Goal: Transaction & Acquisition: Obtain resource

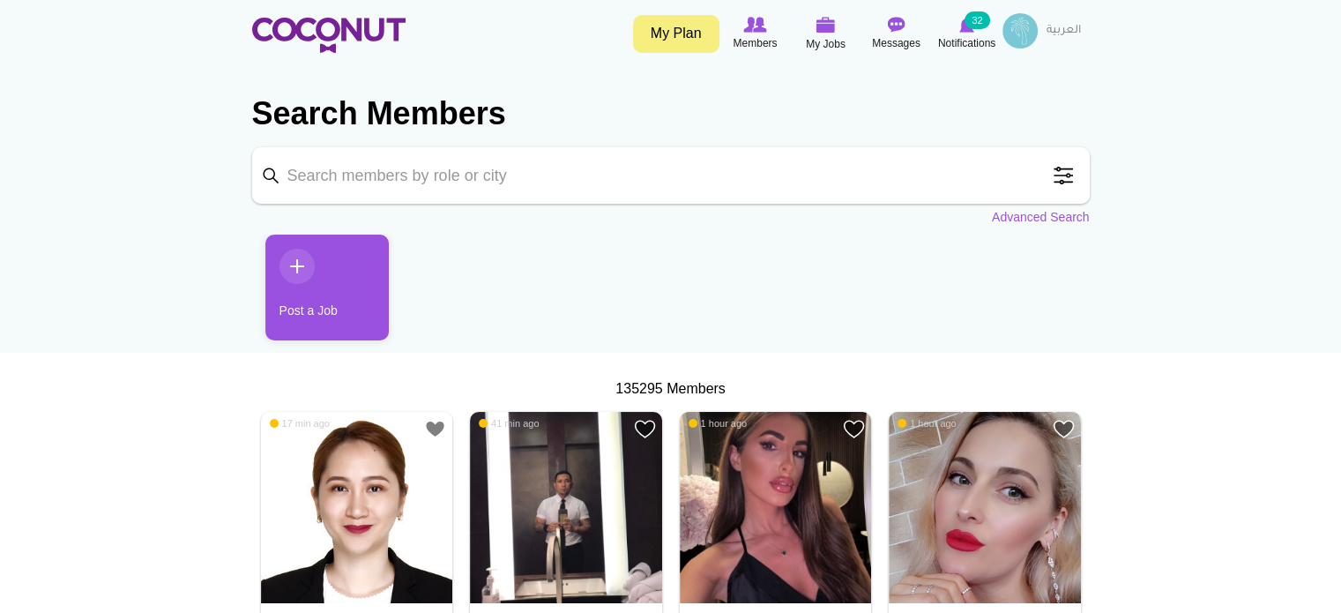
click at [1020, 40] on img at bounding box center [1019, 30] width 35 height 35
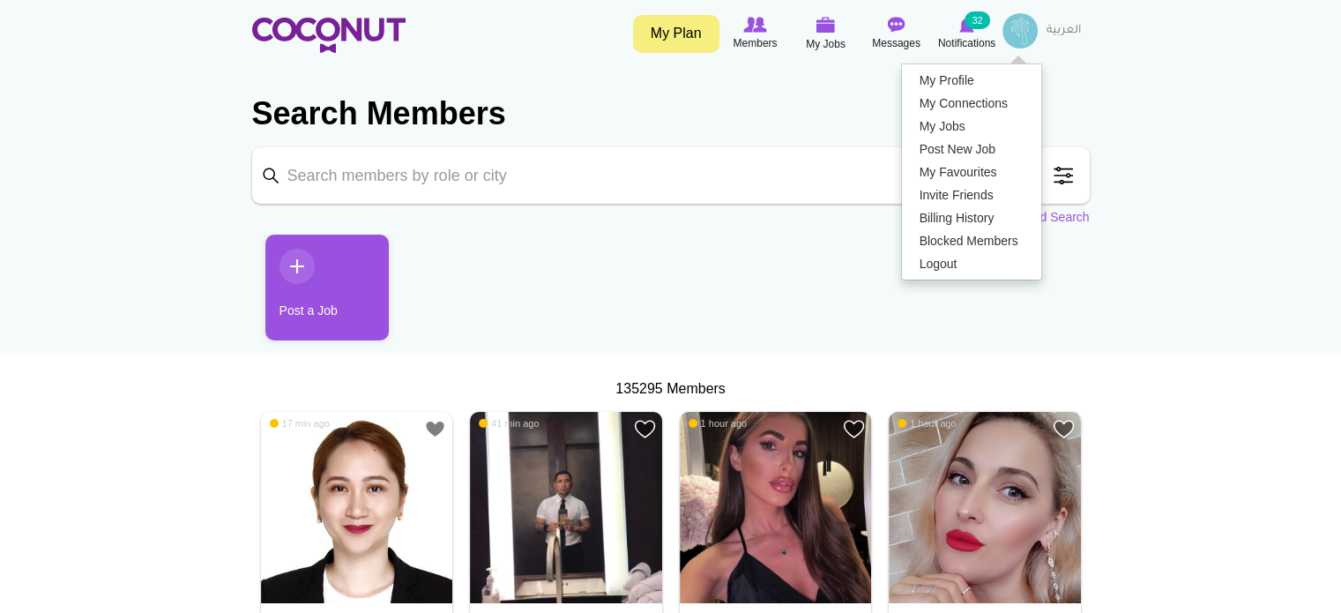
click at [1020, 40] on img at bounding box center [1019, 30] width 35 height 35
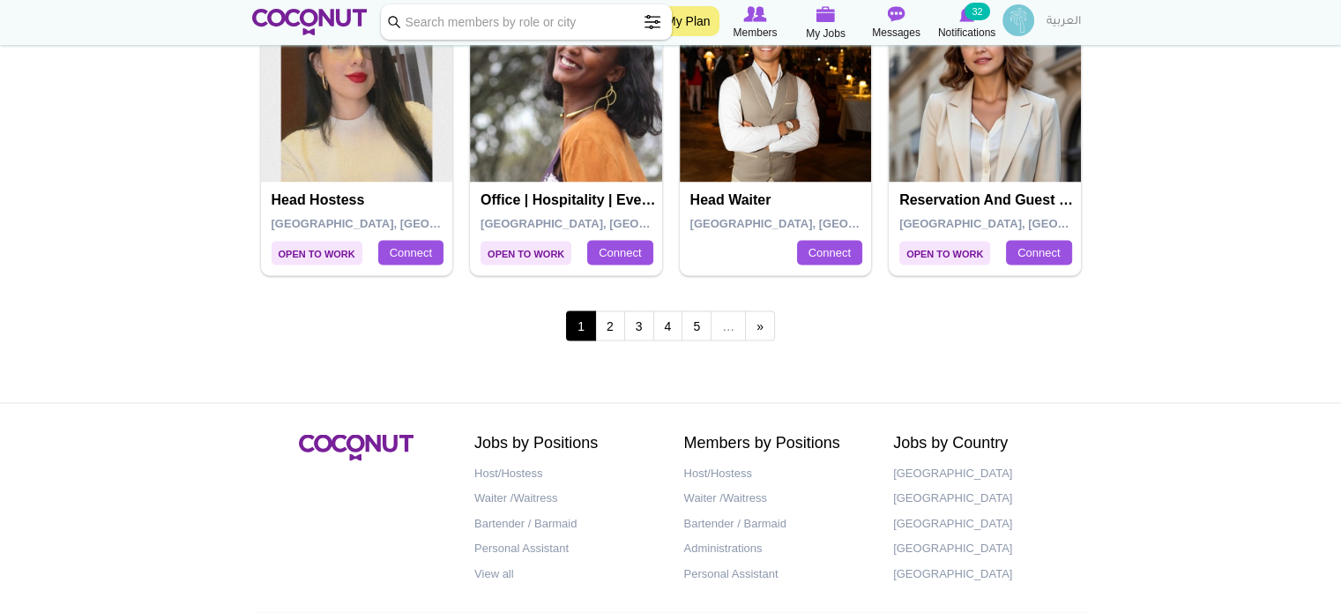
scroll to position [3174, 0]
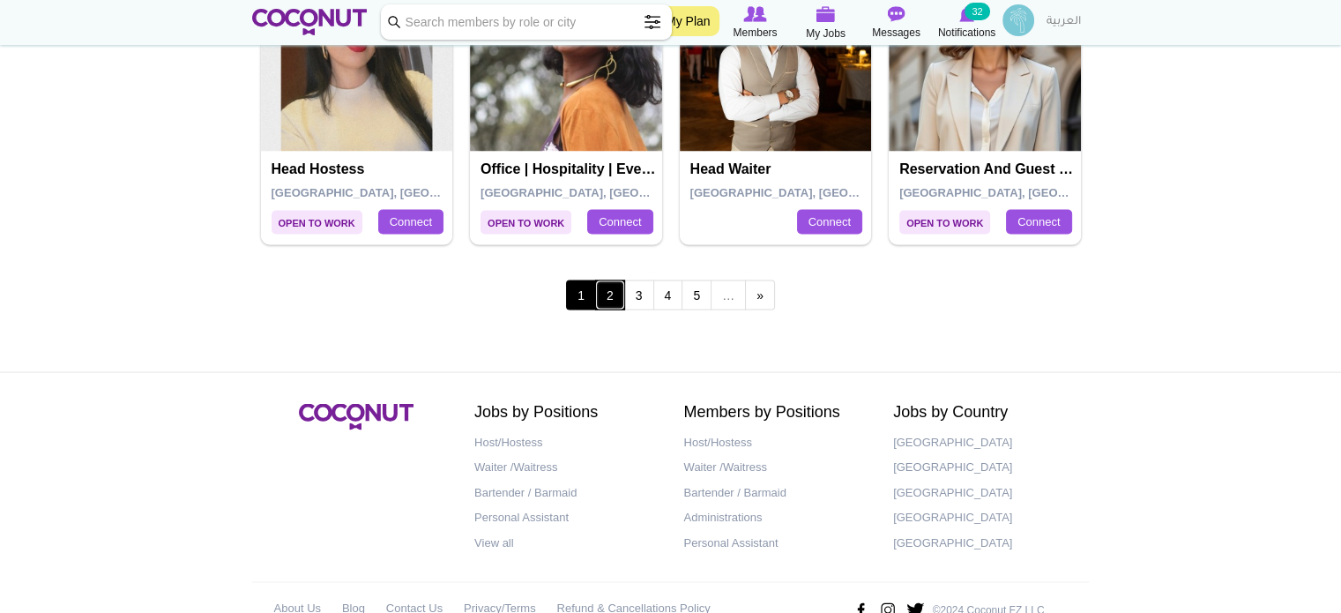
click at [612, 290] on link "2" at bounding box center [610, 294] width 30 height 30
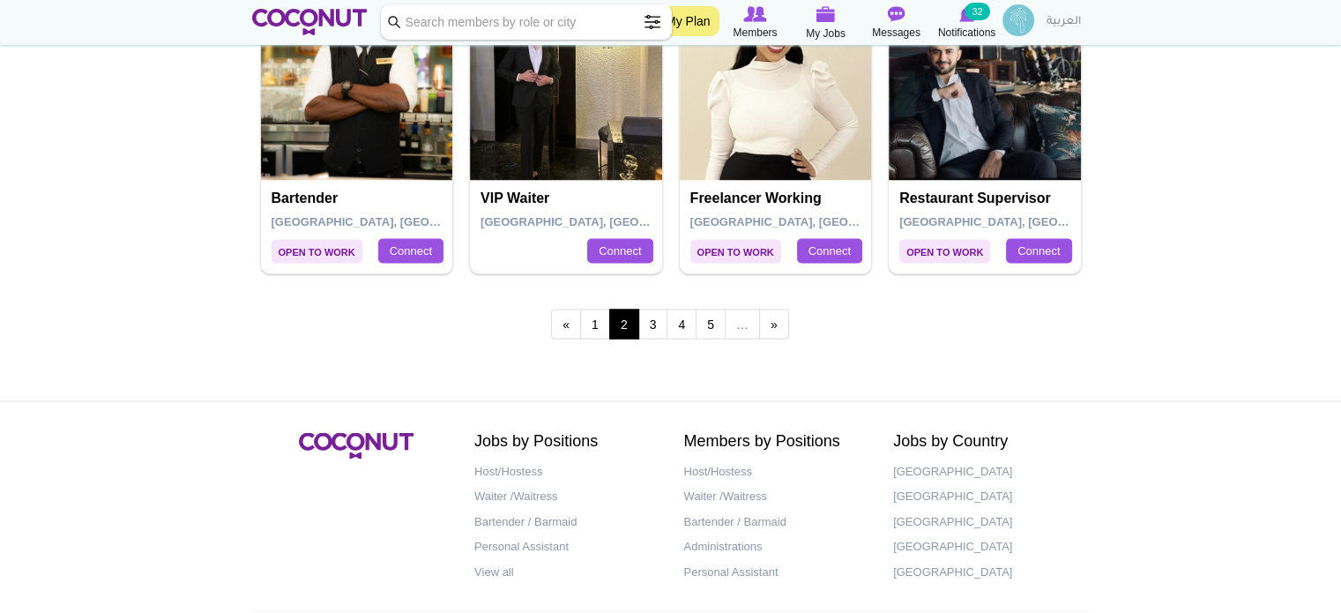
scroll to position [3212, 0]
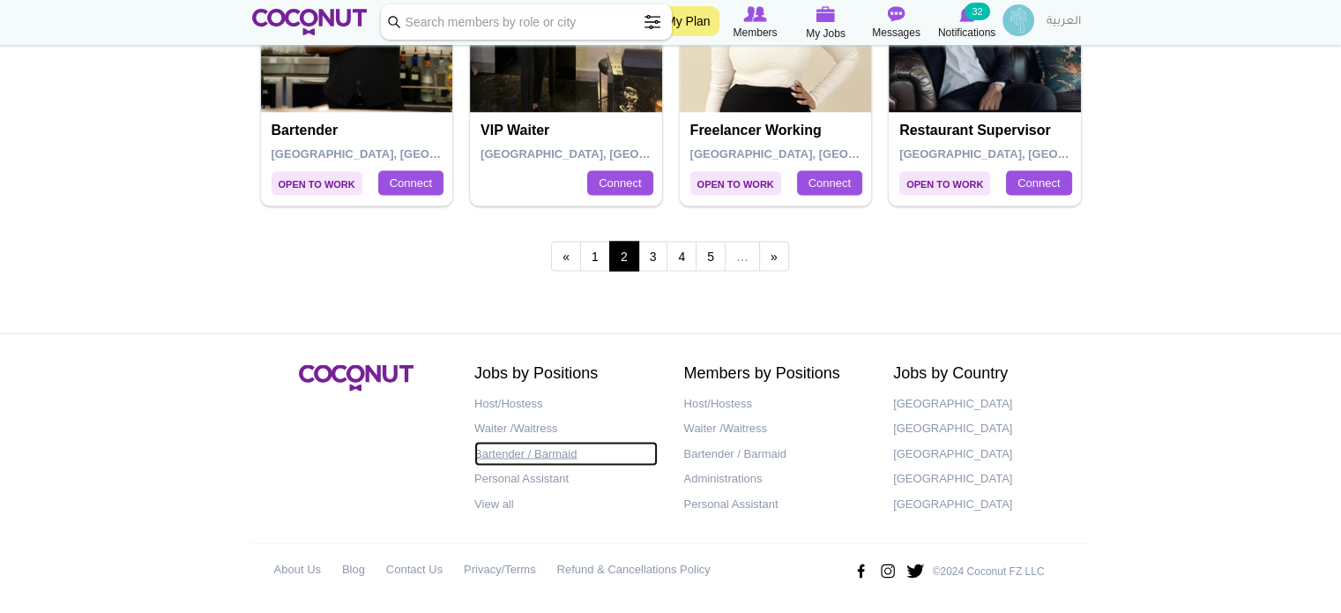
click at [513, 448] on link "Bartender / Barmaid" at bounding box center [565, 454] width 183 height 26
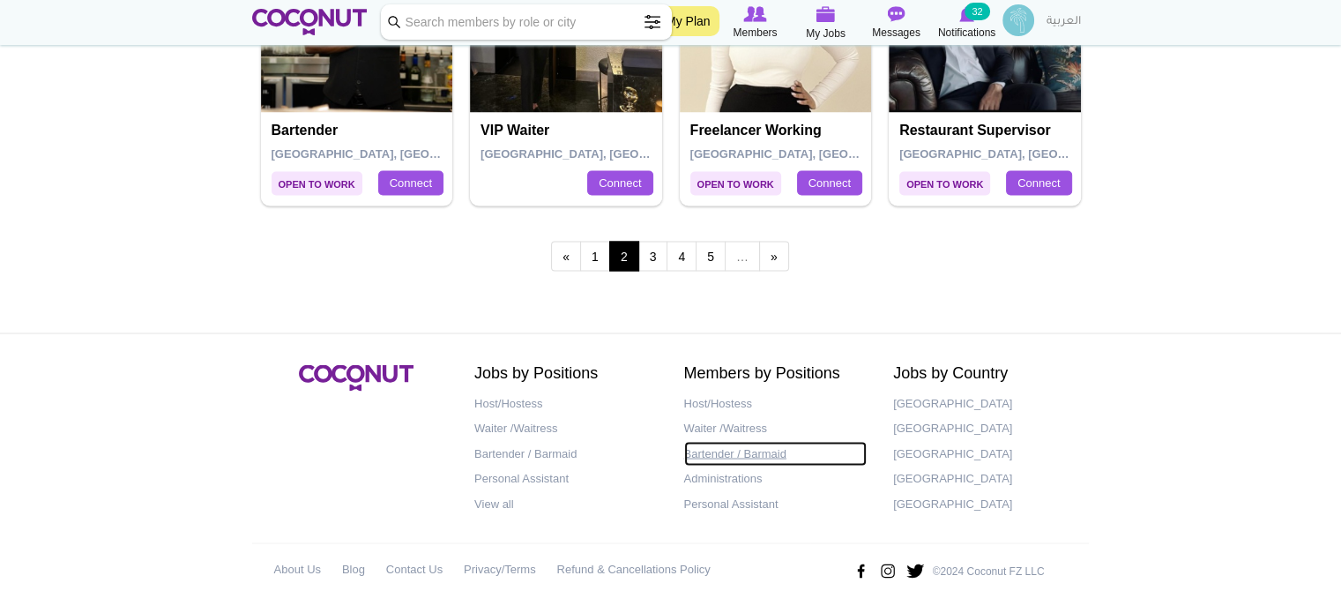
click at [698, 452] on link "Bartender / Barmaid" at bounding box center [775, 454] width 183 height 26
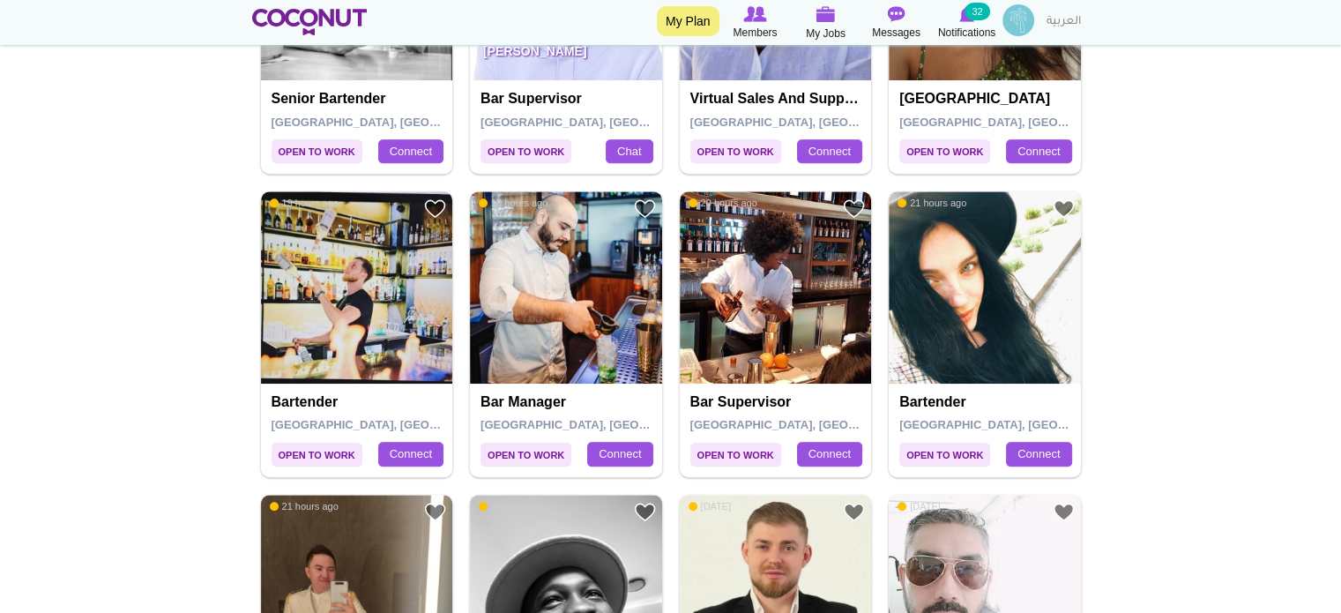
scroll to position [1322, 0]
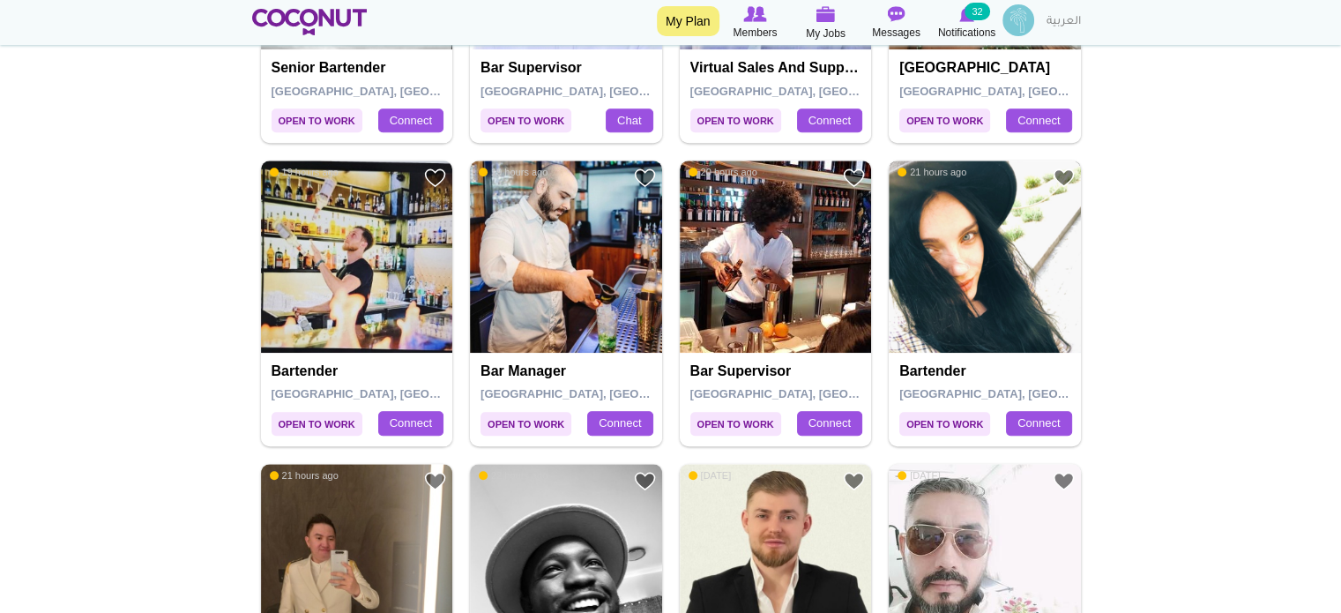
click at [994, 283] on img at bounding box center [985, 256] width 192 height 192
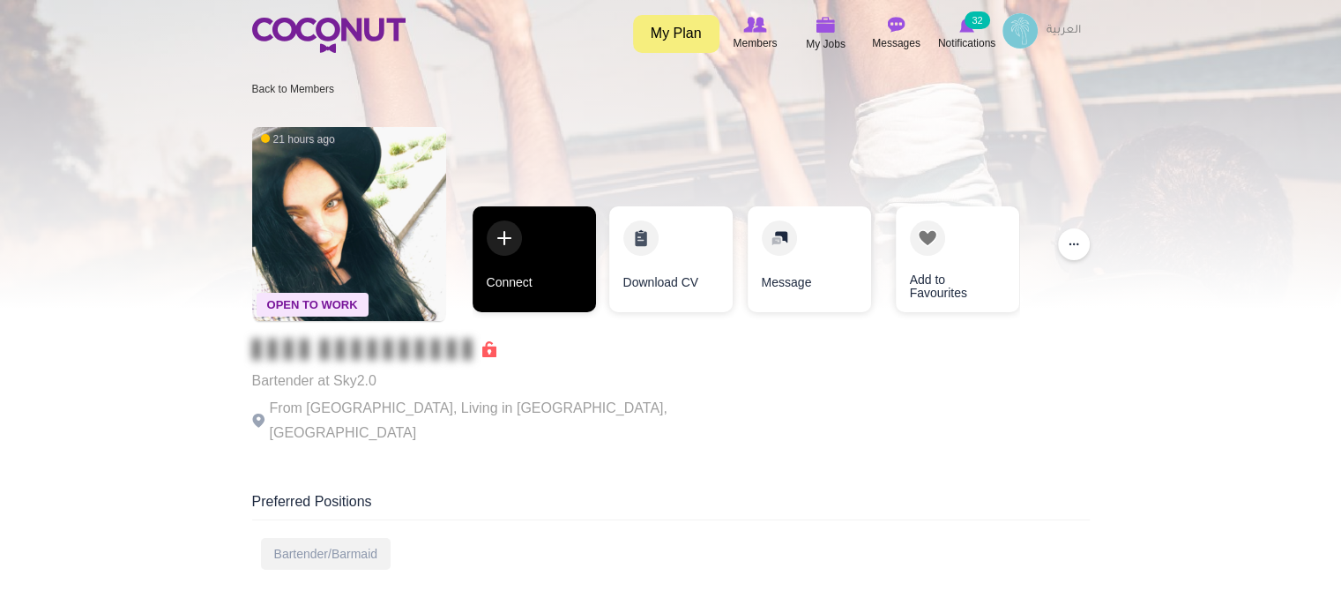
click at [543, 274] on link "Connect" at bounding box center [534, 259] width 123 height 106
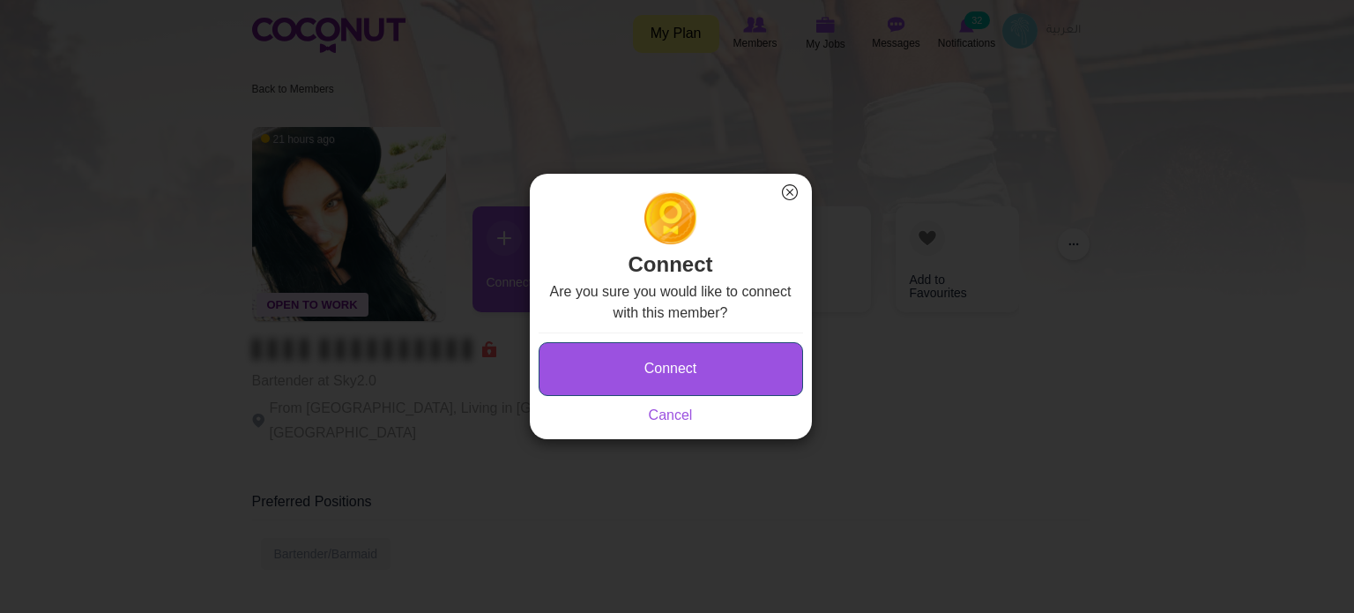
click at [607, 348] on button "Connect" at bounding box center [671, 369] width 264 height 54
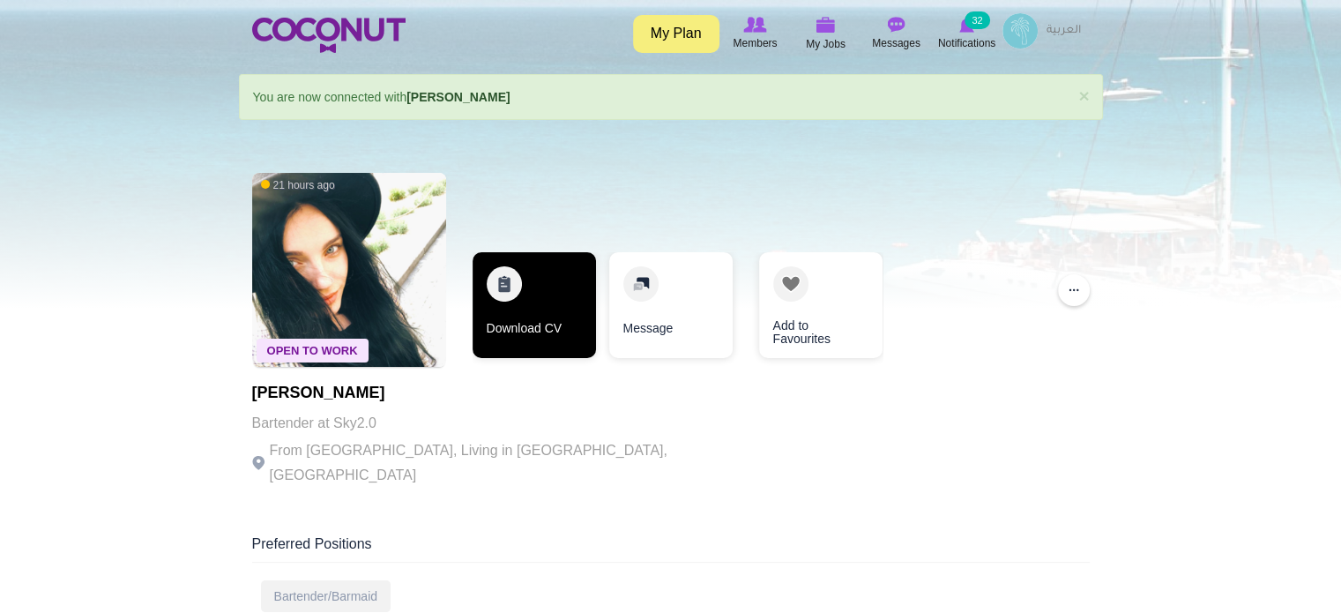
click at [543, 283] on link "Download CV" at bounding box center [534, 305] width 123 height 106
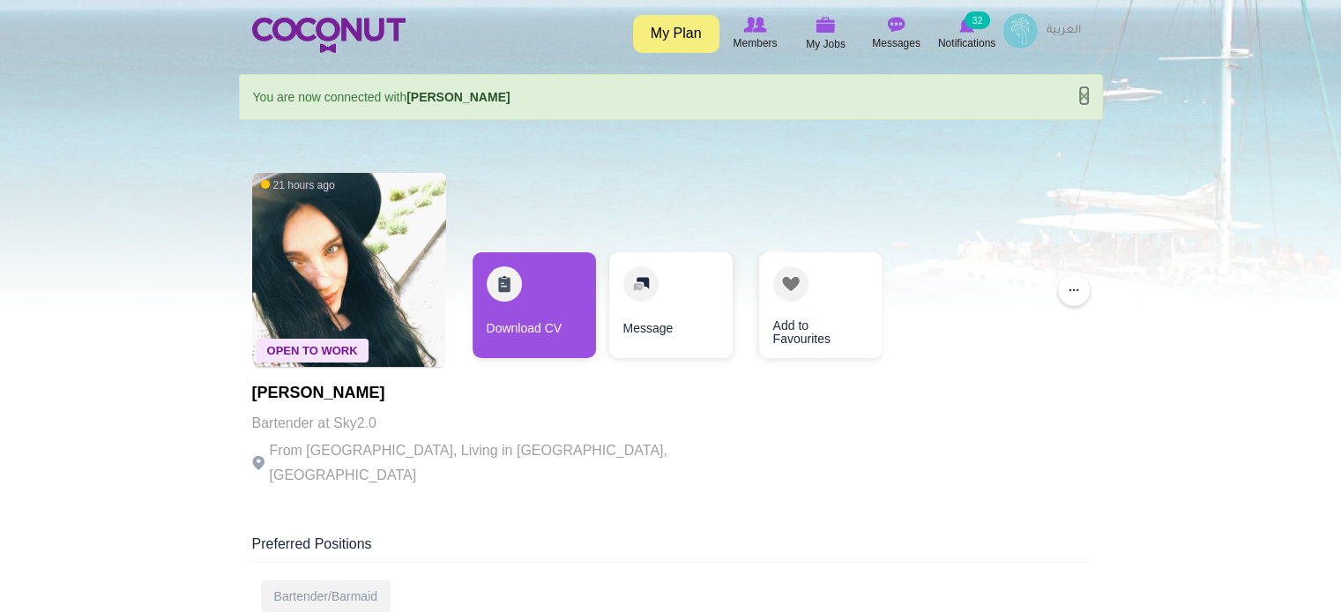
click at [1081, 95] on link "×" at bounding box center [1083, 95] width 11 height 19
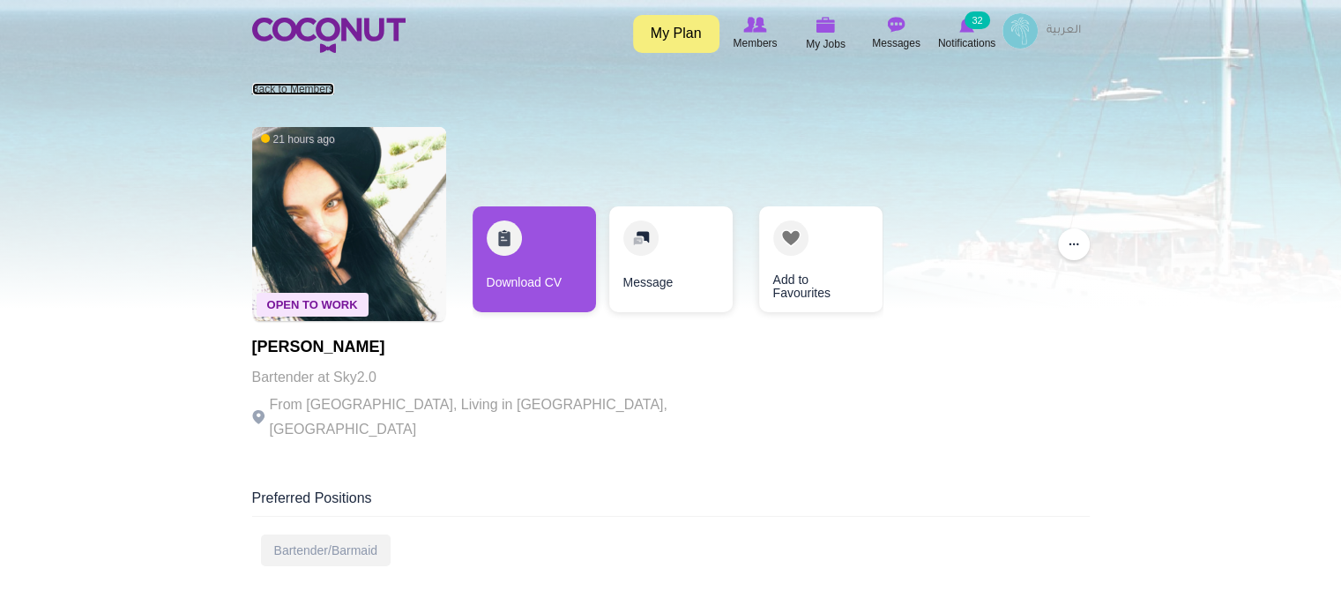
click at [309, 86] on link "Back to Members" at bounding box center [293, 89] width 82 height 12
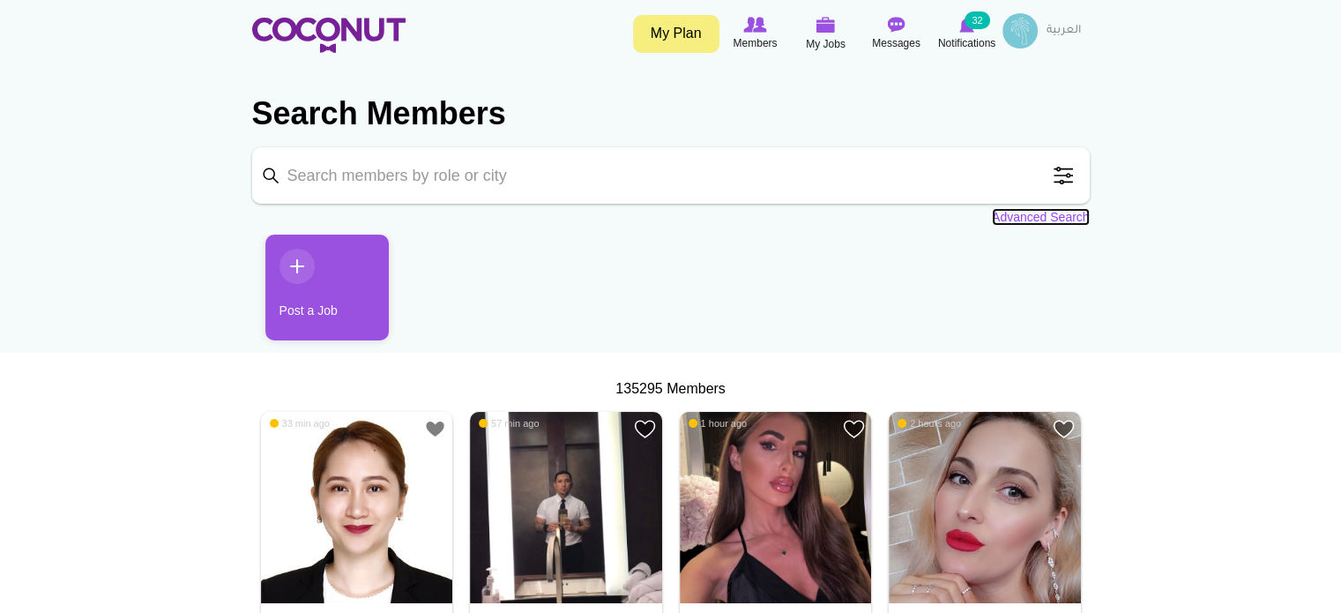
click at [1068, 214] on link "Advanced Search" at bounding box center [1041, 217] width 98 height 18
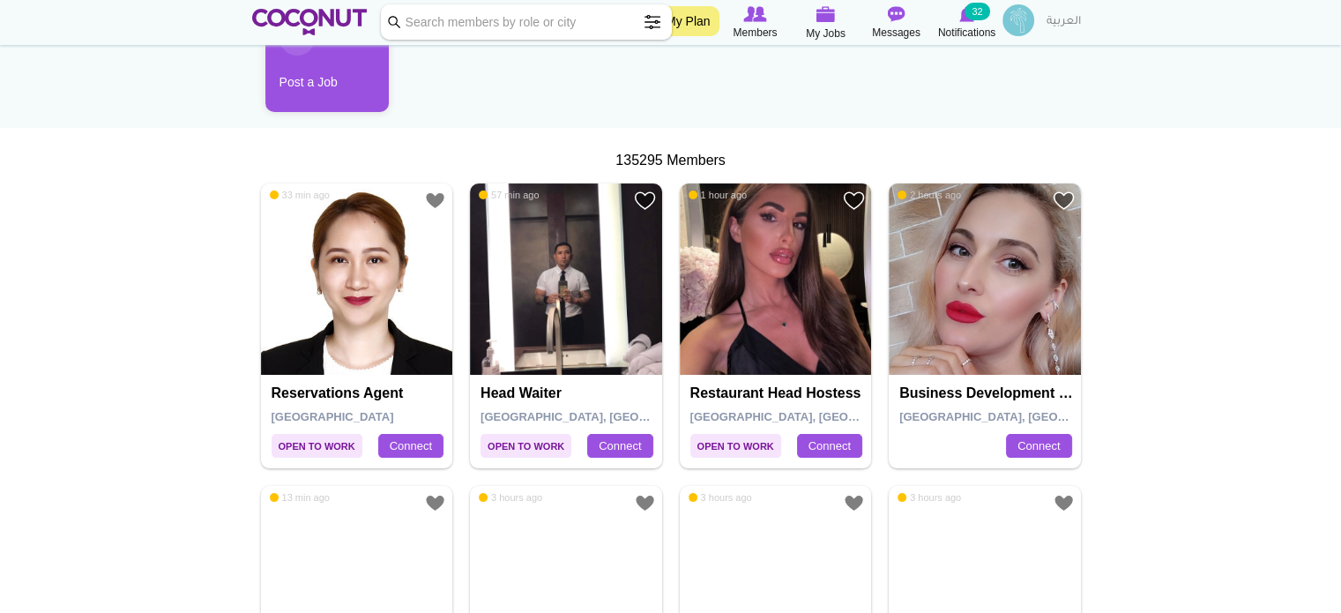
scroll to position [353, 0]
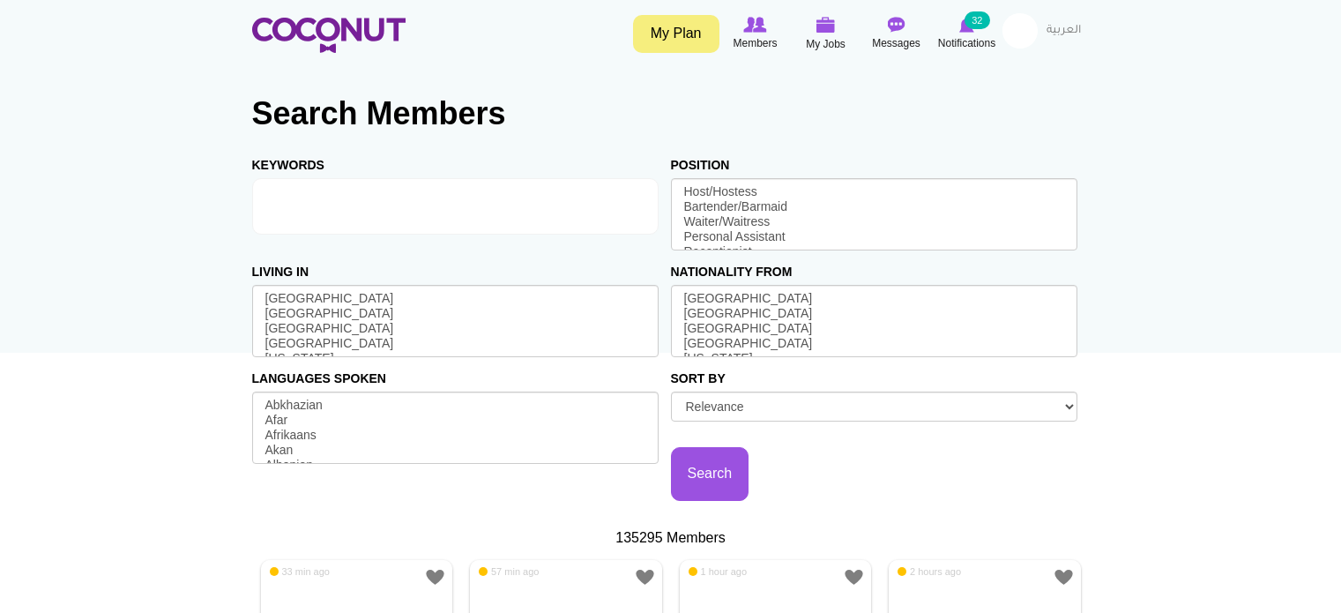
select select
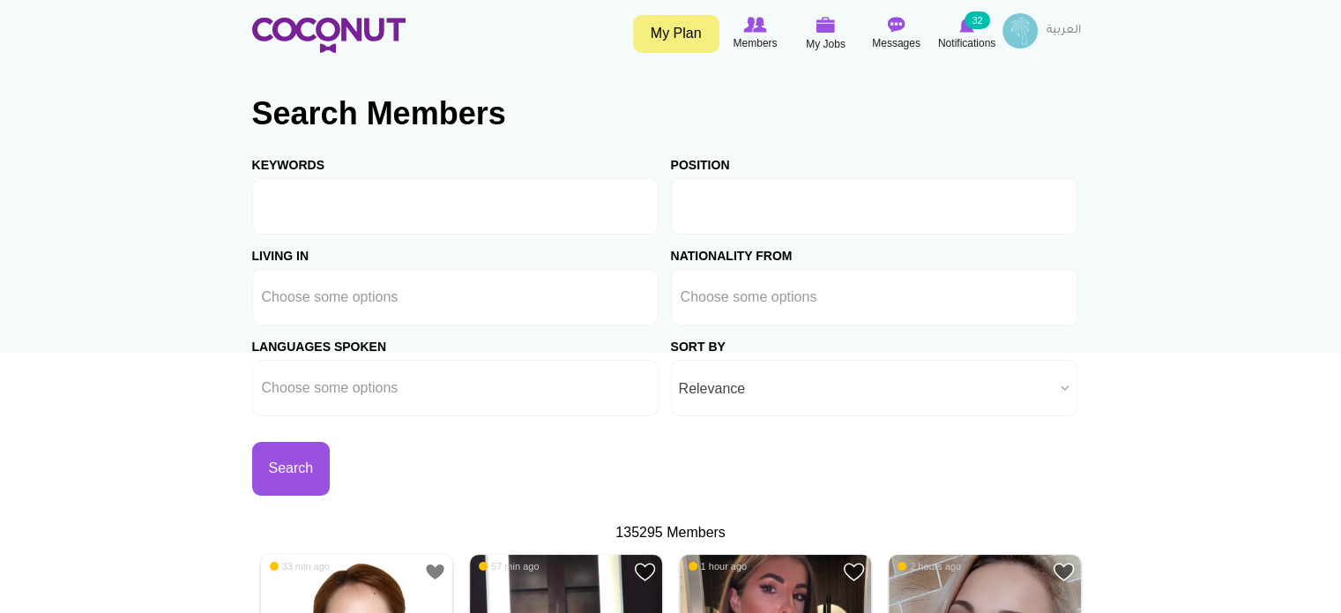
click at [719, 212] on input "text" at bounding box center [760, 206] width 159 height 16
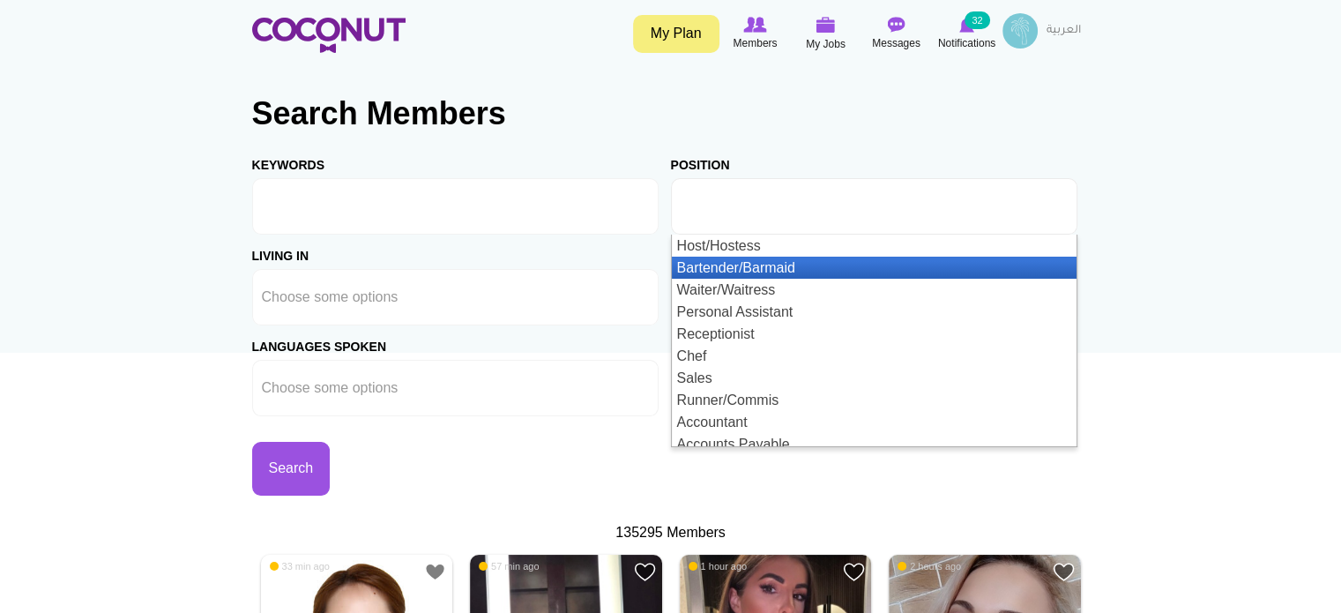
click at [715, 271] on li "Bartender/Barmaid" at bounding box center [874, 268] width 405 height 22
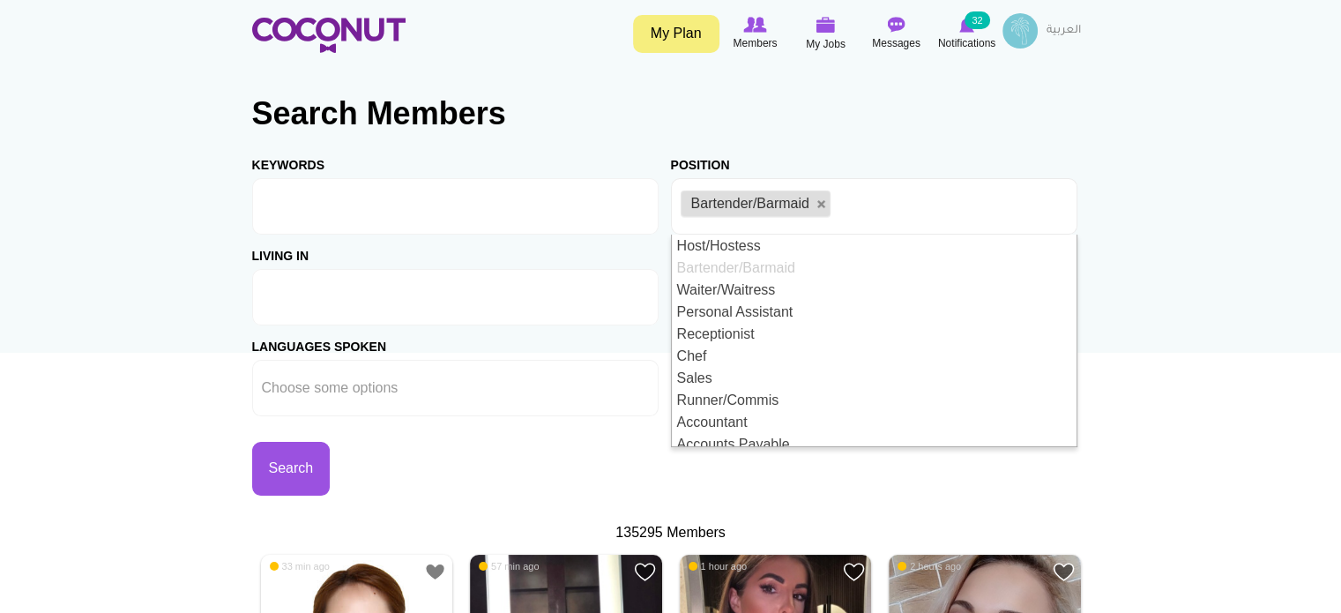
click at [642, 284] on ul at bounding box center [455, 297] width 406 height 56
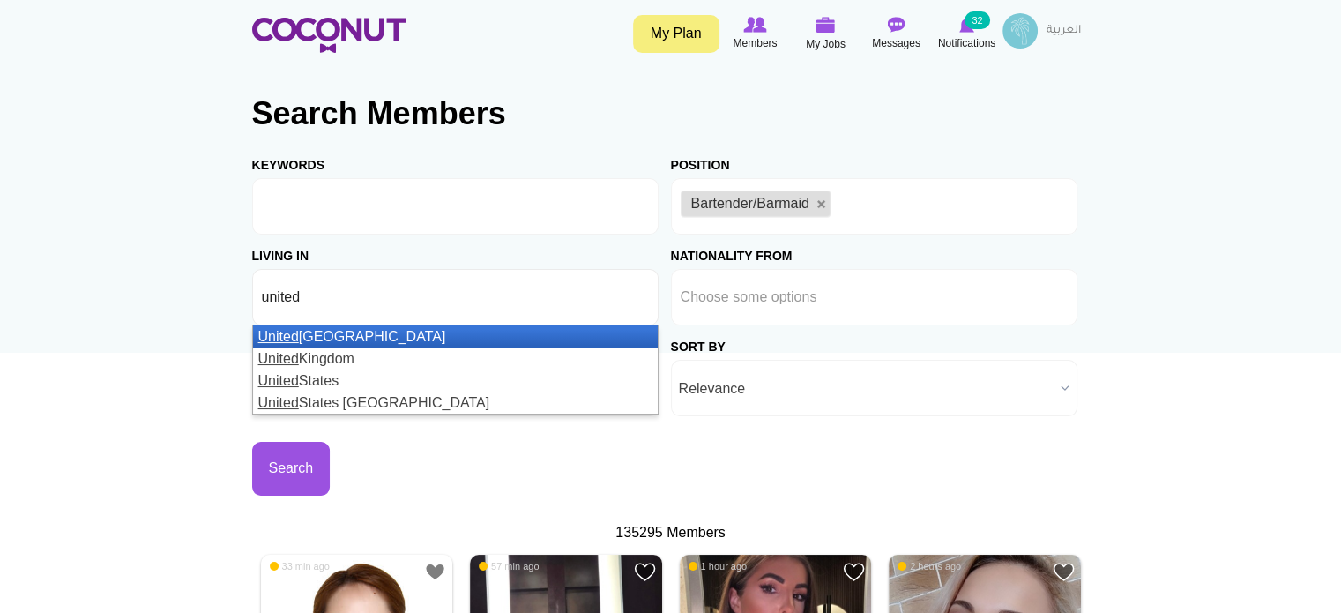
type input "united"
click at [380, 329] on li "United Arab Emirates" at bounding box center [455, 336] width 405 height 22
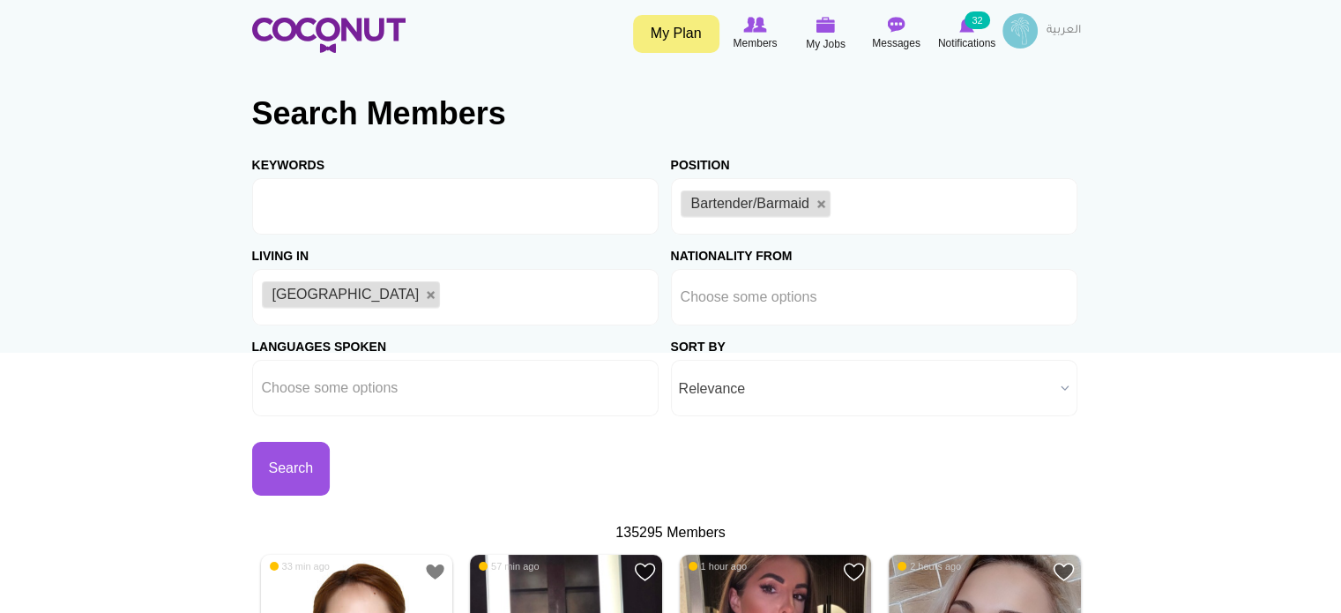
click at [279, 498] on section "Search Members Keywords Position Host/Hostess Bartender/Barmaid Waiter/Waitress…" at bounding box center [670, 288] width 837 height 427
click at [281, 473] on button "Search" at bounding box center [291, 469] width 78 height 54
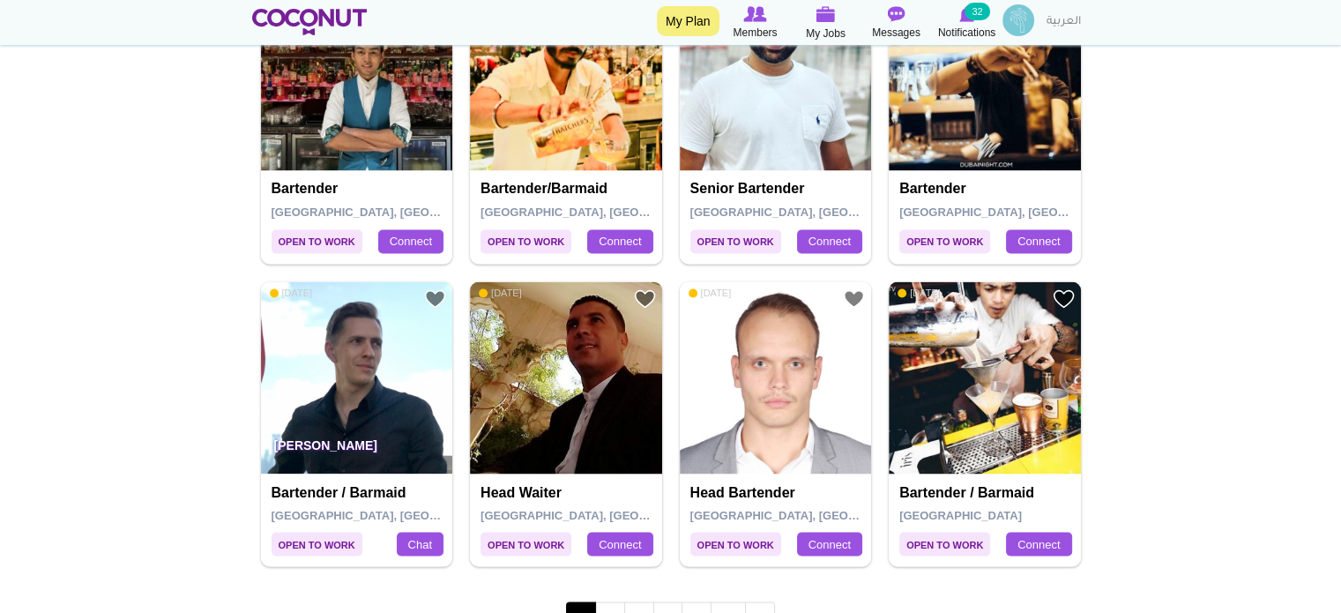
scroll to position [3085, 0]
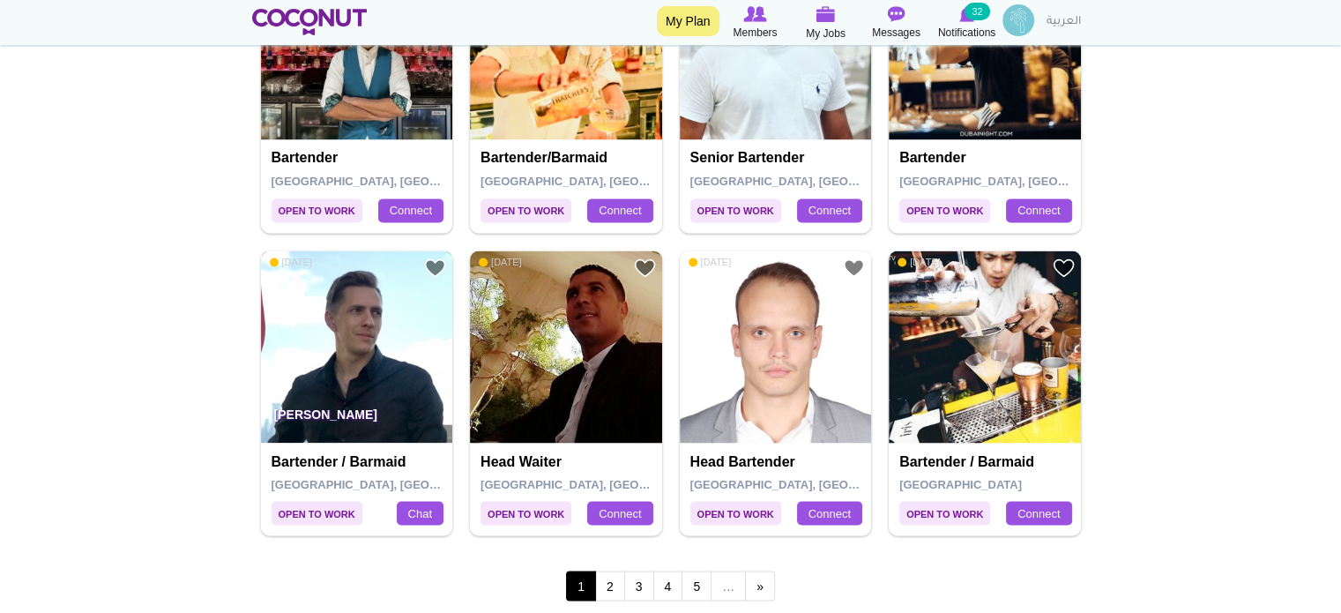
click at [377, 320] on img at bounding box center [357, 346] width 192 height 192
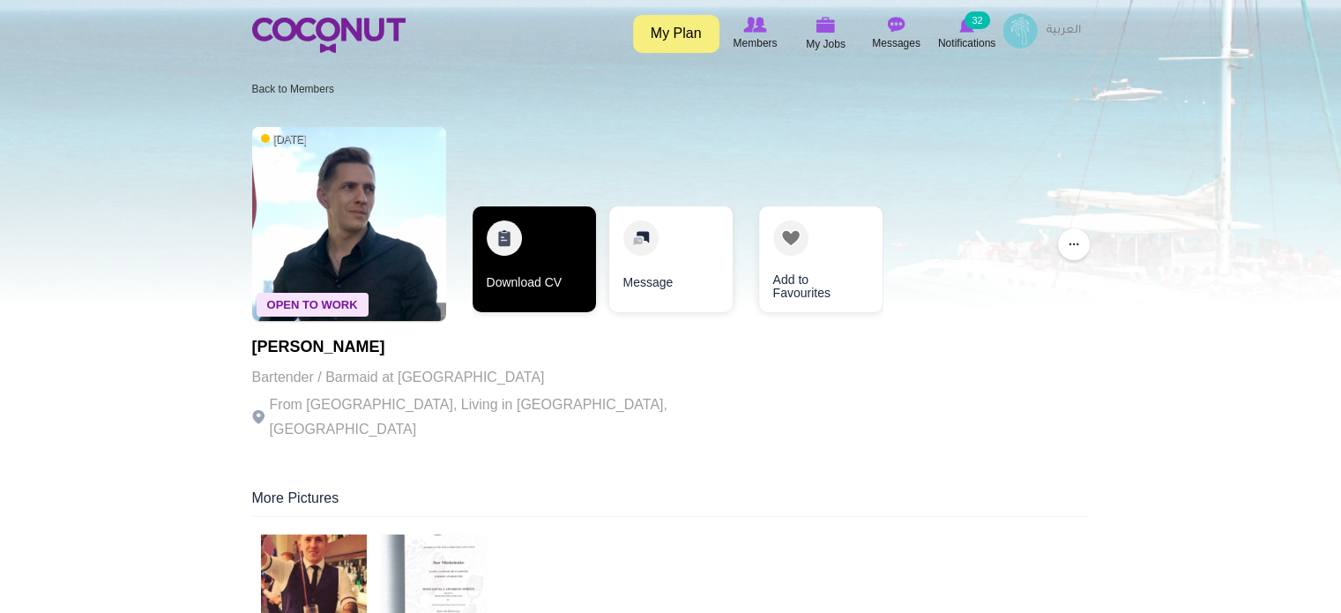
click at [504, 258] on link "Download CV" at bounding box center [534, 259] width 123 height 106
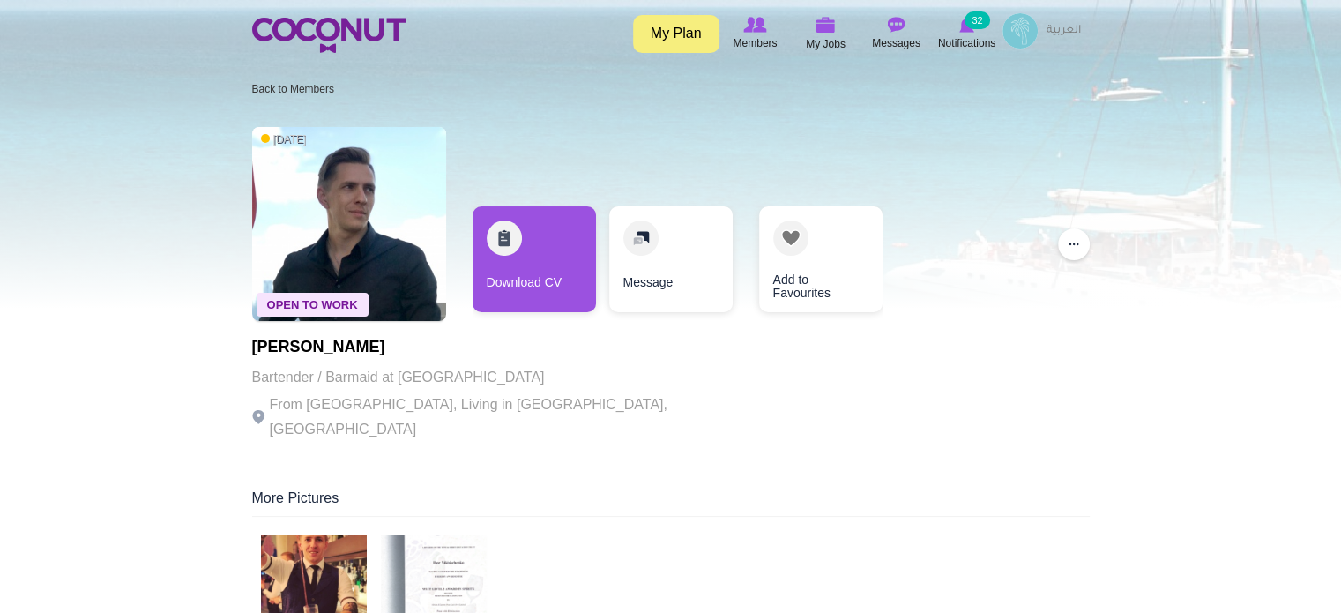
click at [860, 102] on ol "Back to Members" at bounding box center [677, 89] width 851 height 28
click at [292, 87] on link "Back to Members" at bounding box center [293, 89] width 82 height 12
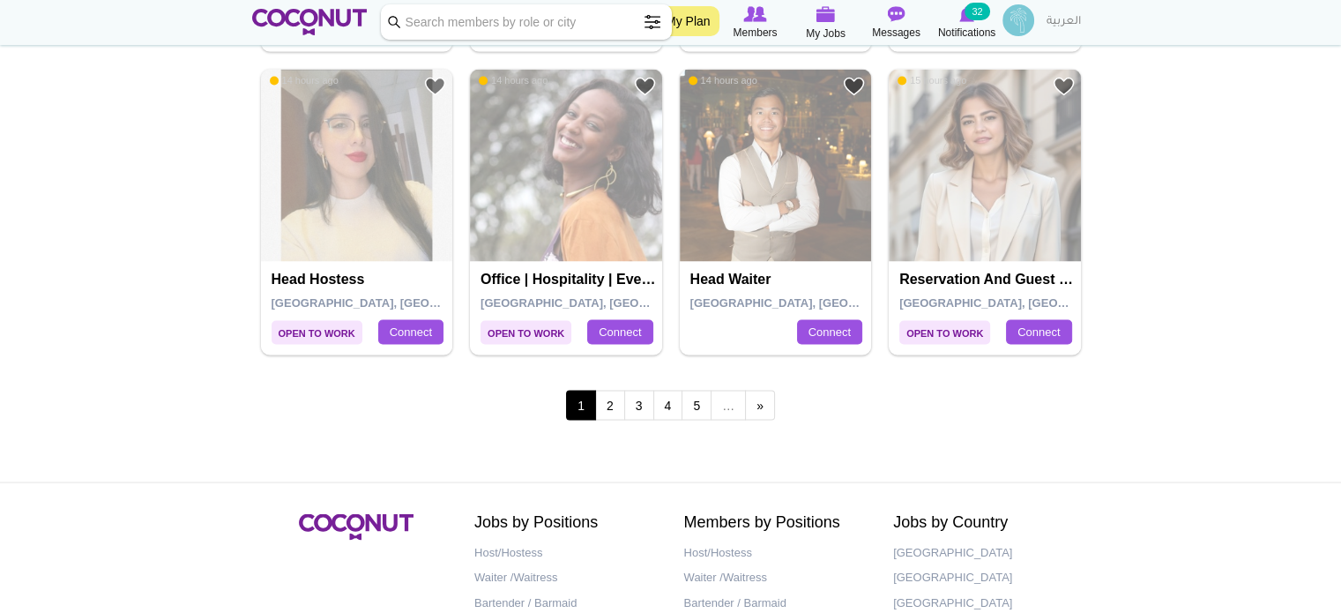
scroll to position [3212, 0]
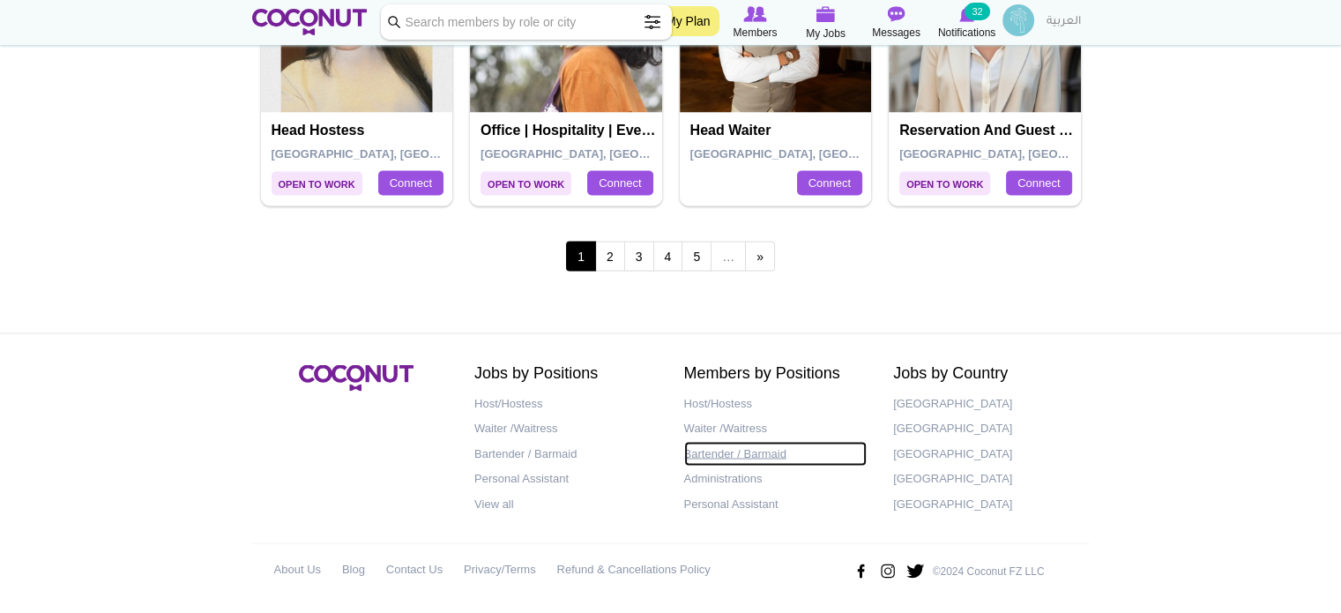
click at [705, 446] on link "Bartender / Barmaid" at bounding box center [775, 454] width 183 height 26
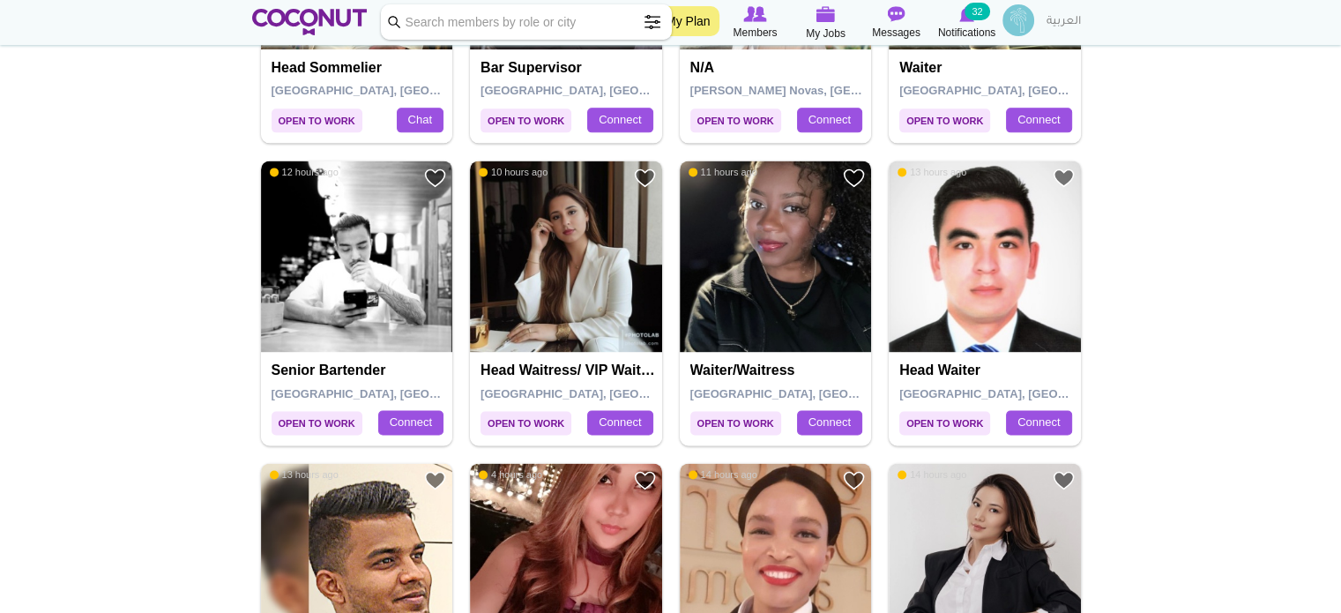
scroll to position [2660, 0]
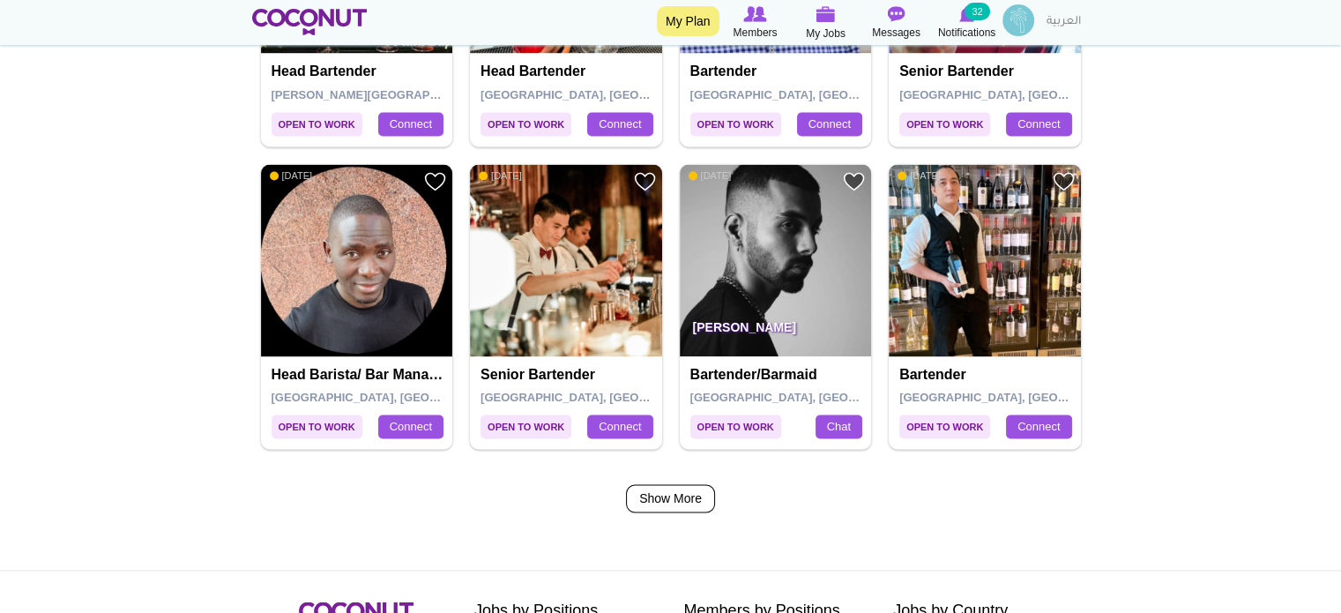
scroll to position [2909, 0]
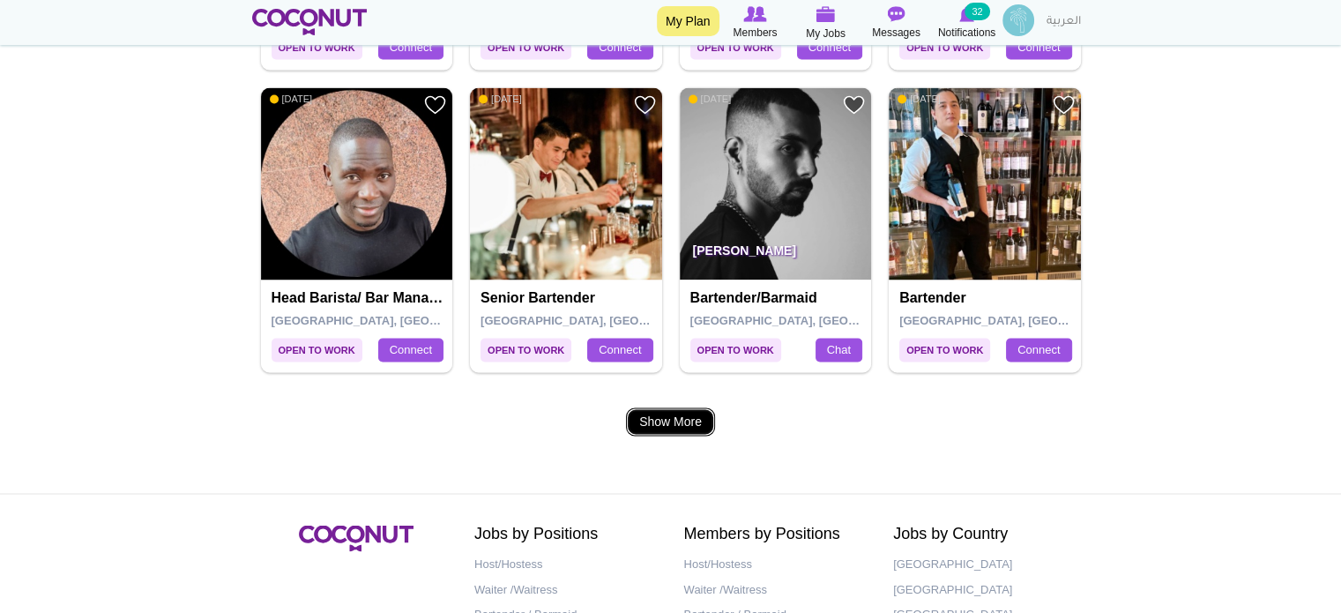
click at [636, 422] on link "Show More" at bounding box center [670, 421] width 89 height 28
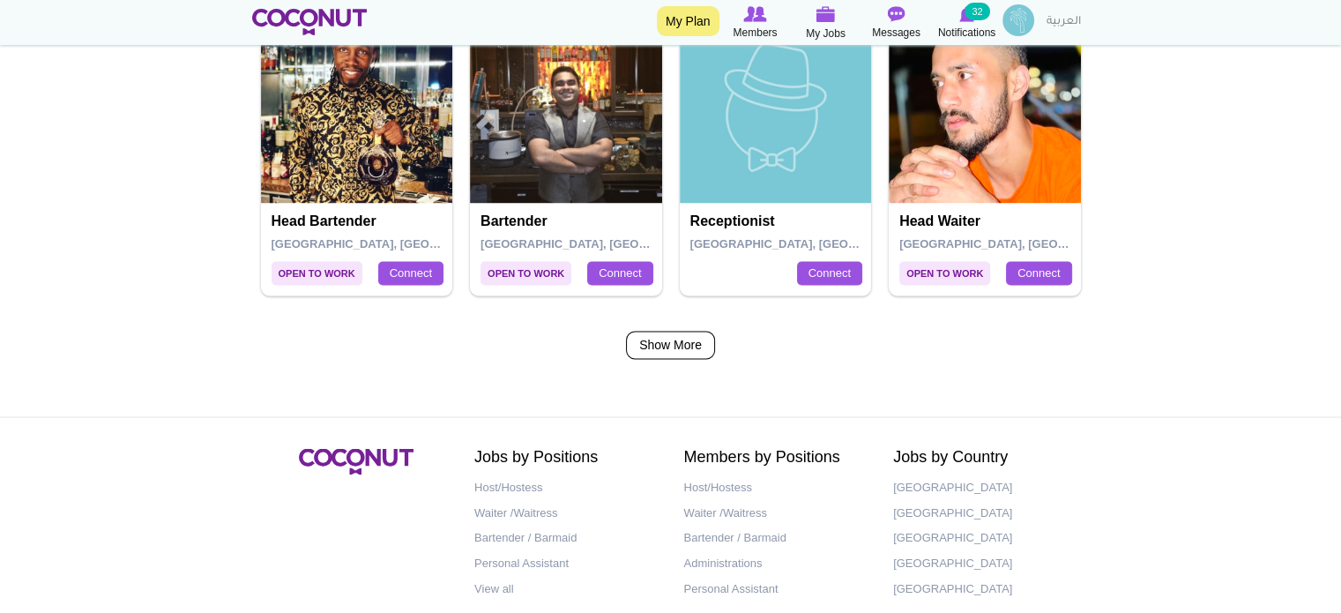
scroll to position [2997, 0]
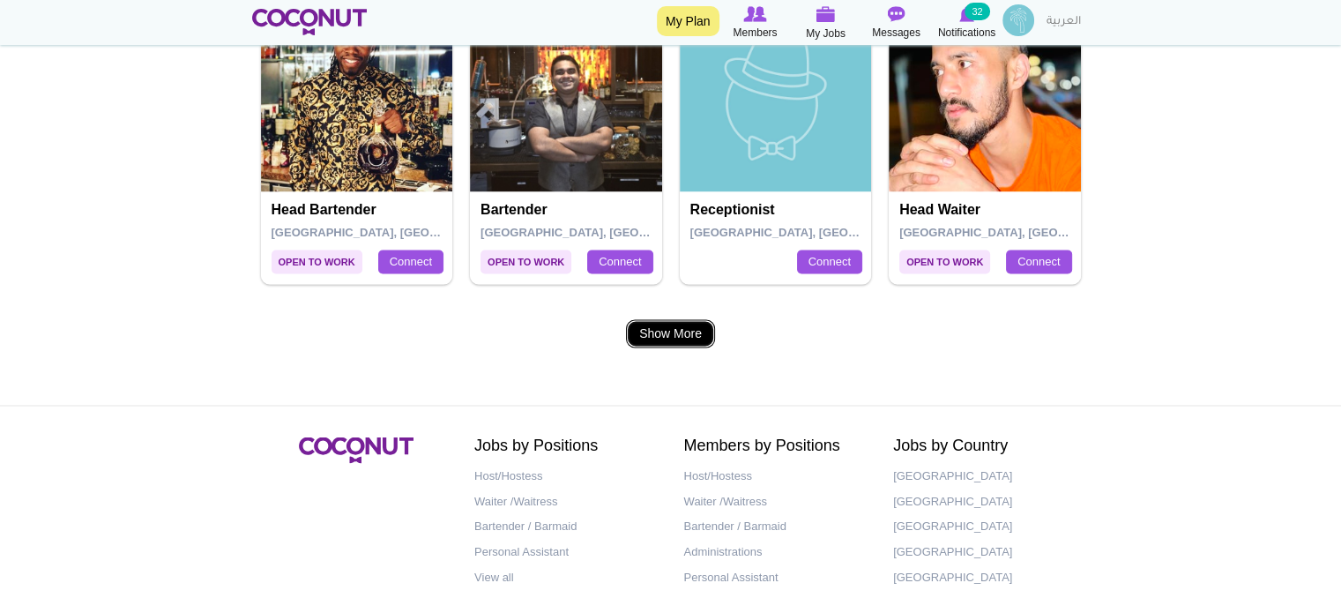
click at [683, 335] on link "Show More" at bounding box center [670, 333] width 89 height 28
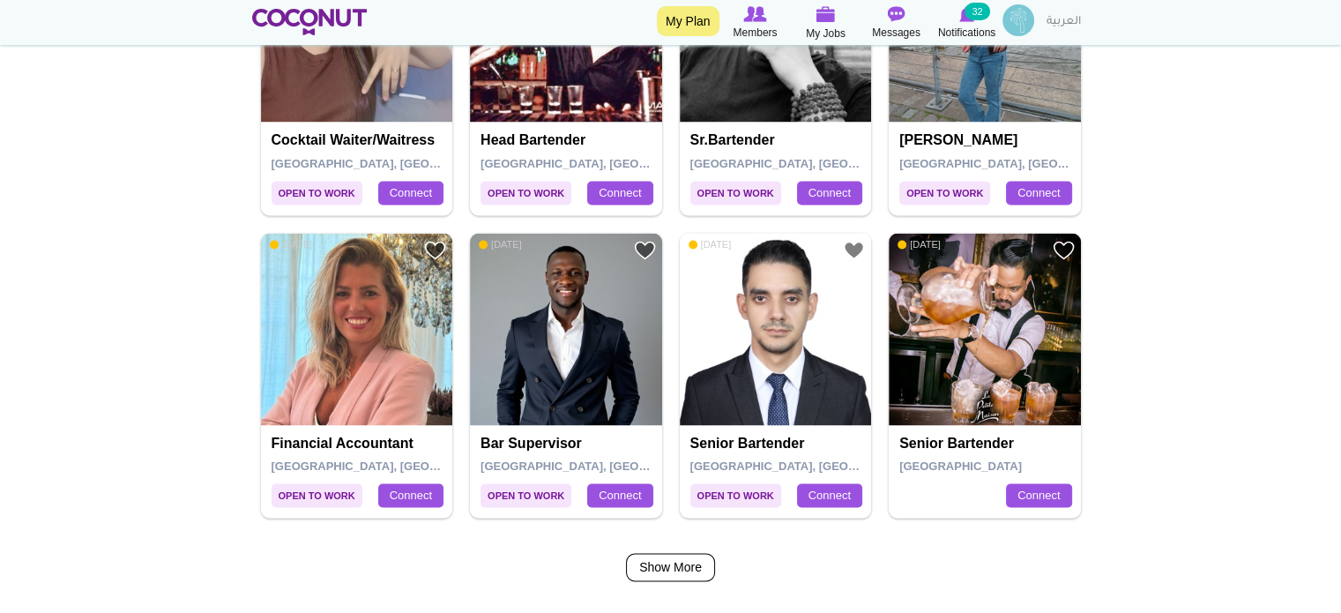
scroll to position [2821, 0]
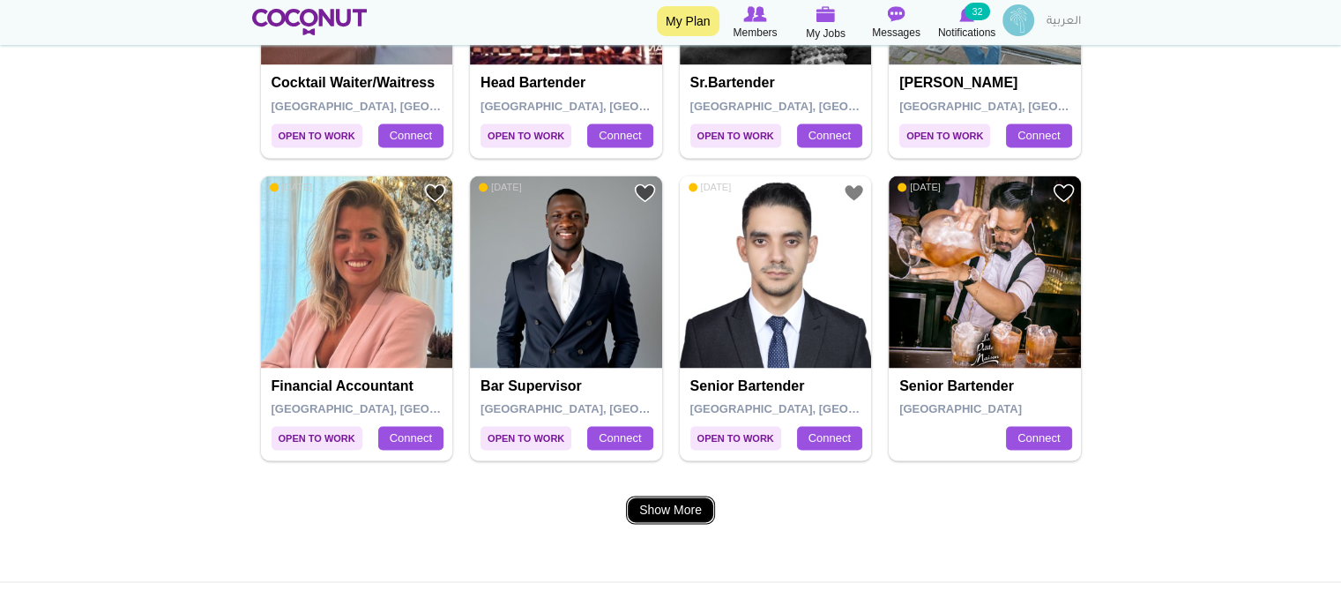
click at [704, 506] on link "Show More" at bounding box center [670, 509] width 89 height 28
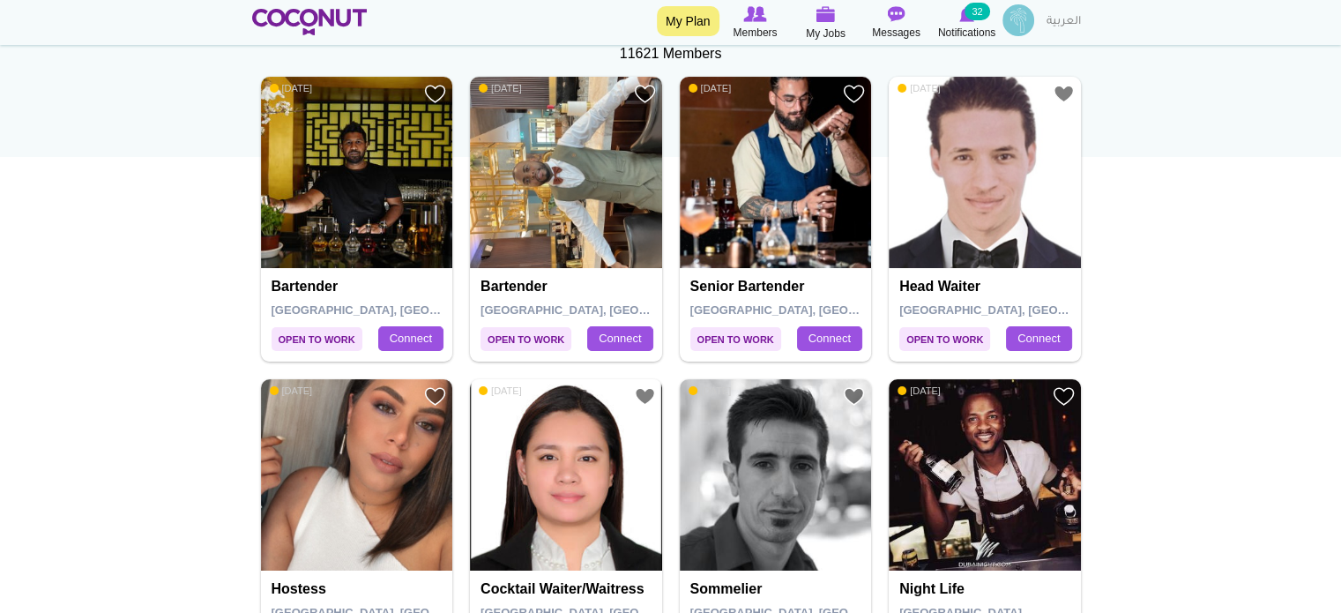
scroll to position [88, 0]
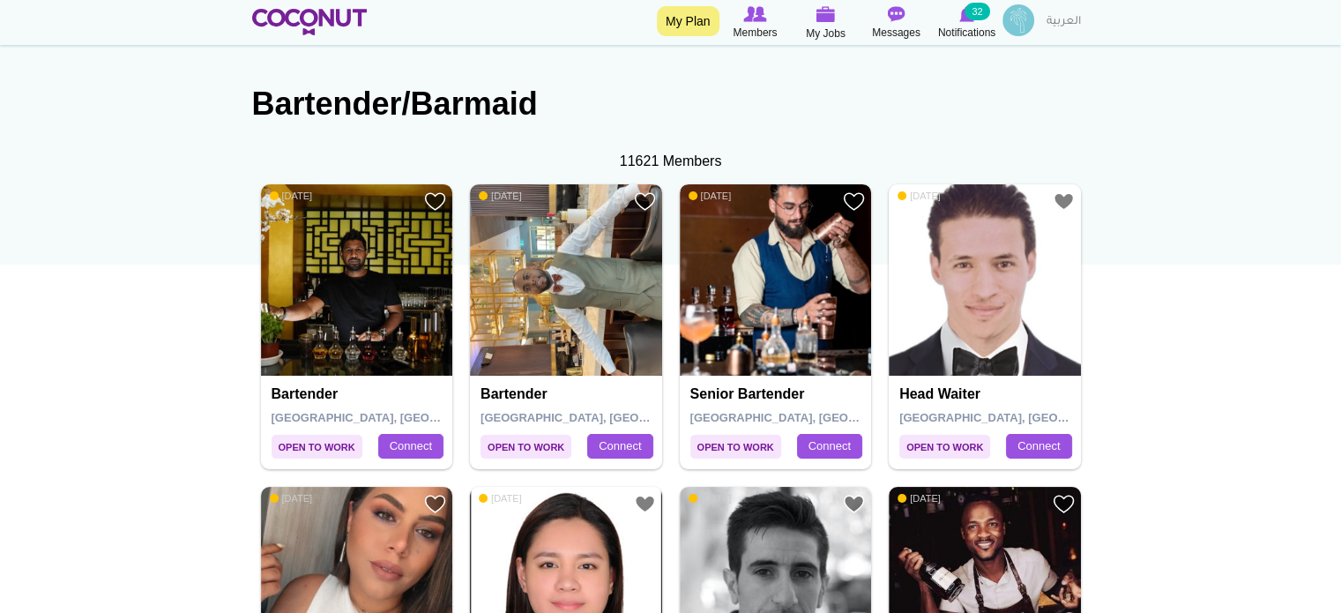
click at [812, 264] on img at bounding box center [776, 280] width 192 height 192
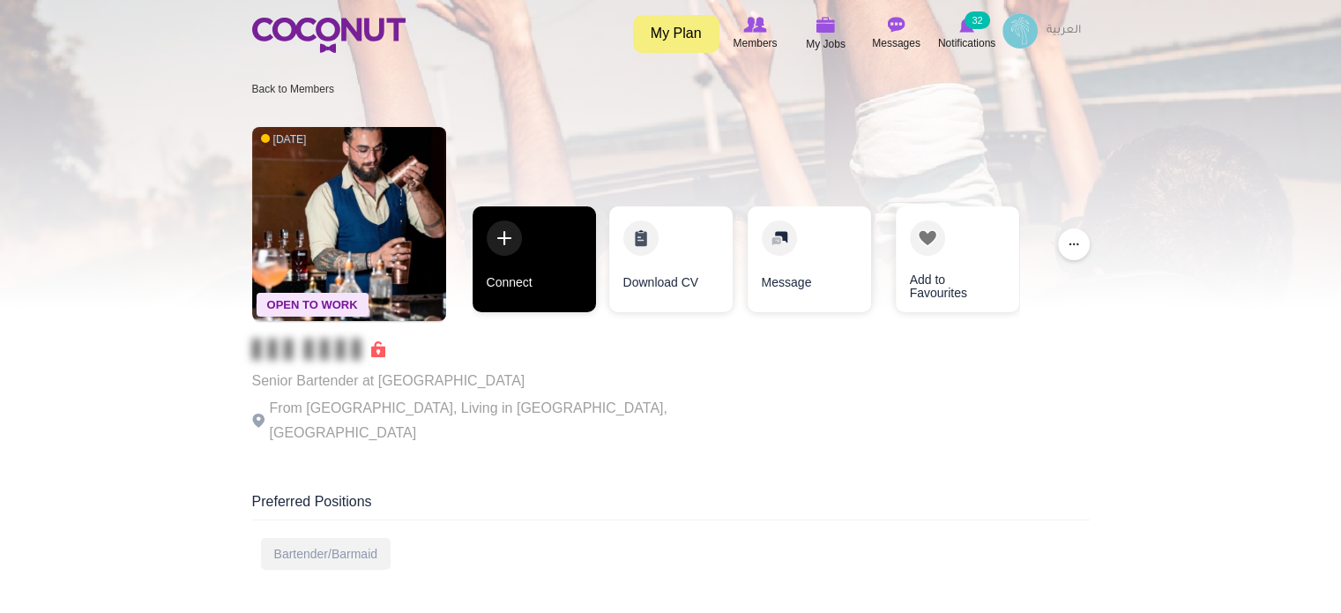
click at [540, 275] on link "Connect" at bounding box center [534, 259] width 123 height 106
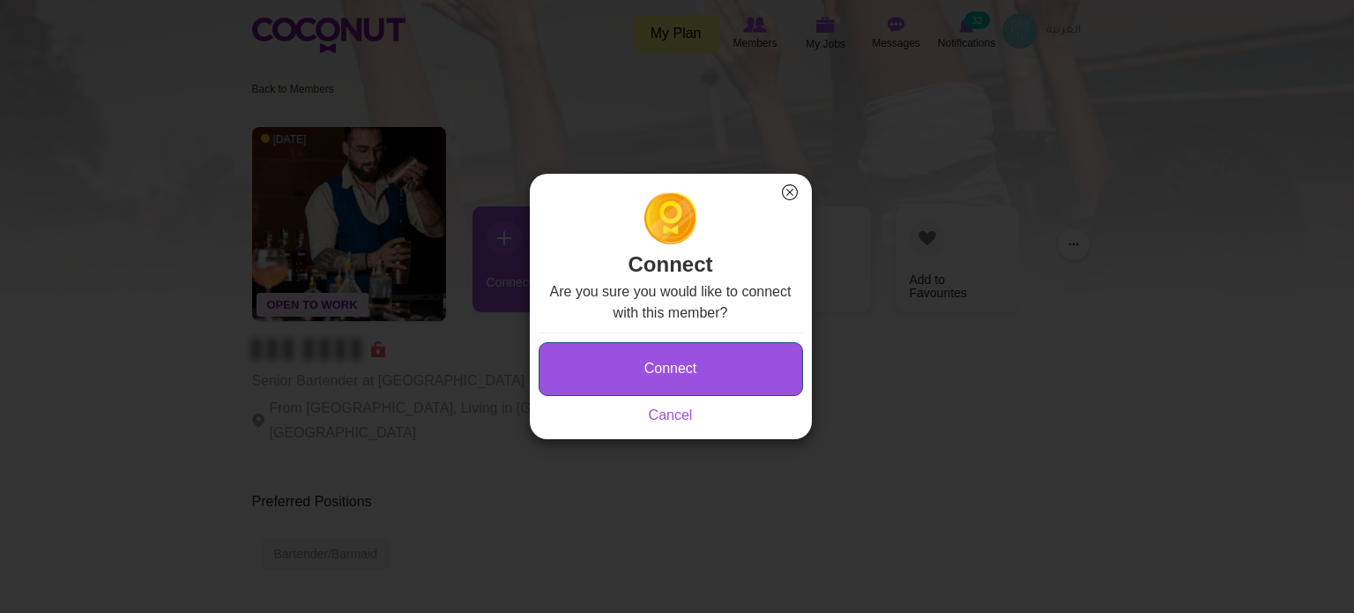
click at [585, 366] on button "Connect" at bounding box center [671, 369] width 264 height 54
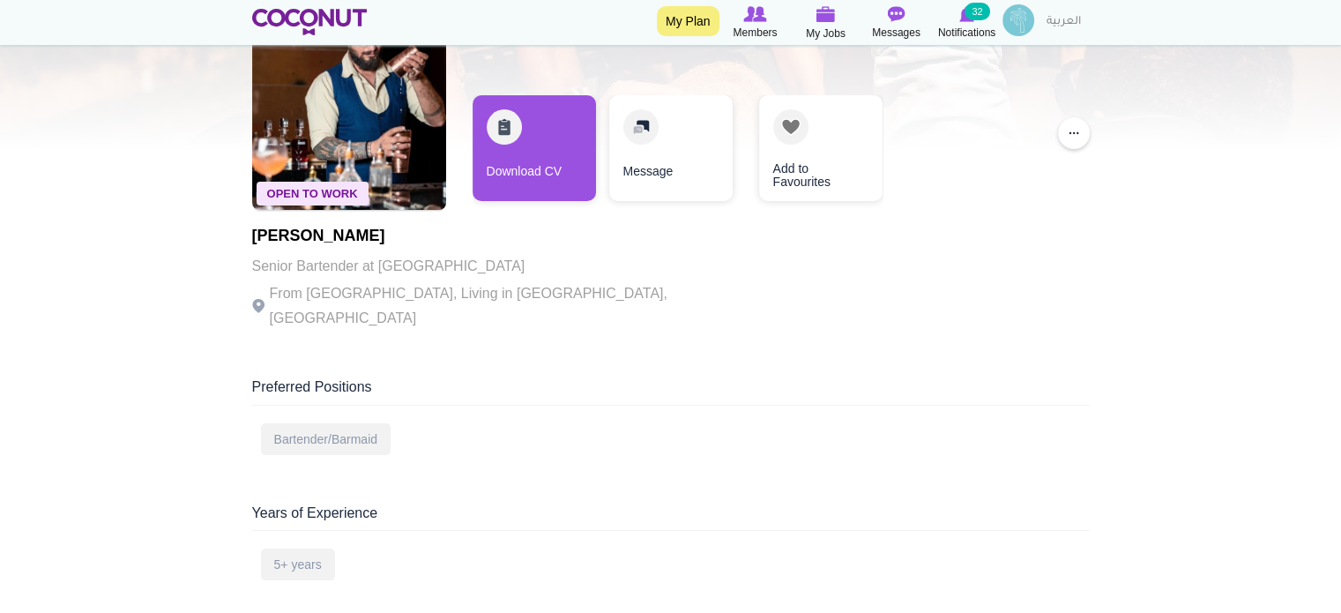
scroll to position [88, 0]
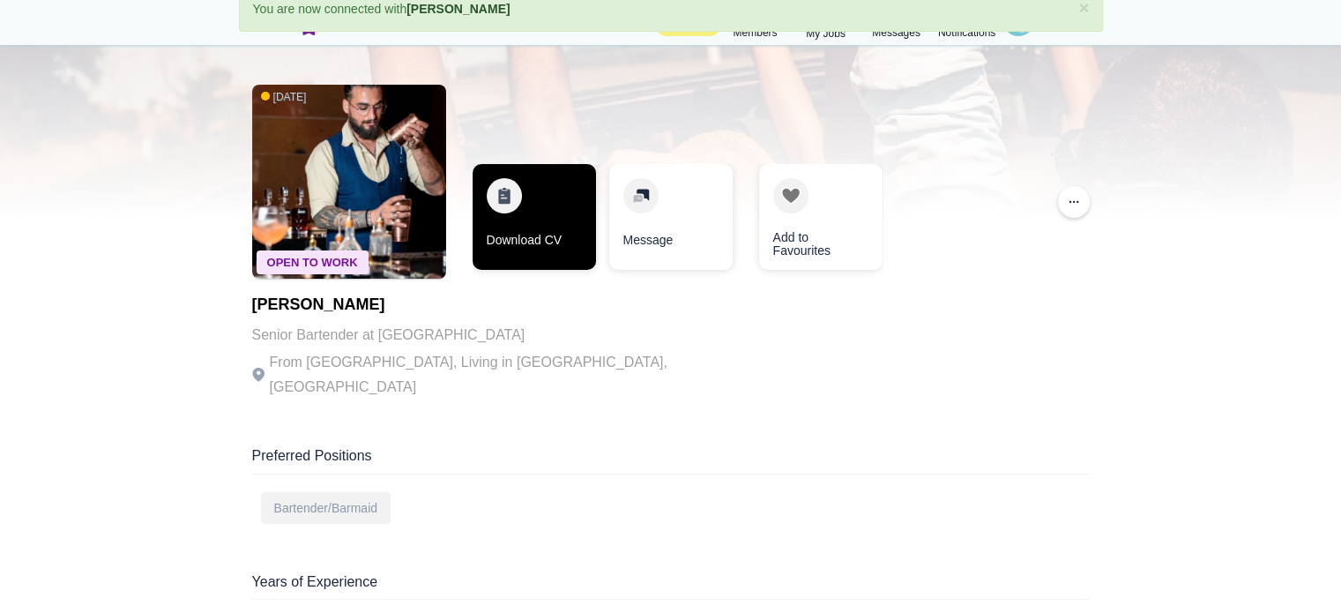
click at [551, 221] on link "Download CV" at bounding box center [534, 217] width 123 height 106
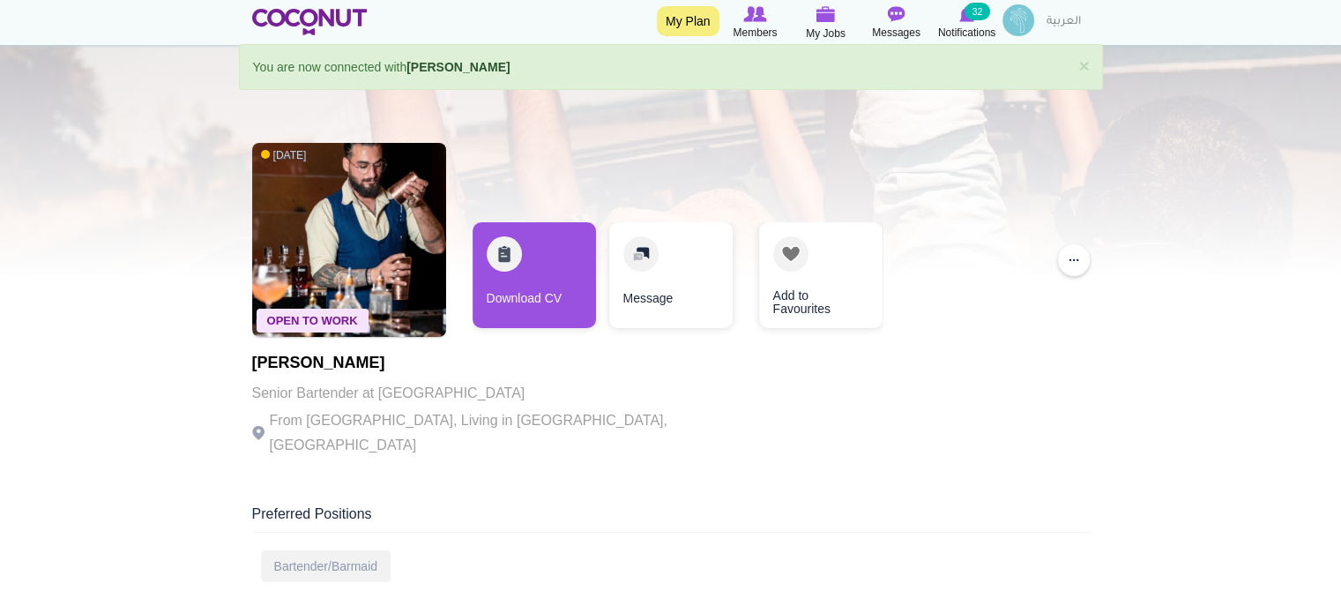
scroll to position [0, 0]
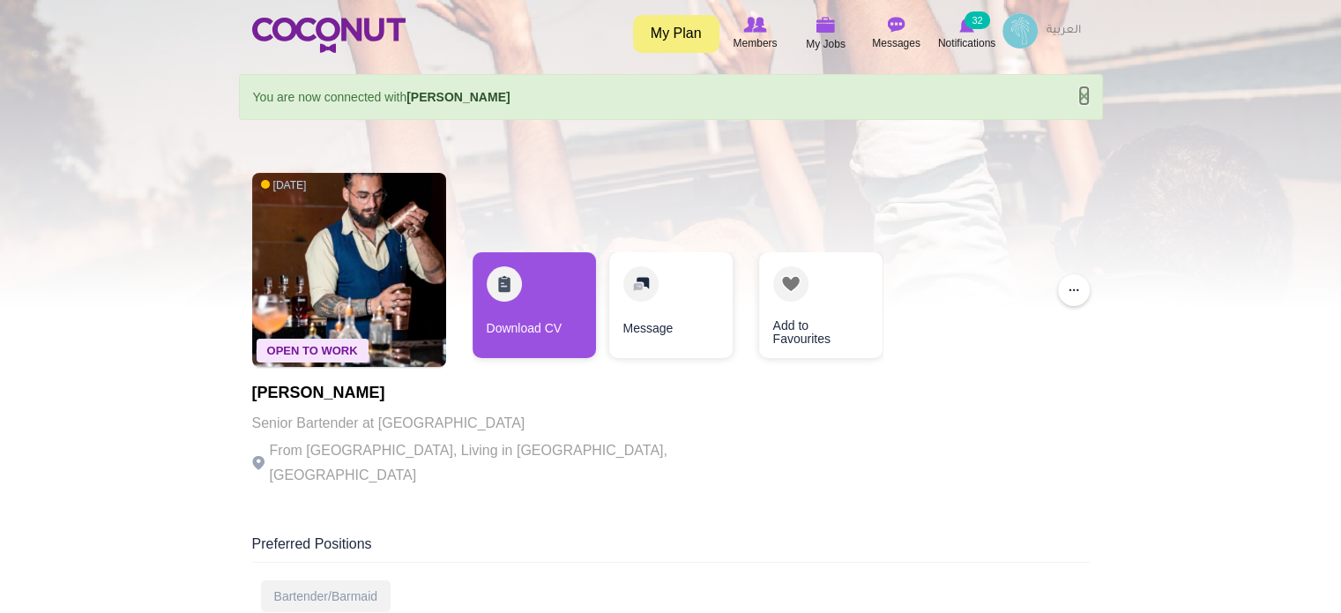
click at [1083, 91] on link "×" at bounding box center [1083, 95] width 11 height 19
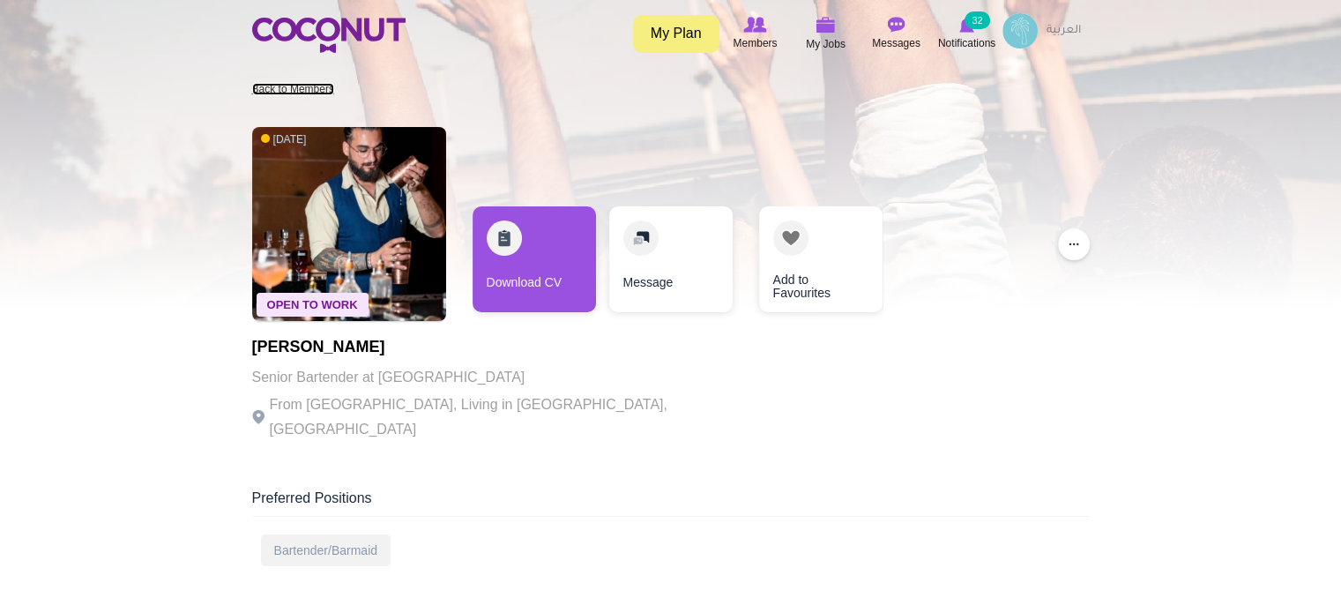
click at [304, 87] on link "Back to Members" at bounding box center [293, 89] width 82 height 12
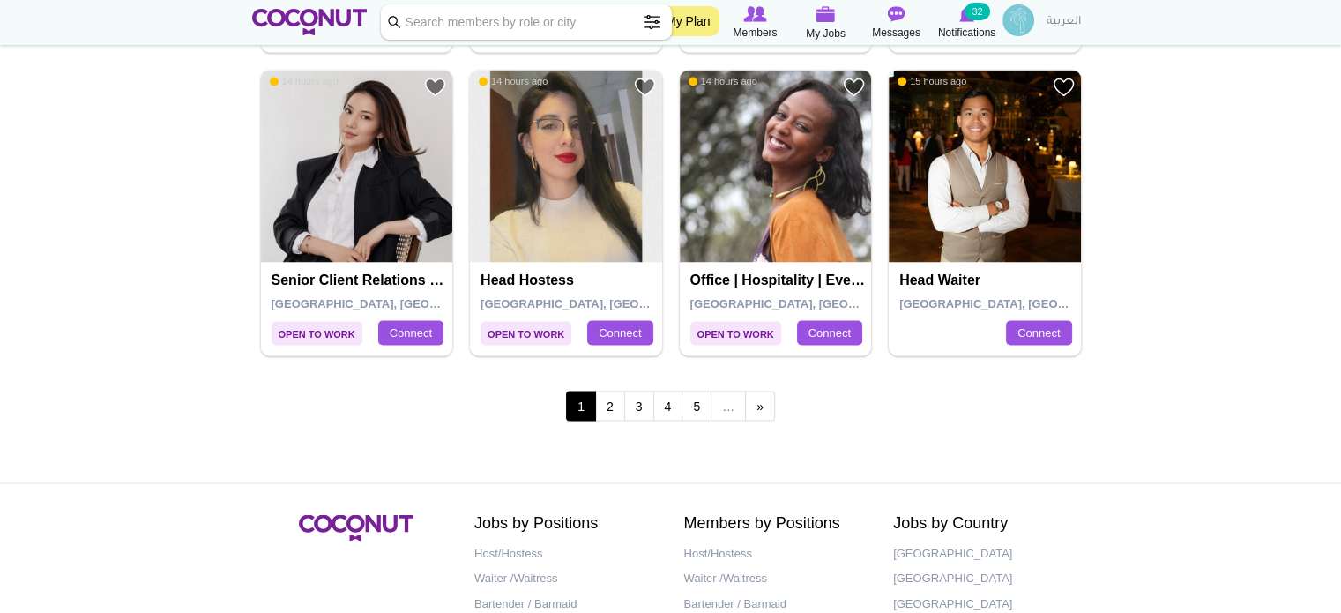
scroll to position [3212, 0]
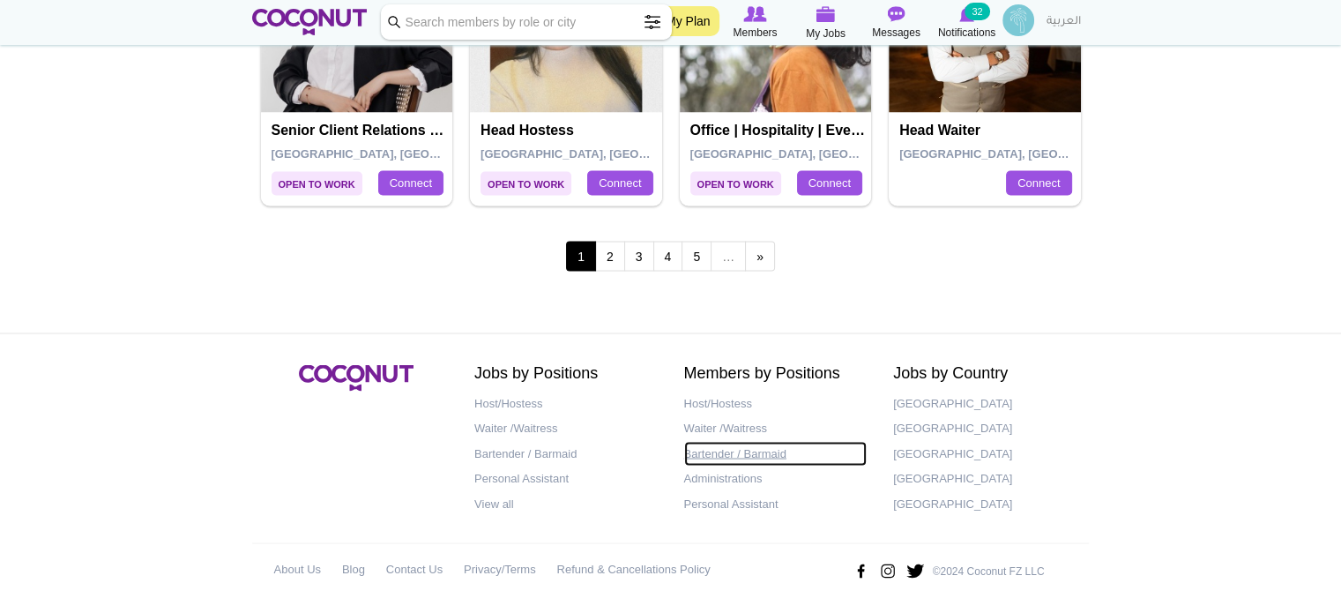
click at [774, 450] on link "Bartender / Barmaid" at bounding box center [775, 454] width 183 height 26
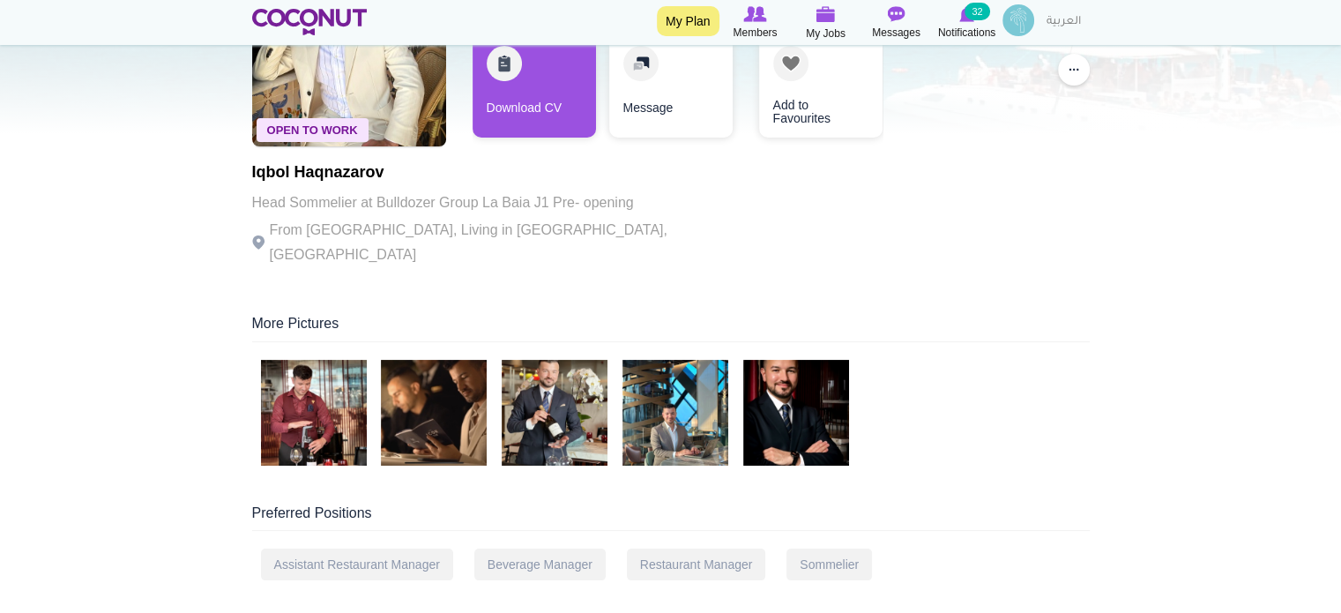
scroll to position [176, 0]
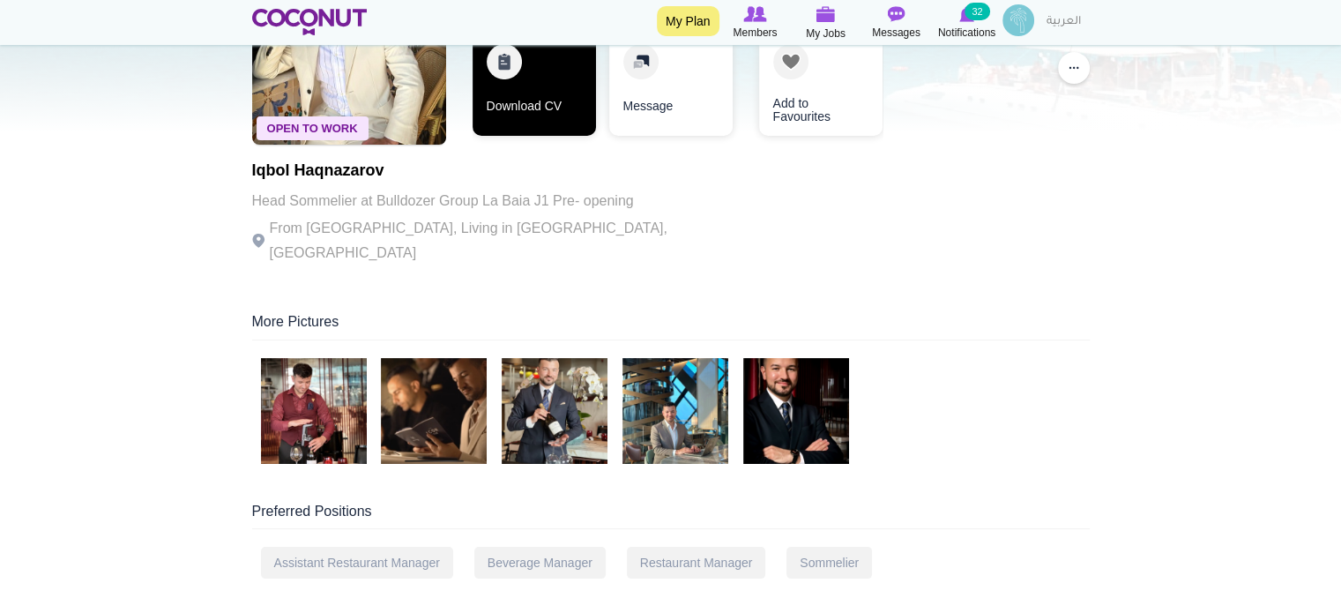
click at [508, 108] on link "Download CV" at bounding box center [534, 83] width 123 height 106
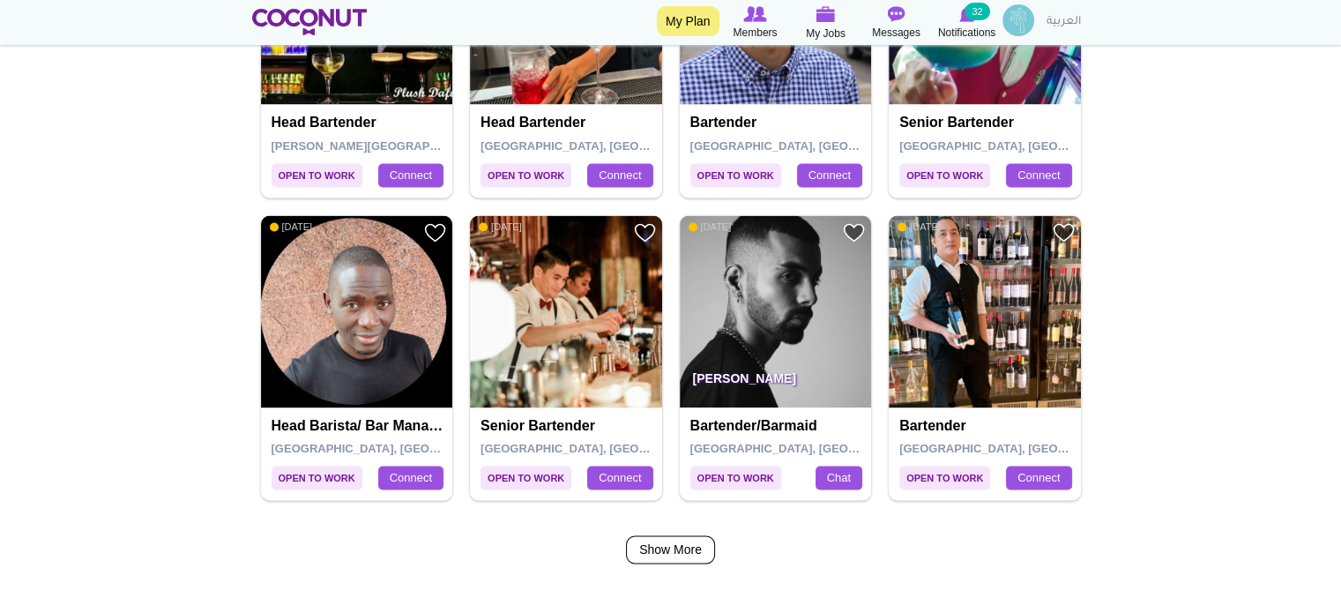
scroll to position [2821, 0]
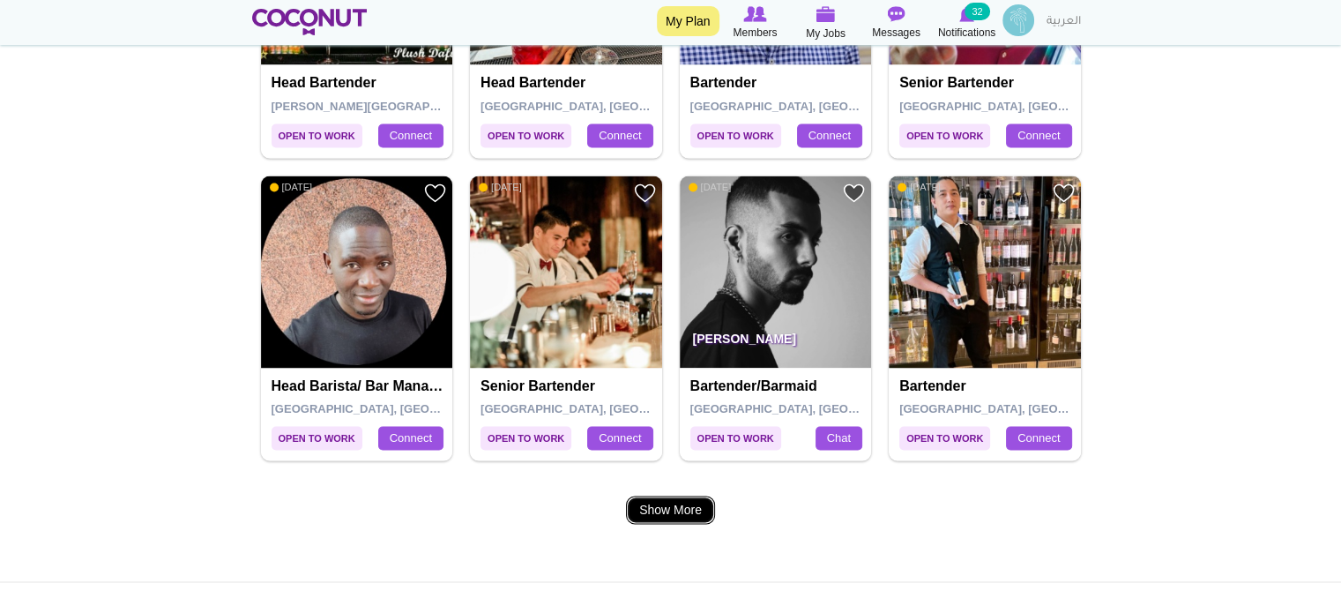
click at [682, 511] on link "Show More" at bounding box center [670, 509] width 89 height 28
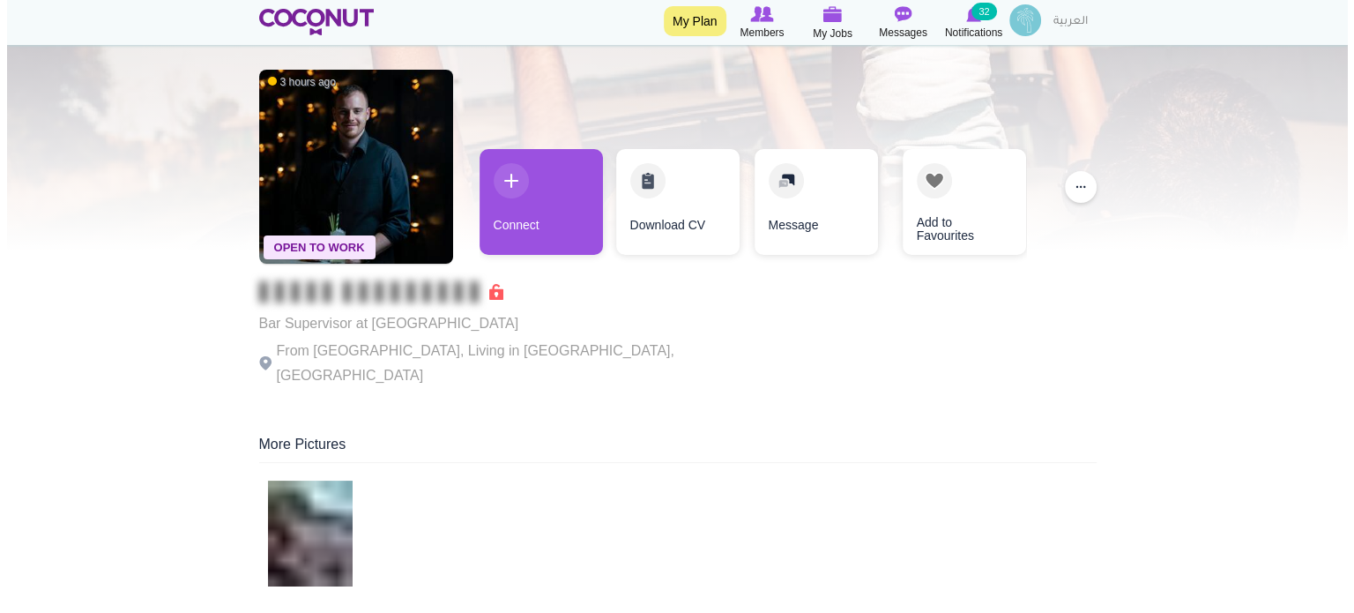
scroll to position [88, 0]
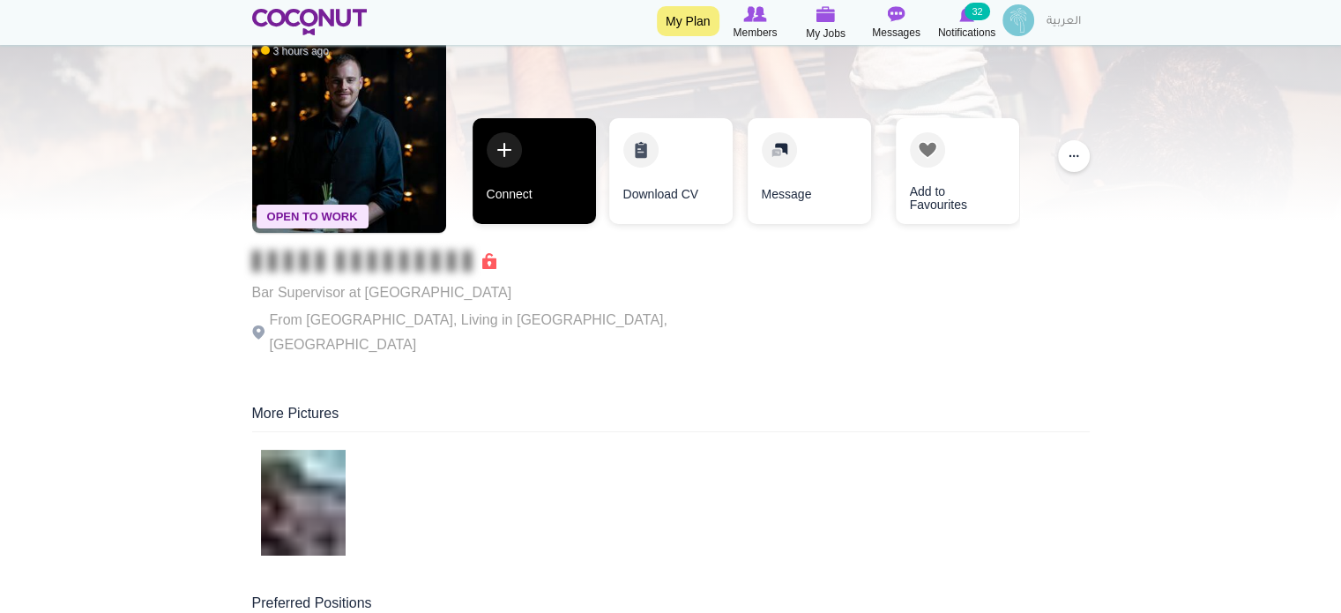
click at [564, 171] on link "Connect" at bounding box center [534, 171] width 123 height 106
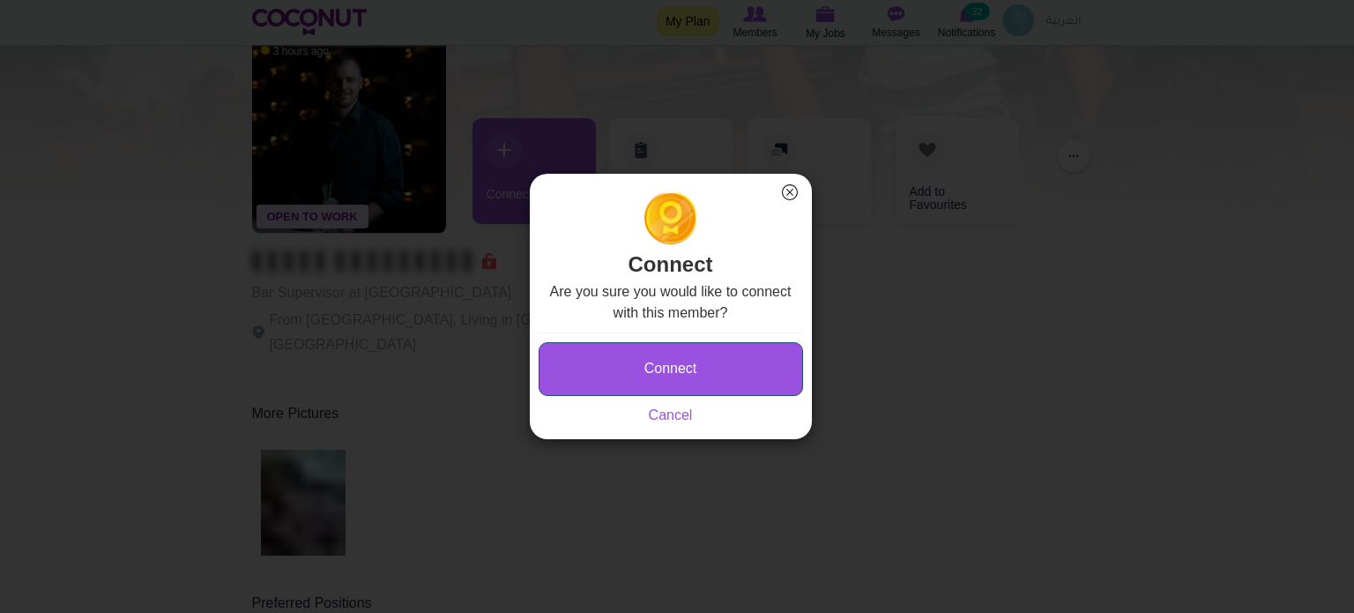
click at [615, 380] on button "Connect" at bounding box center [671, 369] width 264 height 54
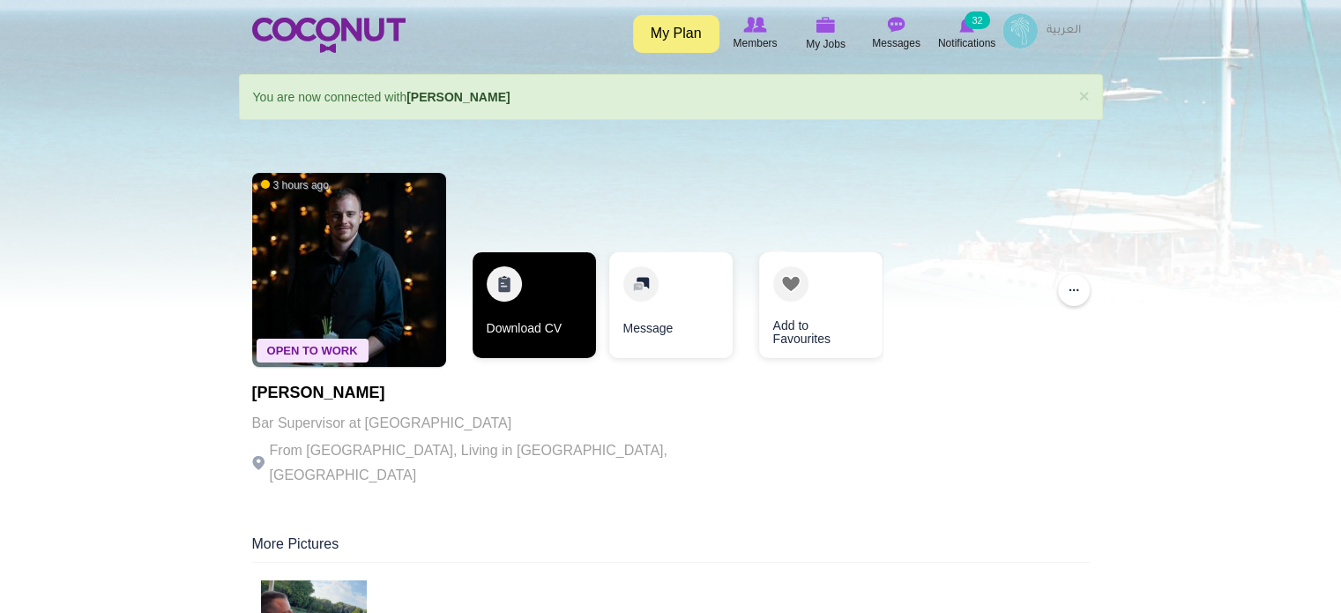
click at [521, 302] on link "Download CV" at bounding box center [534, 305] width 123 height 106
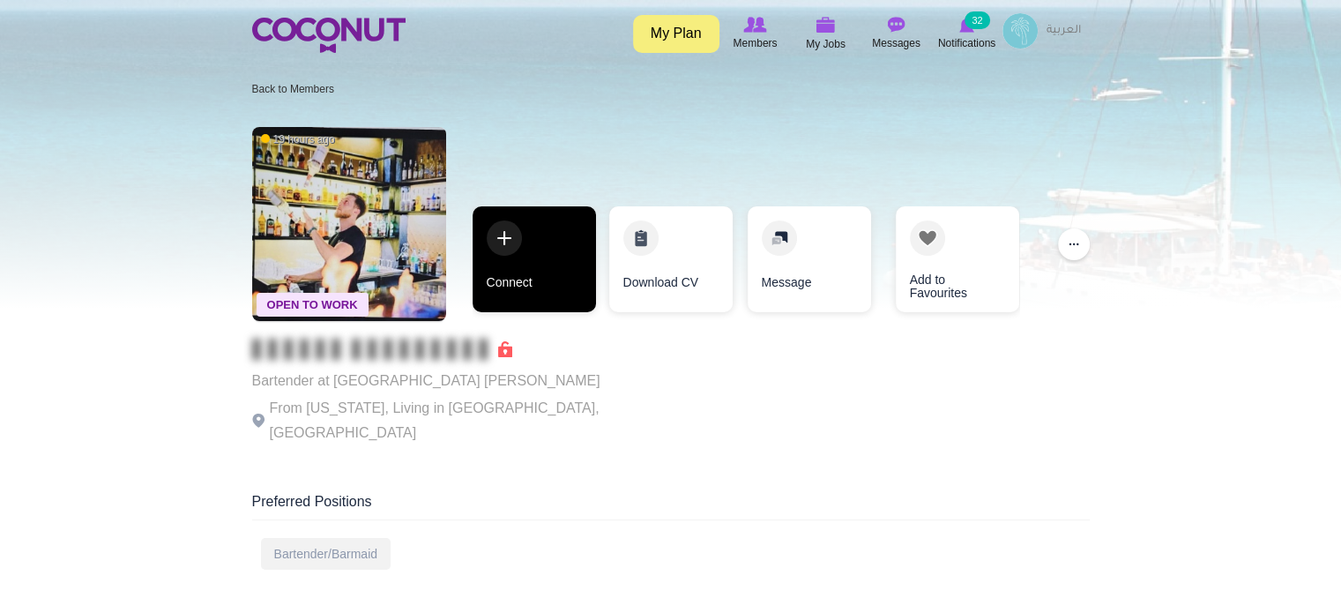
click at [541, 275] on link "Connect" at bounding box center [534, 259] width 123 height 106
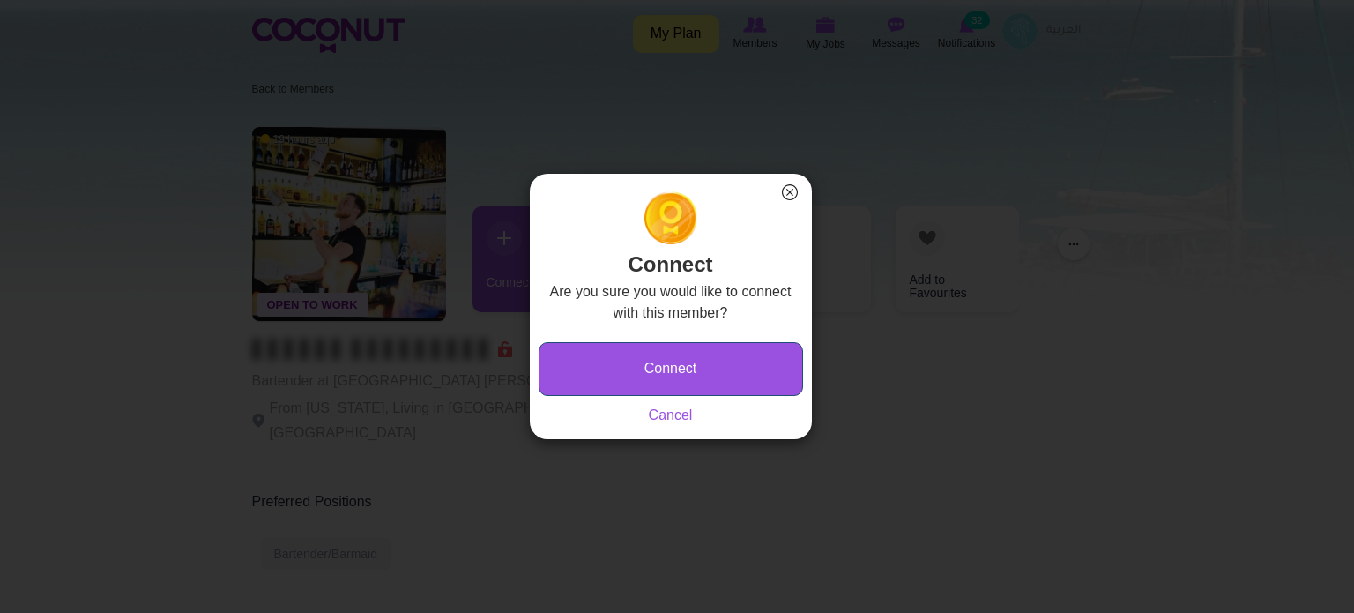
click at [578, 361] on button "Connect" at bounding box center [671, 369] width 264 height 54
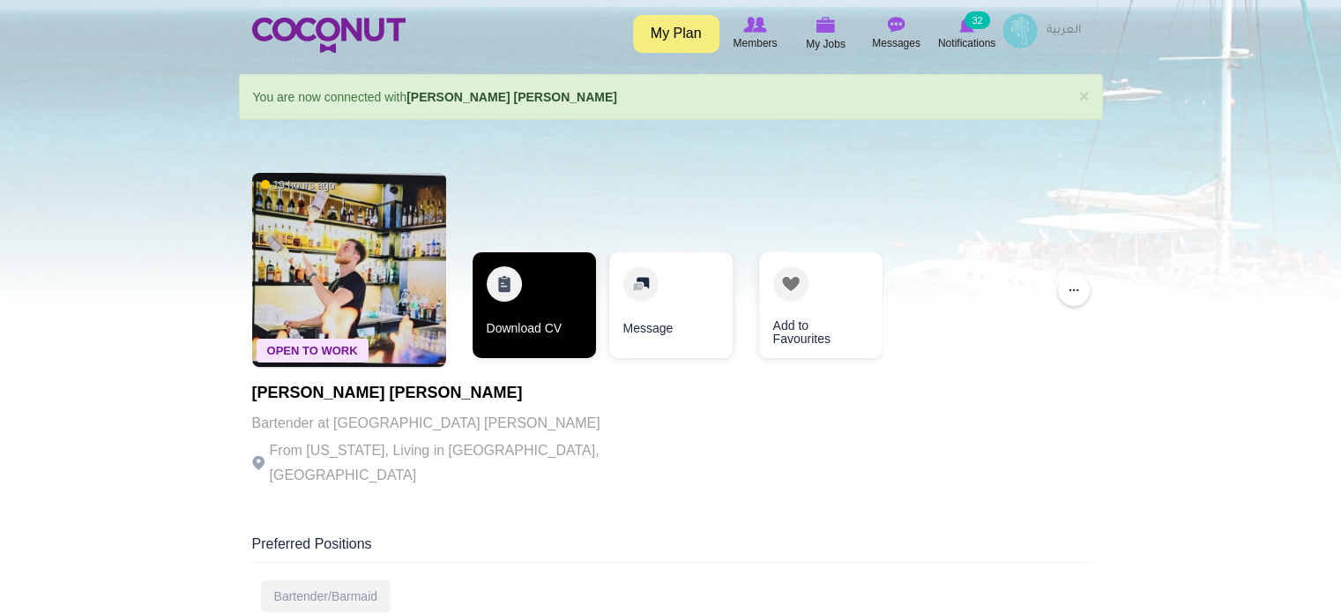
click at [561, 302] on link "Download CV" at bounding box center [534, 305] width 123 height 106
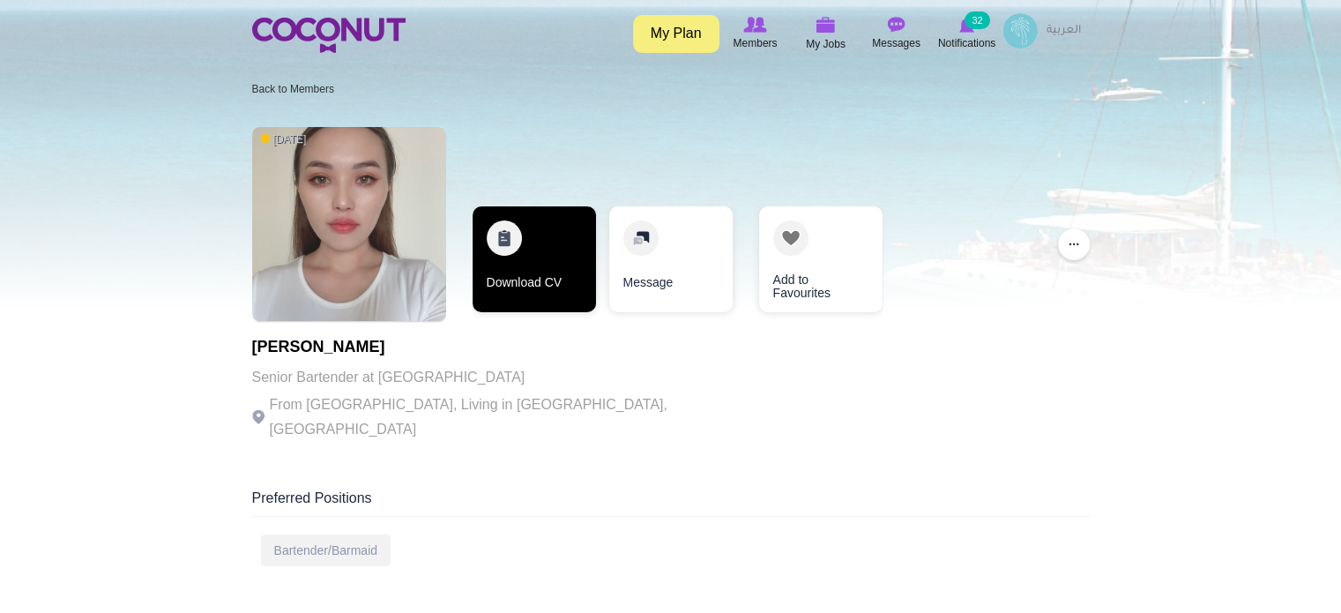
click at [532, 270] on link "Download CV" at bounding box center [534, 259] width 123 height 106
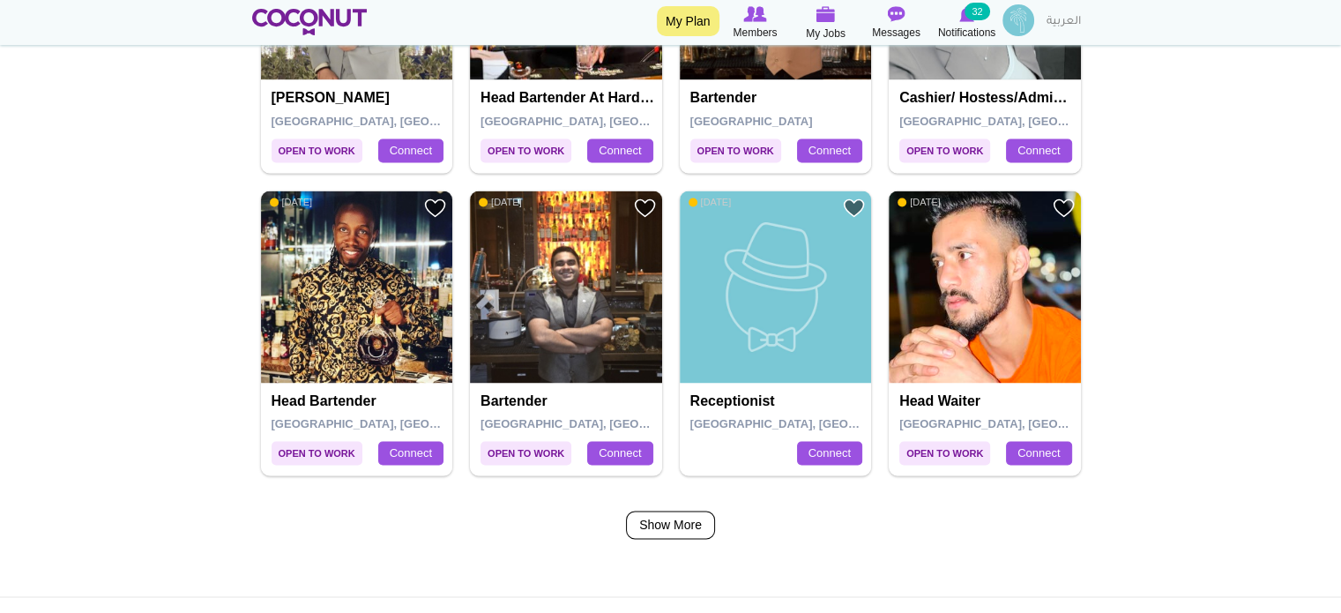
scroll to position [2997, 0]
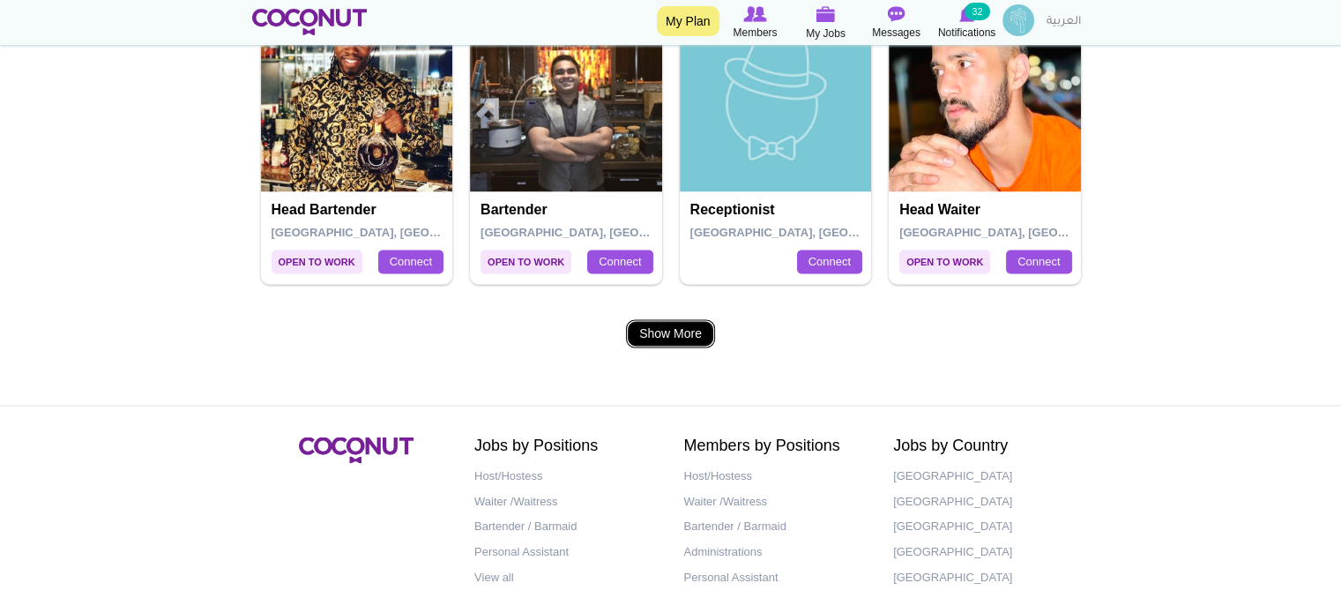
click at [643, 334] on link "Show More" at bounding box center [670, 333] width 89 height 28
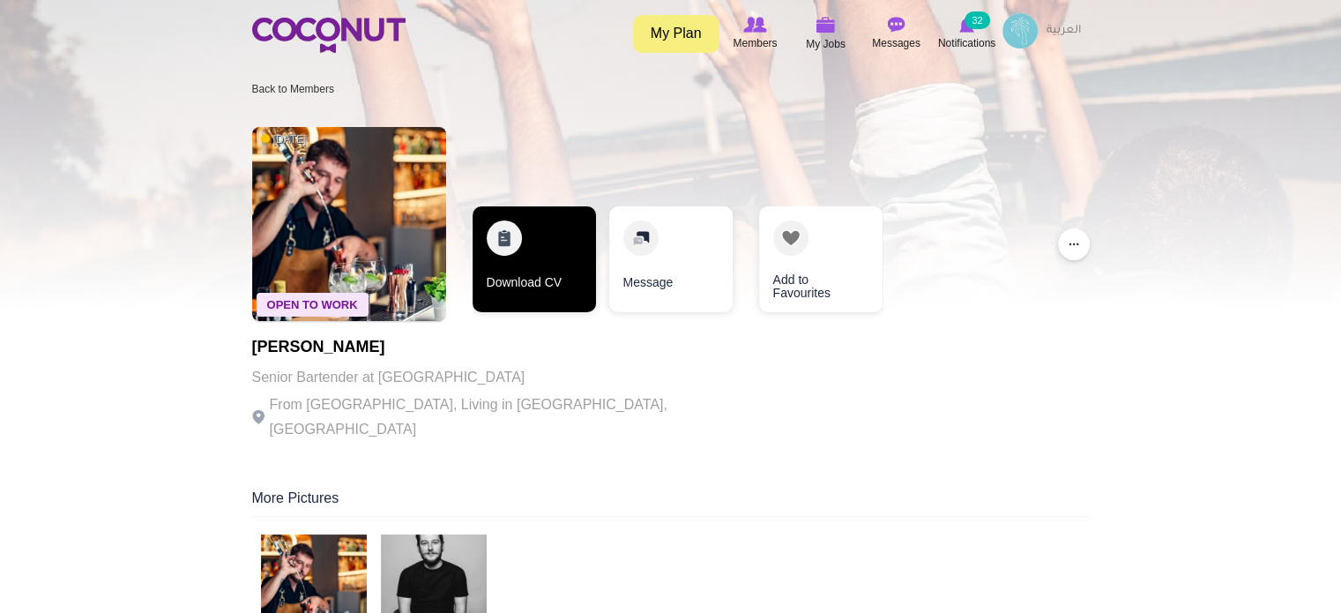
click at [517, 279] on link "Download CV" at bounding box center [534, 259] width 123 height 106
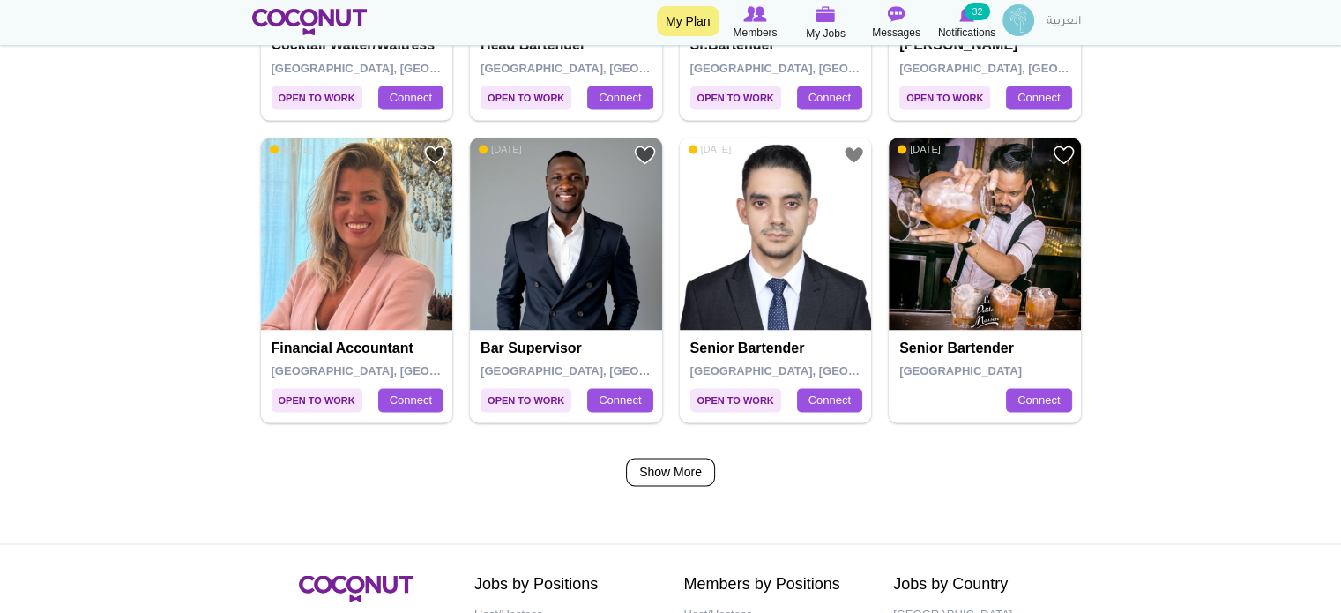
scroll to position [2909, 0]
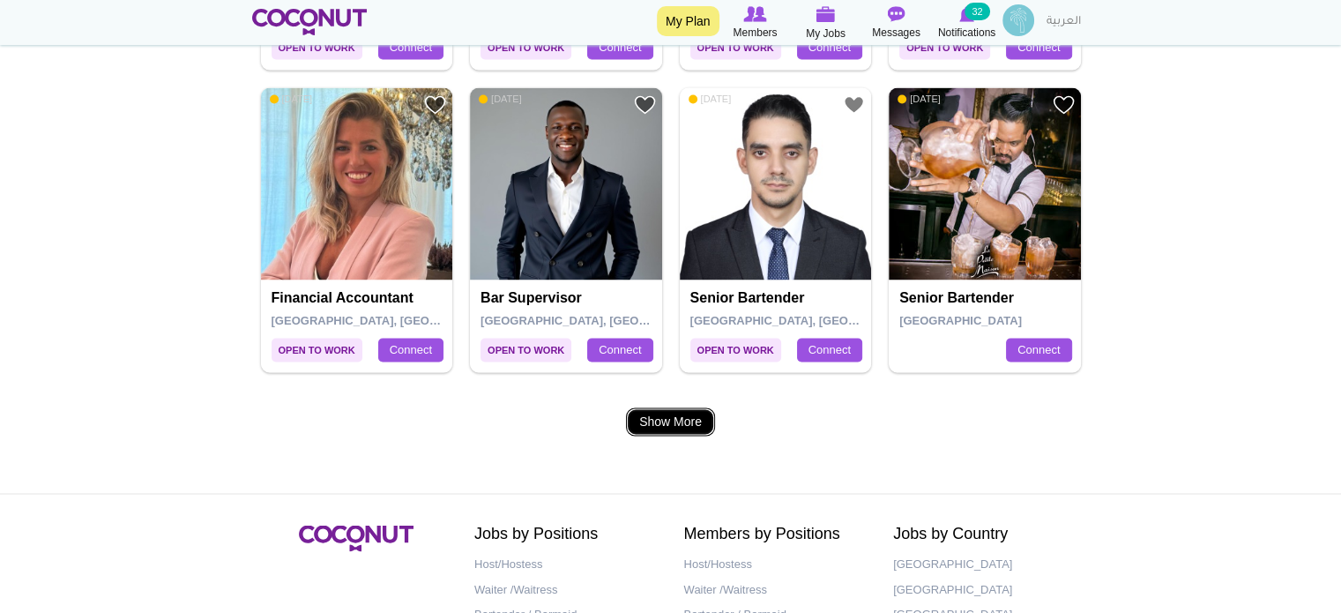
click at [702, 407] on link "Show More" at bounding box center [670, 421] width 89 height 28
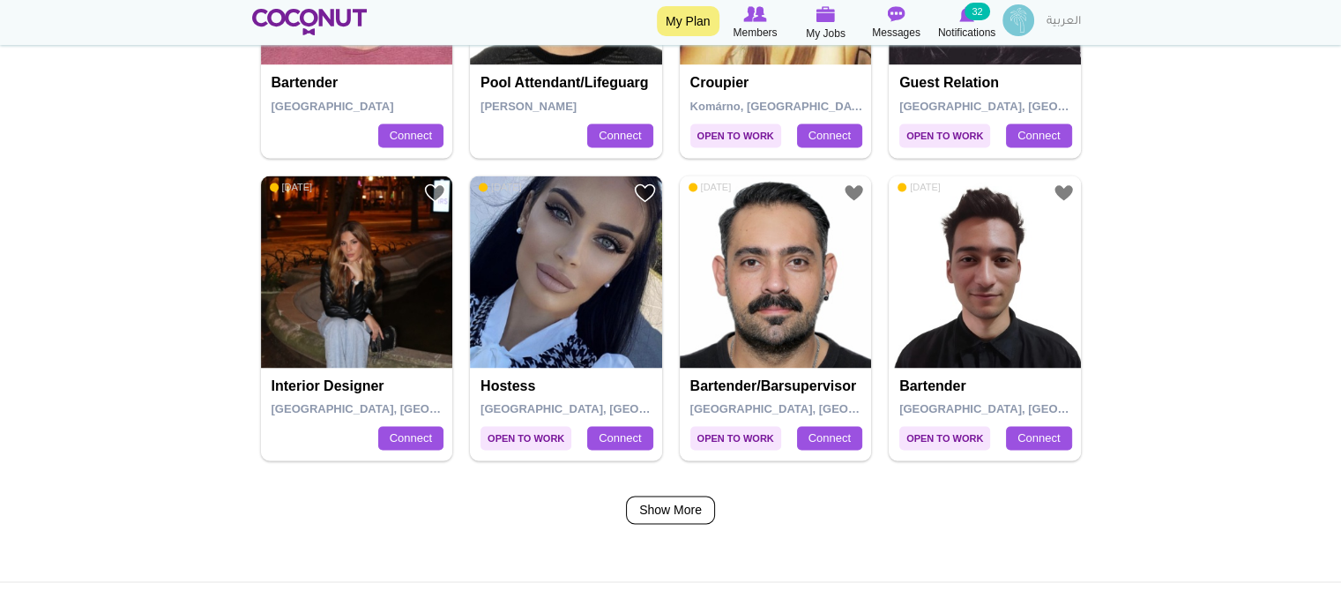
scroll to position [2909, 0]
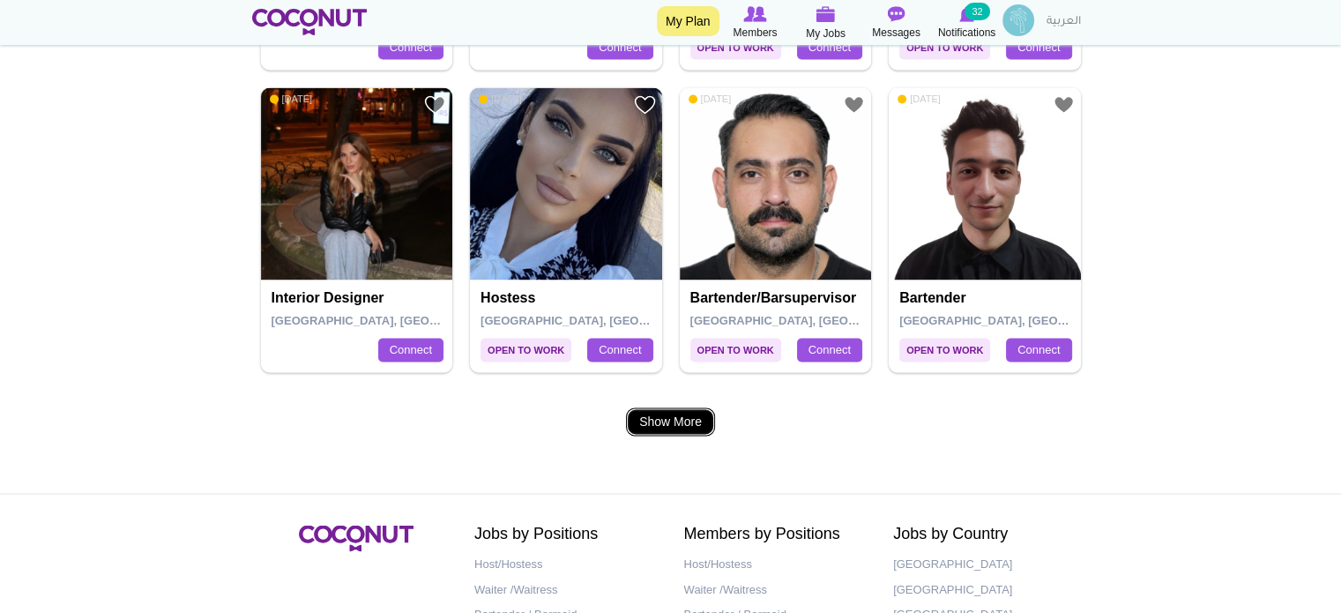
click at [672, 417] on link "Show More" at bounding box center [670, 421] width 89 height 28
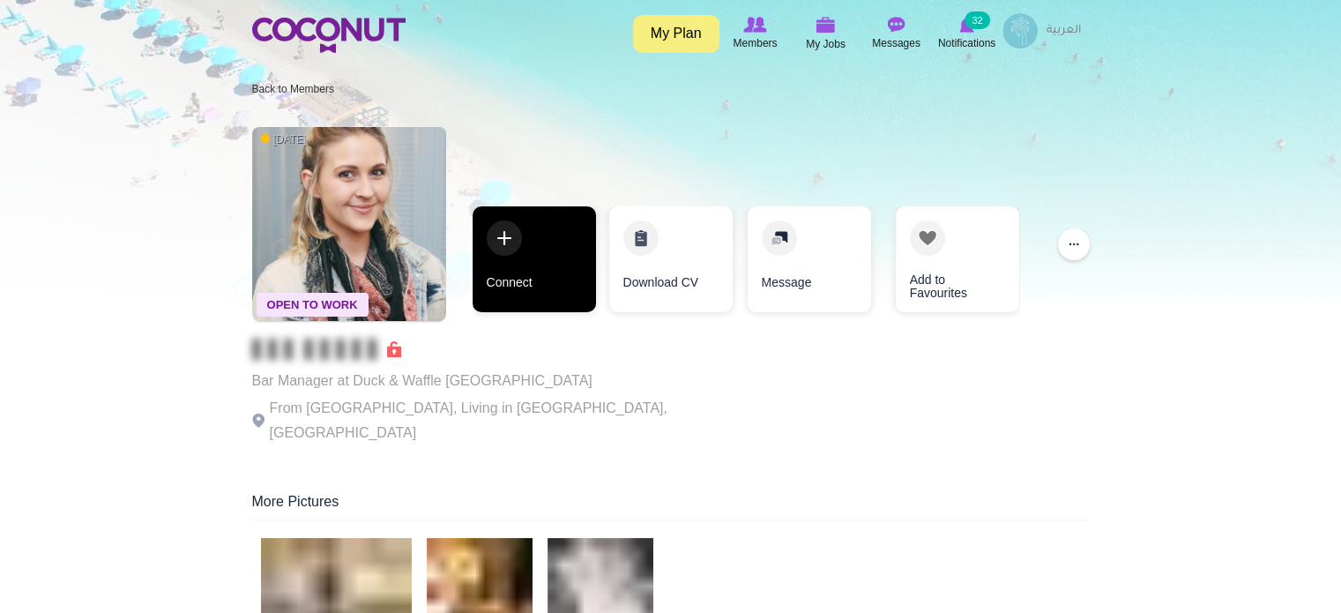
click at [501, 301] on link "Connect" at bounding box center [534, 259] width 123 height 106
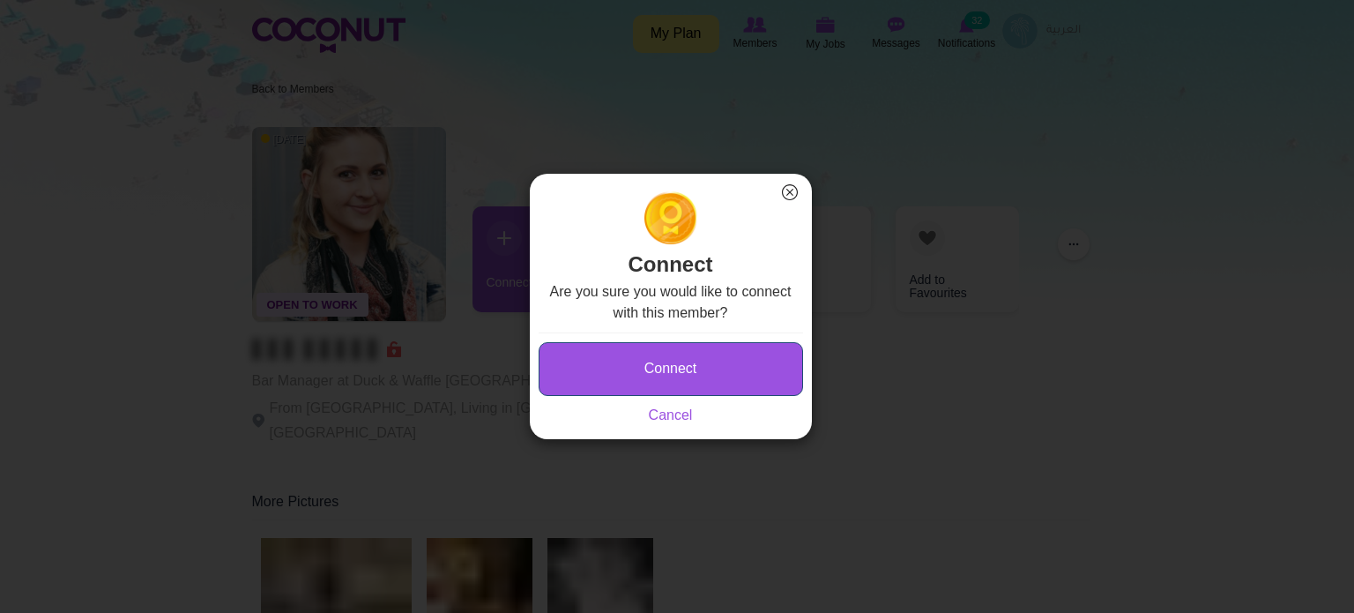
click at [611, 362] on button "Connect" at bounding box center [671, 369] width 264 height 54
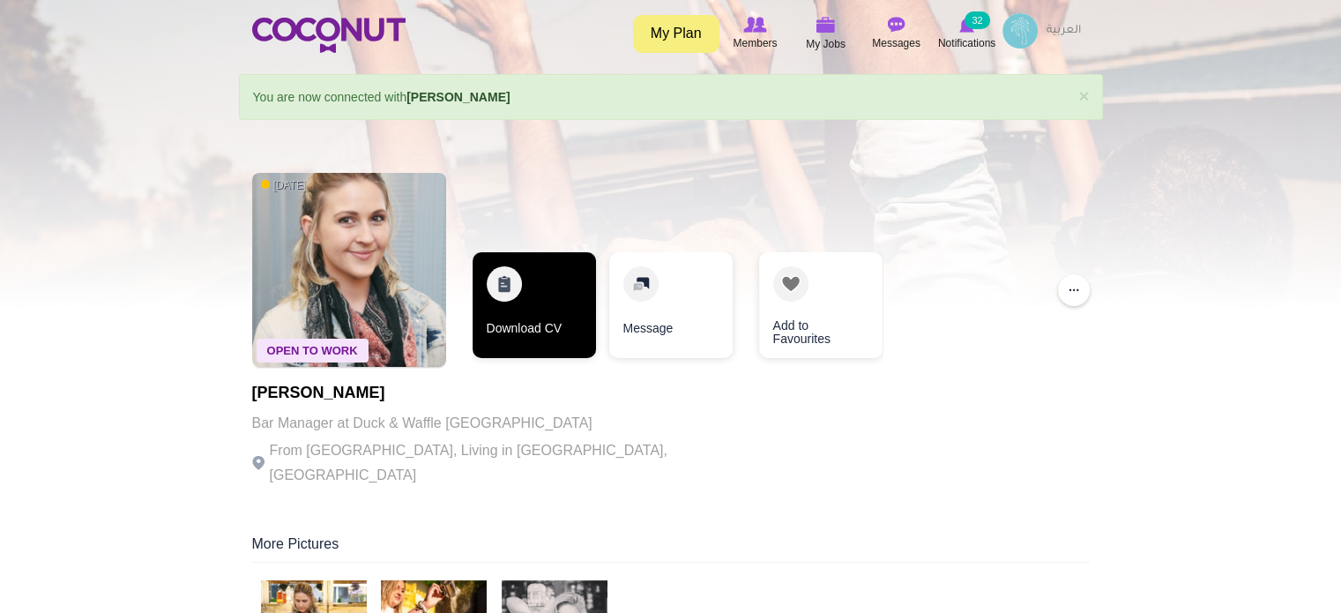
click at [561, 300] on link "Download CV" at bounding box center [534, 305] width 123 height 106
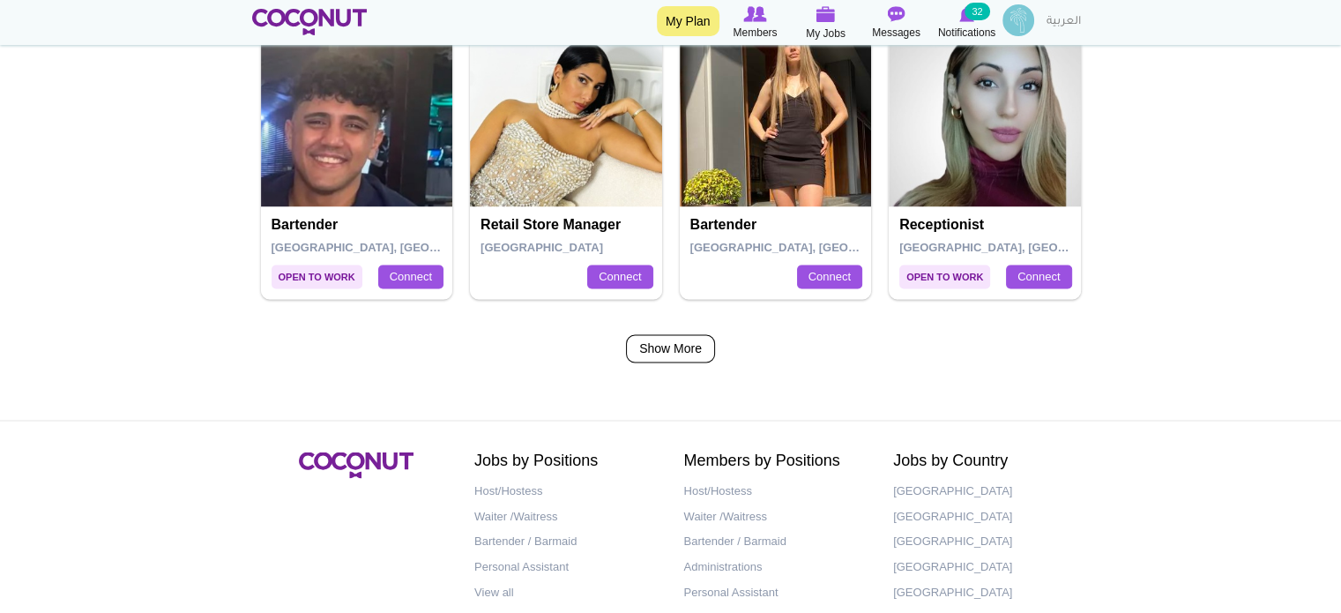
scroll to position [2997, 0]
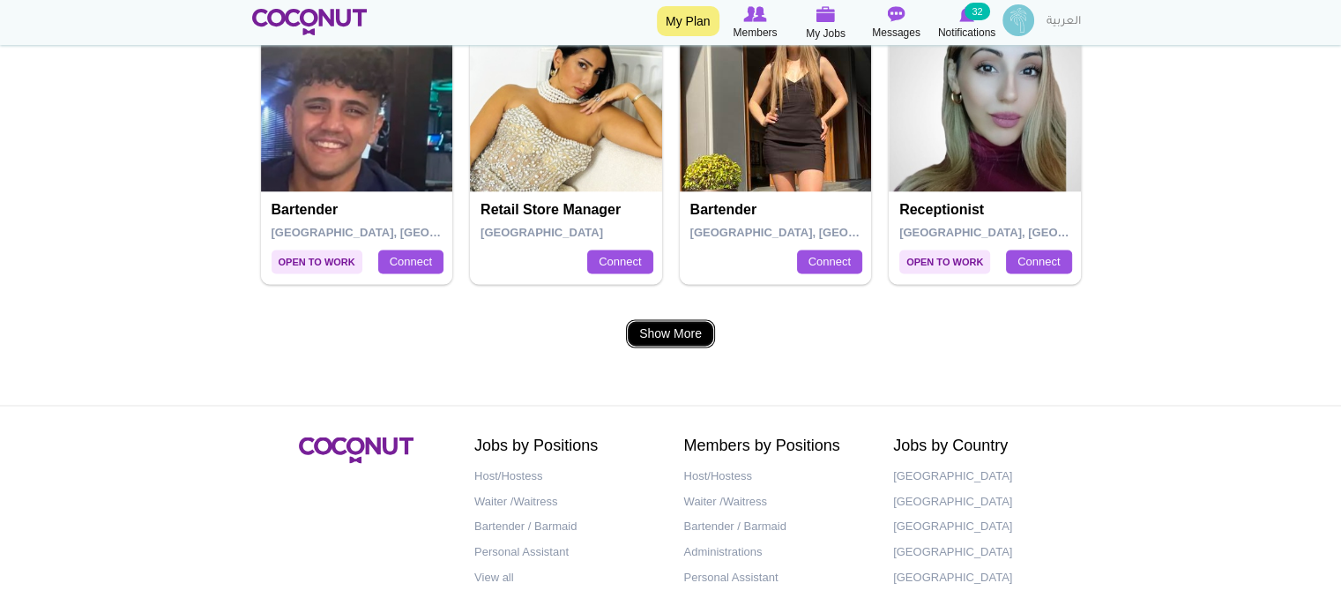
click at [680, 332] on link "Show More" at bounding box center [670, 333] width 89 height 28
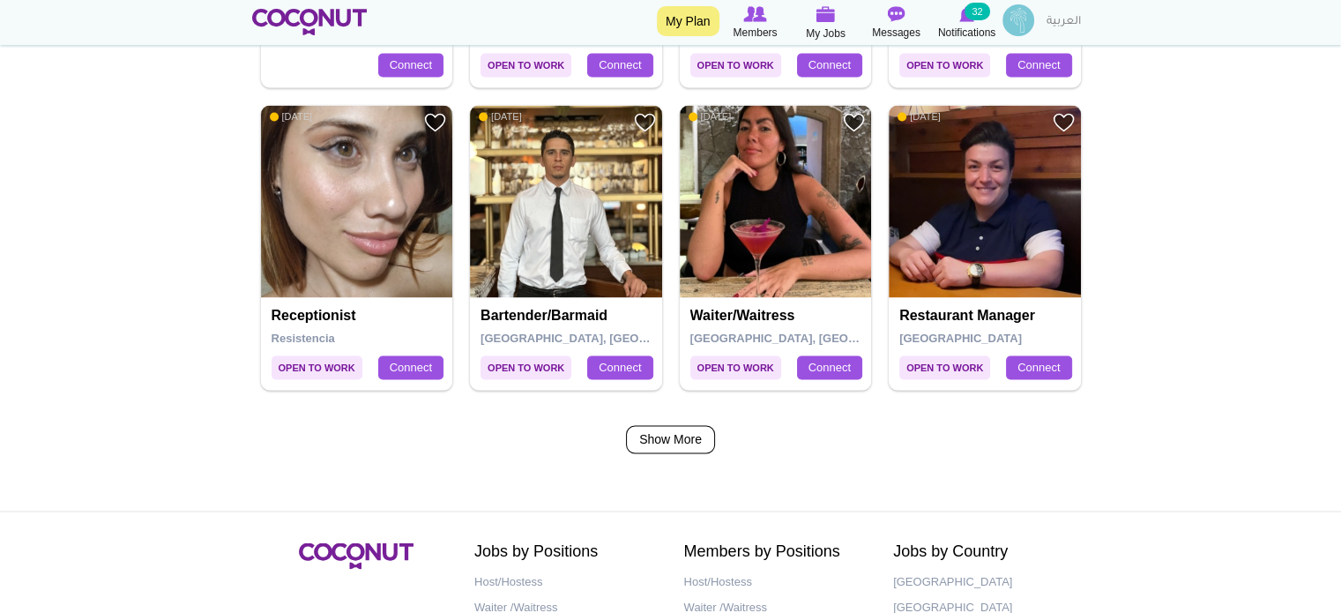
scroll to position [2909, 0]
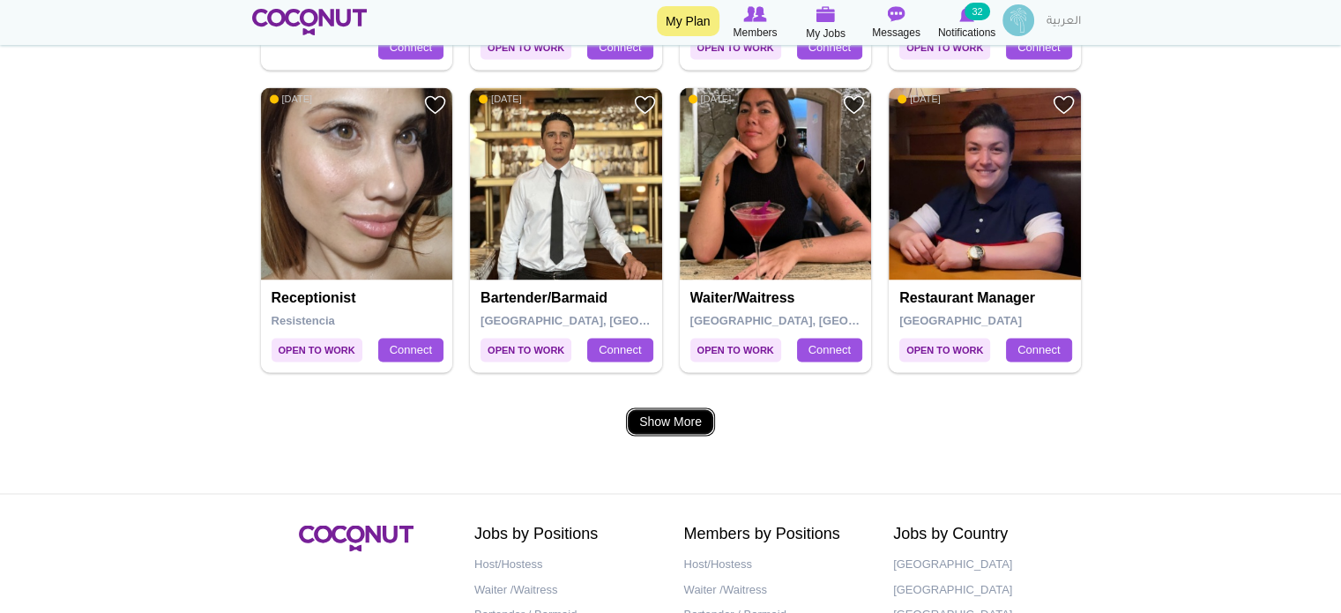
click at [677, 420] on link "Show More" at bounding box center [670, 421] width 89 height 28
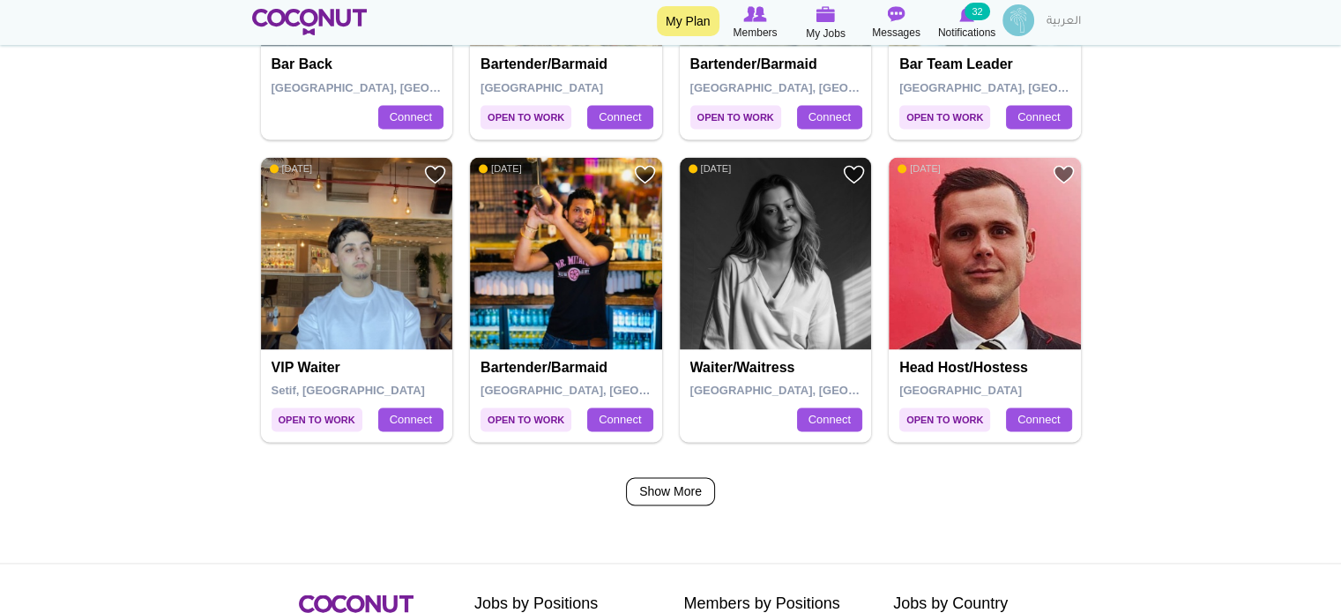
scroll to position [2909, 0]
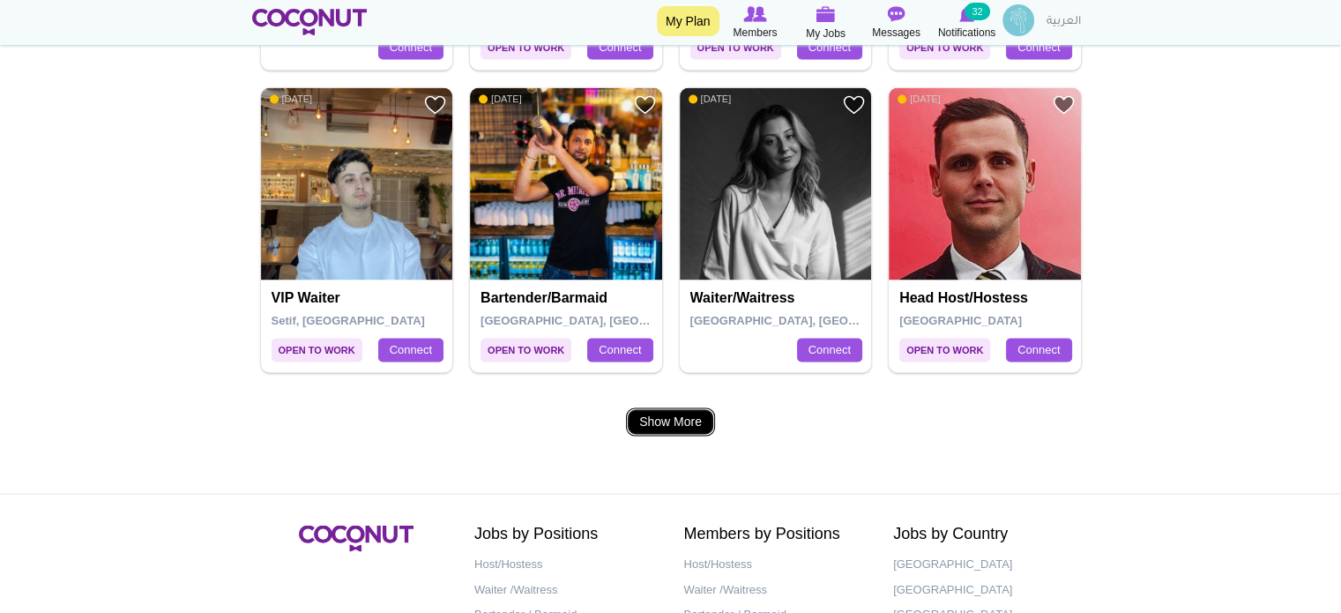
click at [666, 412] on link "Show More" at bounding box center [670, 421] width 89 height 28
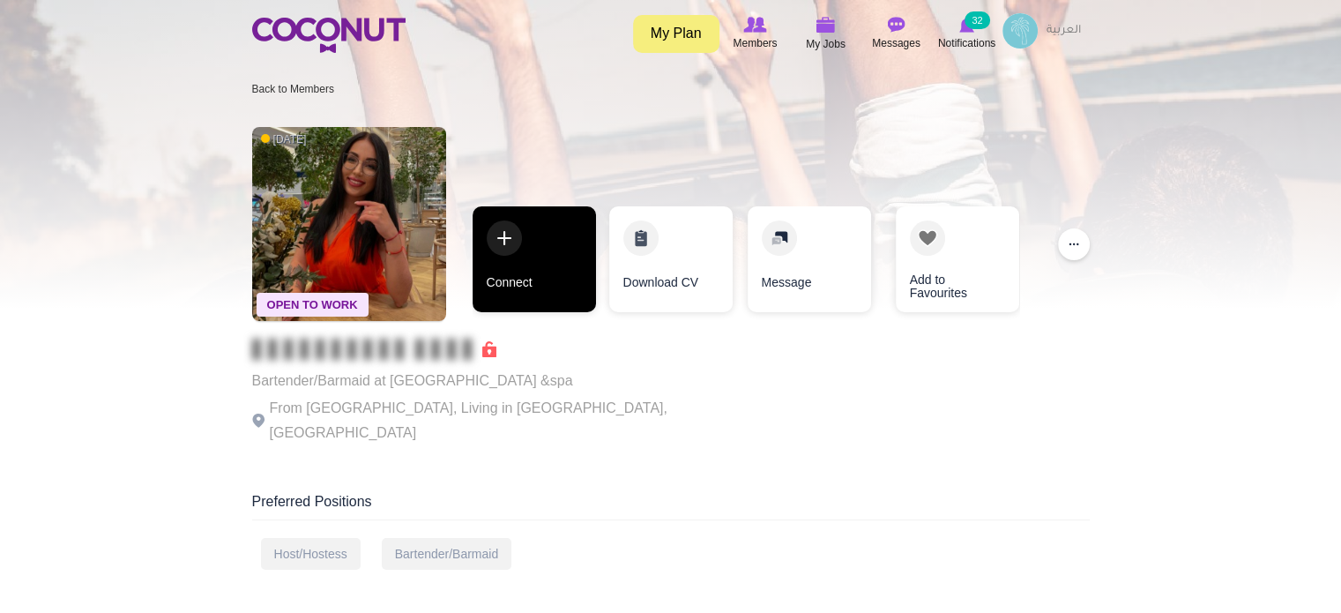
click at [518, 286] on link "Connect" at bounding box center [534, 259] width 123 height 106
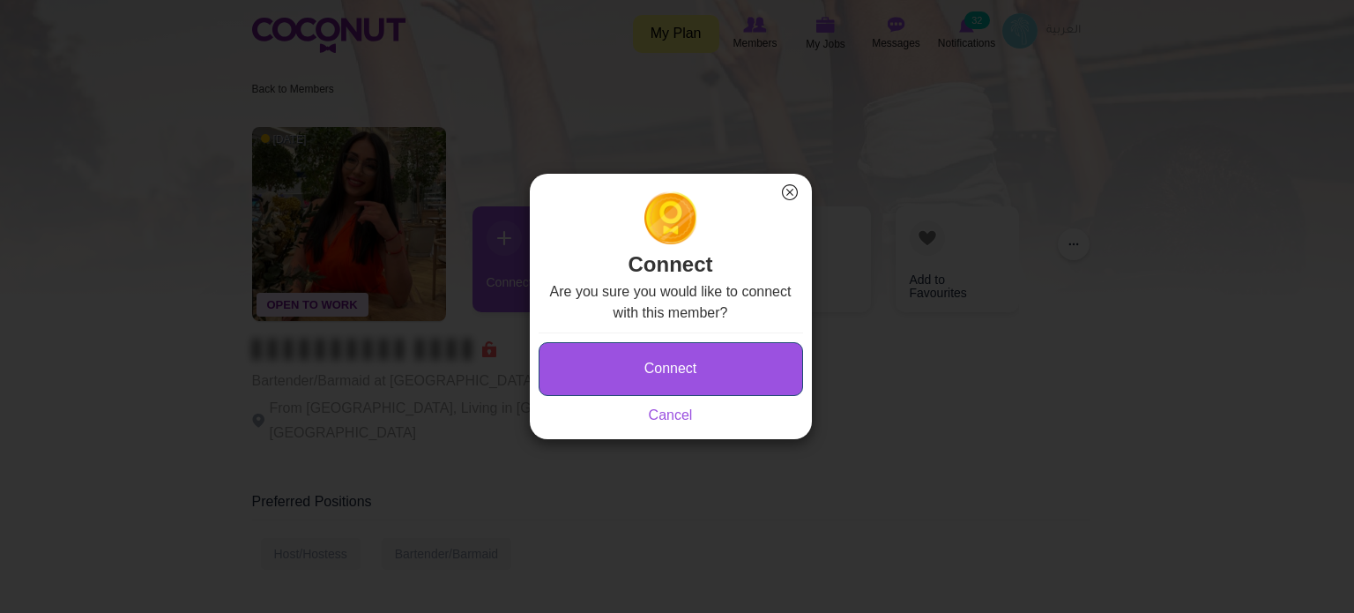
click at [610, 348] on button "Connect" at bounding box center [671, 369] width 264 height 54
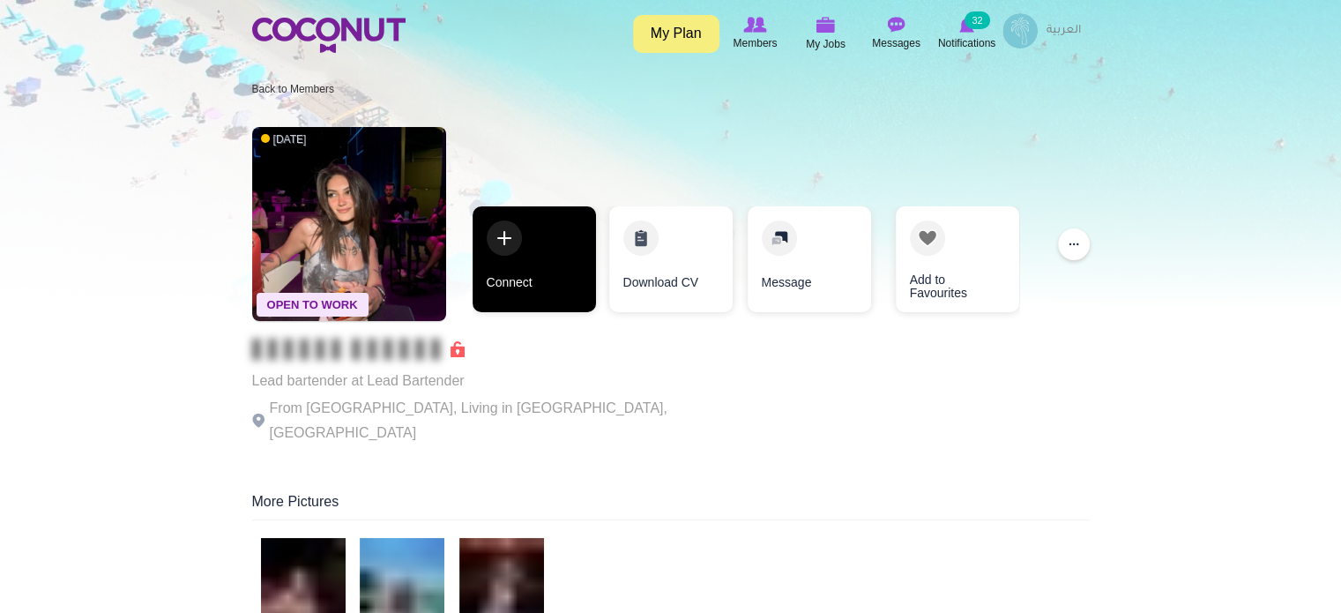
click at [567, 286] on link "Connect" at bounding box center [534, 259] width 123 height 106
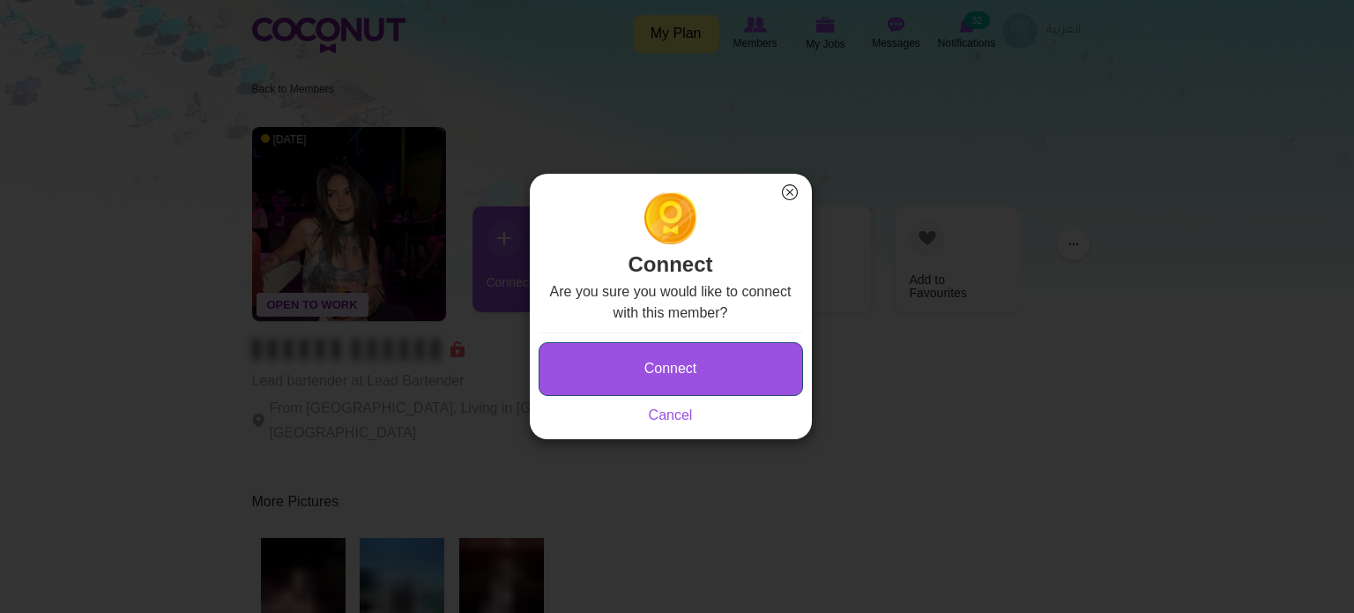
click at [641, 359] on button "Connect" at bounding box center [671, 369] width 264 height 54
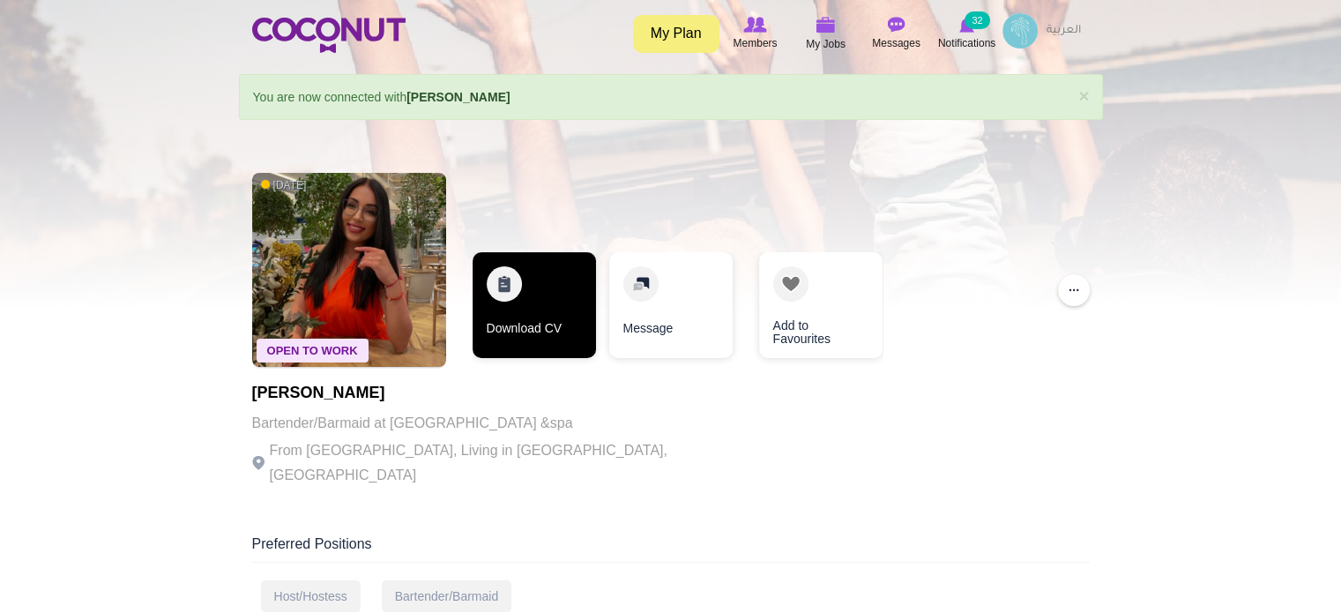
click at [568, 306] on link "Download CV" at bounding box center [534, 305] width 123 height 106
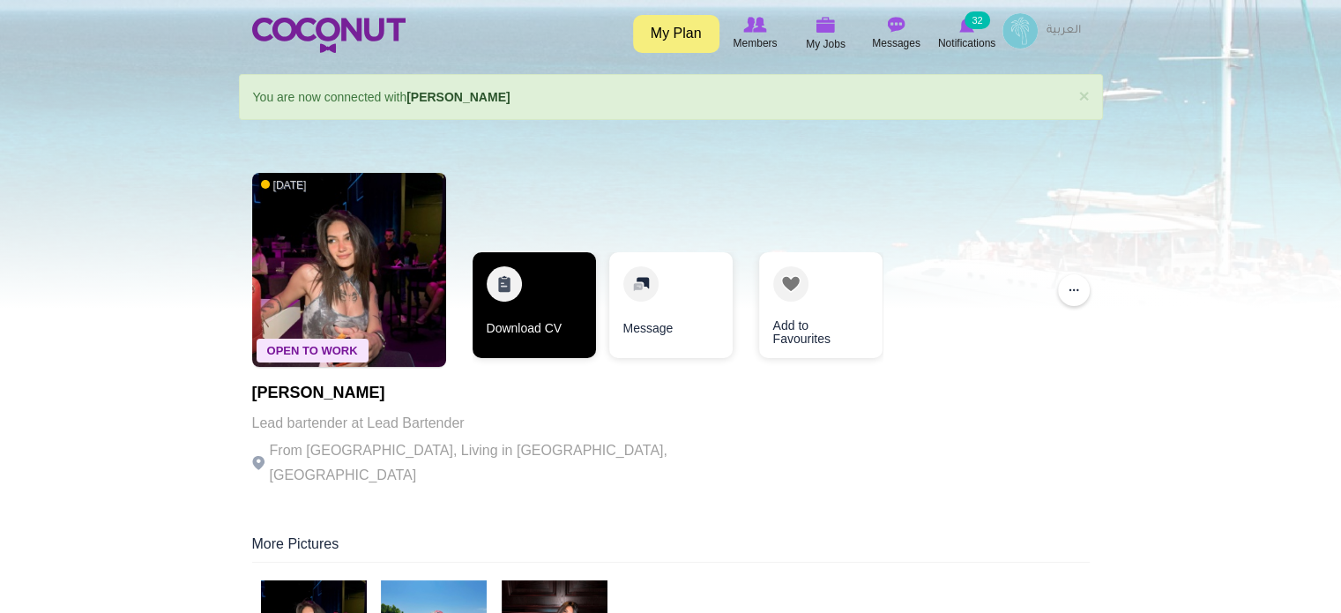
click at [574, 325] on link "Download CV" at bounding box center [534, 305] width 123 height 106
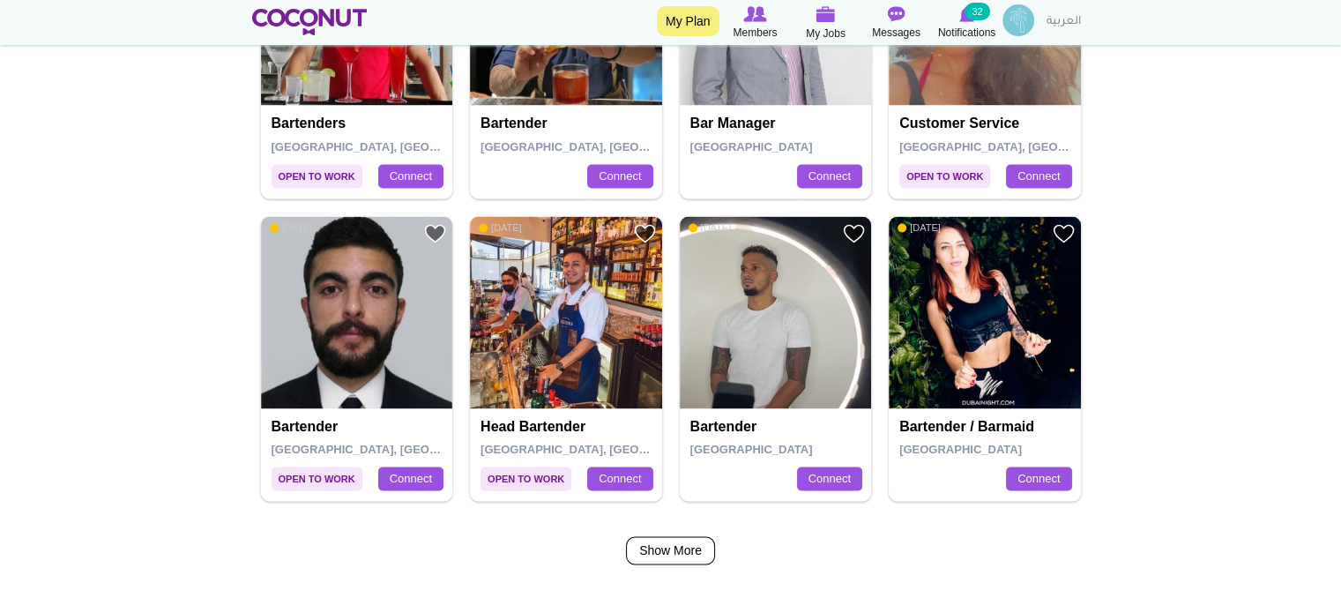
scroll to position [2821, 0]
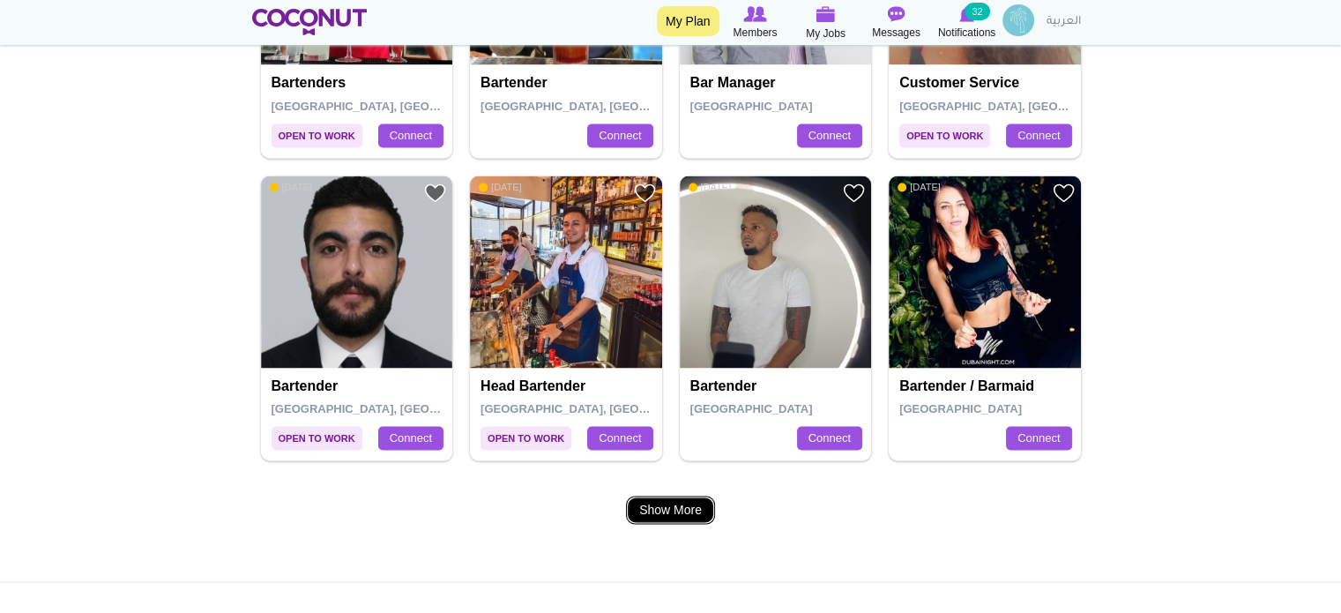
click at [685, 509] on link "Show More" at bounding box center [670, 509] width 89 height 28
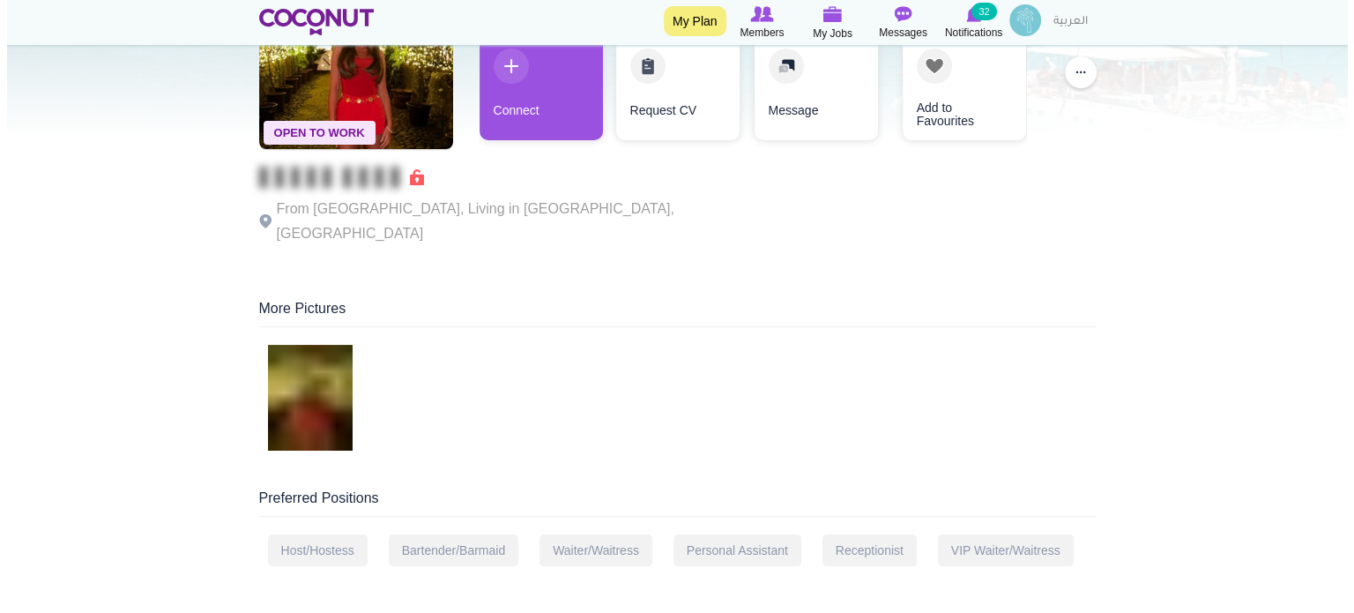
scroll to position [88, 0]
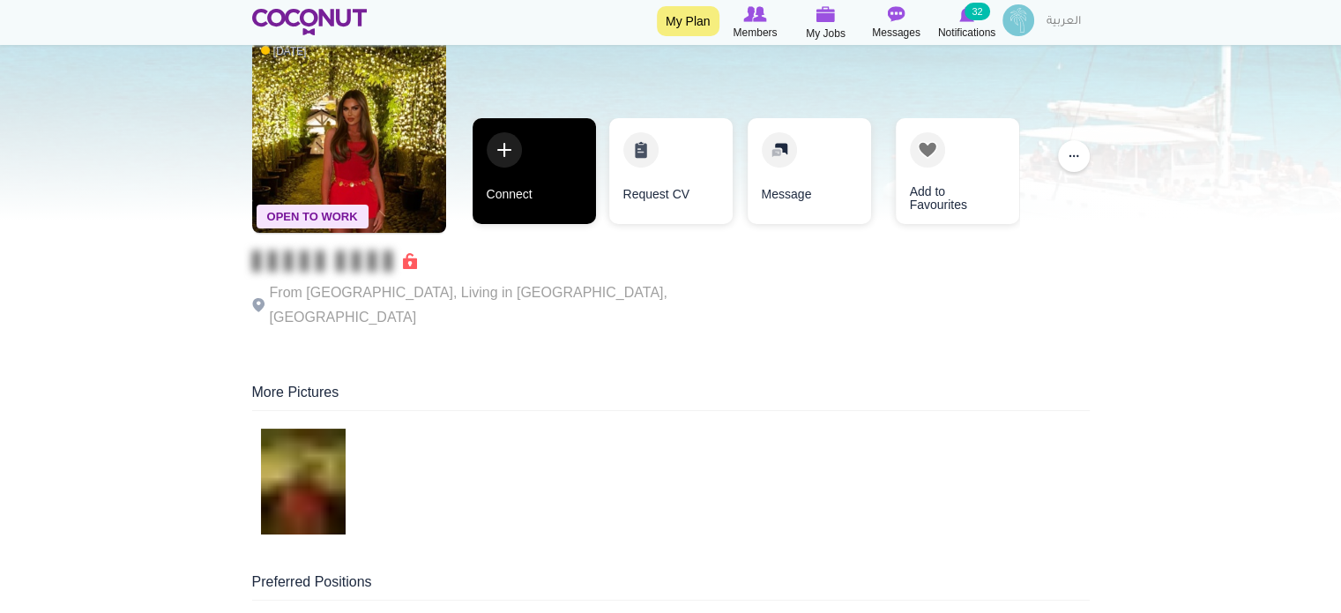
click at [525, 186] on link "Connect" at bounding box center [534, 171] width 123 height 106
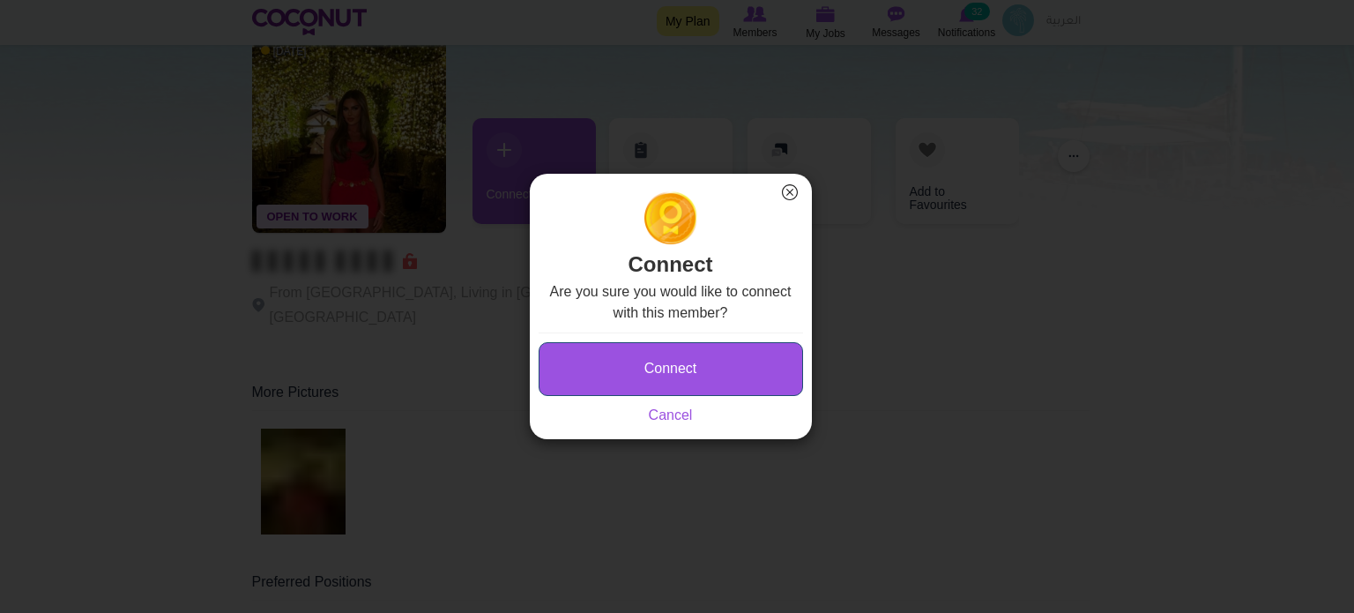
click at [655, 364] on button "Connect" at bounding box center [671, 369] width 264 height 54
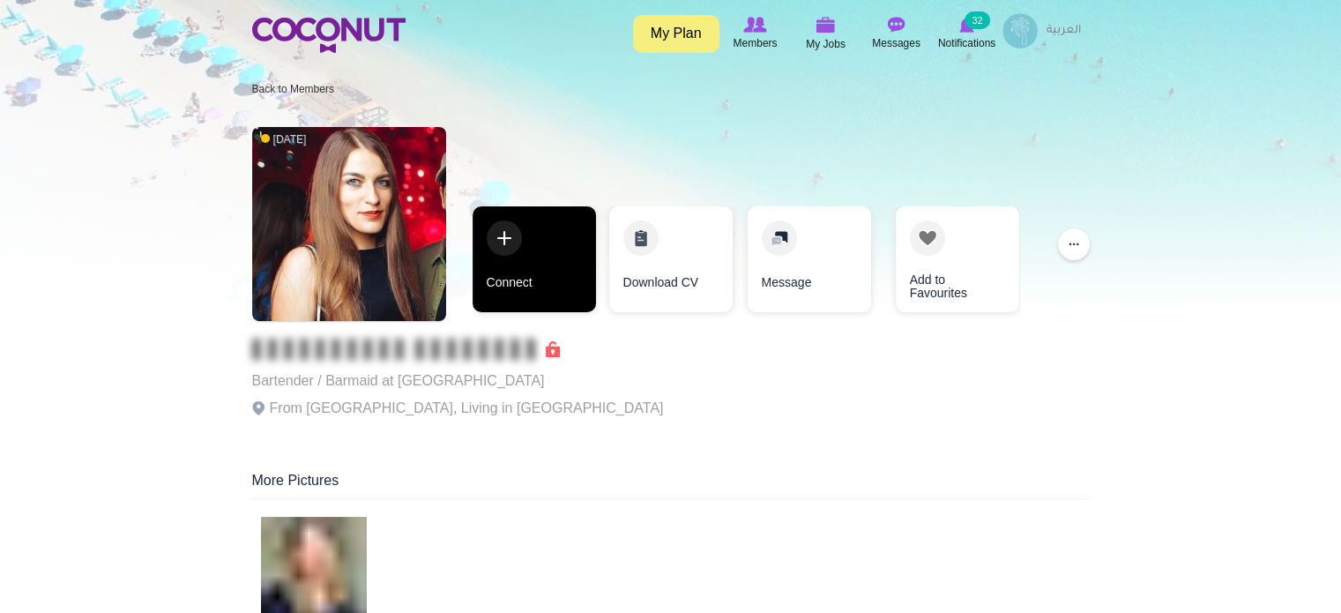
click at [543, 275] on link "Connect" at bounding box center [534, 259] width 123 height 106
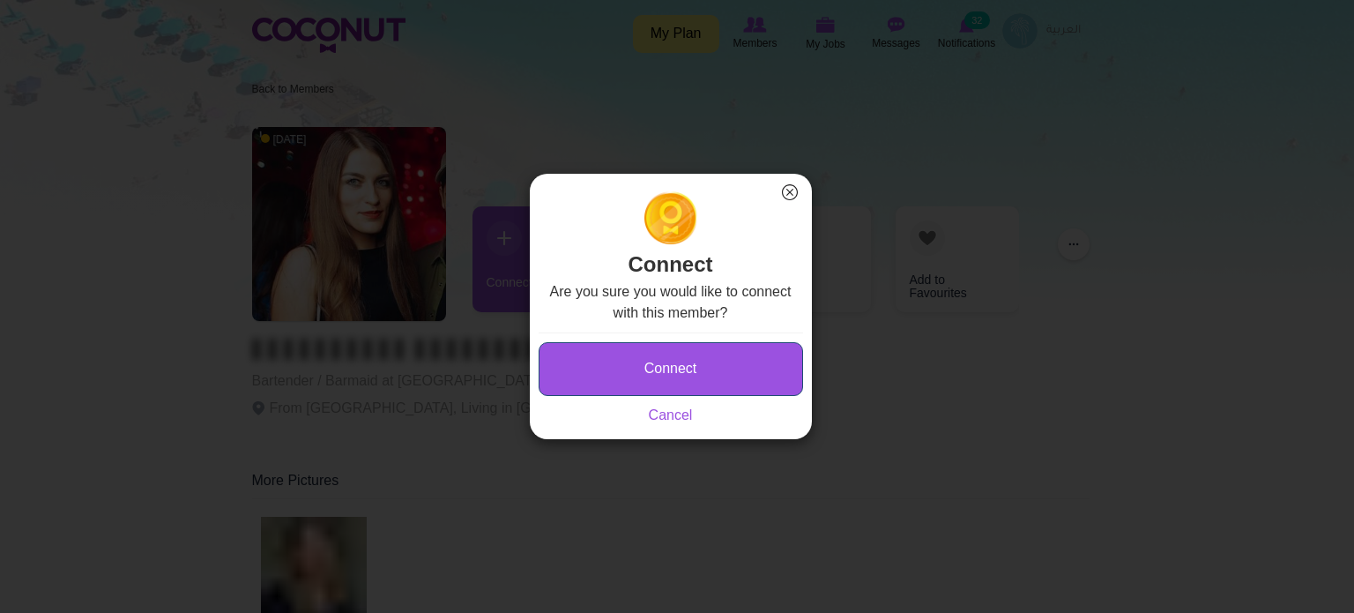
click at [632, 369] on button "Connect" at bounding box center [671, 369] width 264 height 54
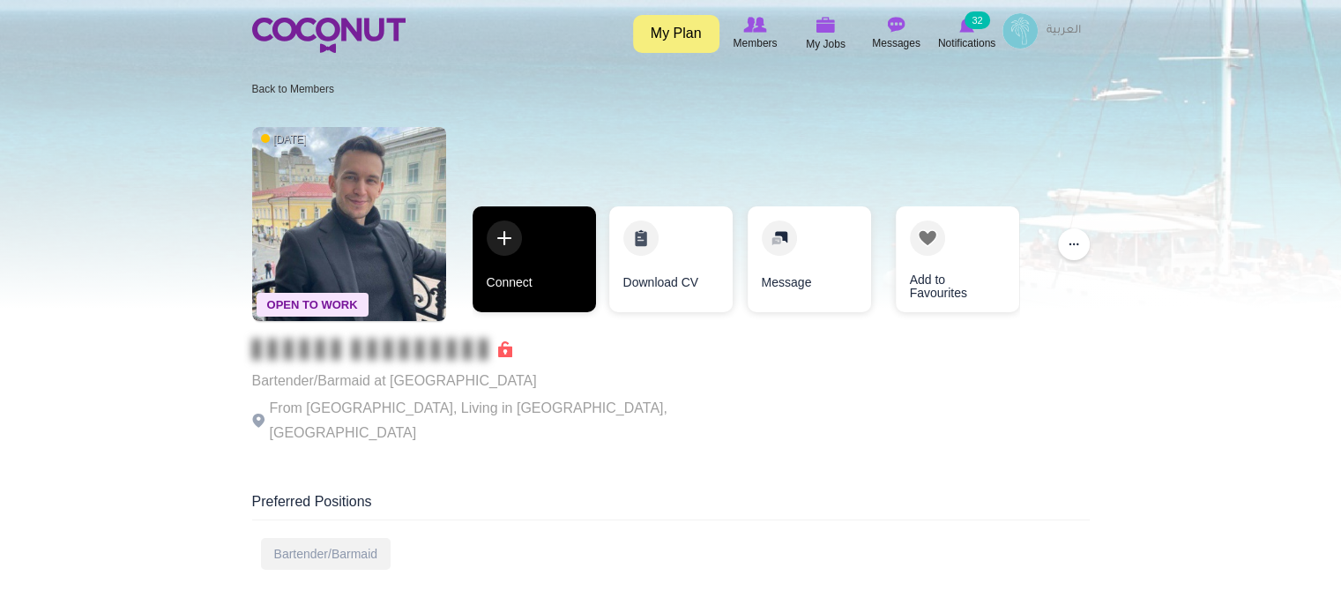
click at [541, 288] on link "Connect" at bounding box center [534, 259] width 123 height 106
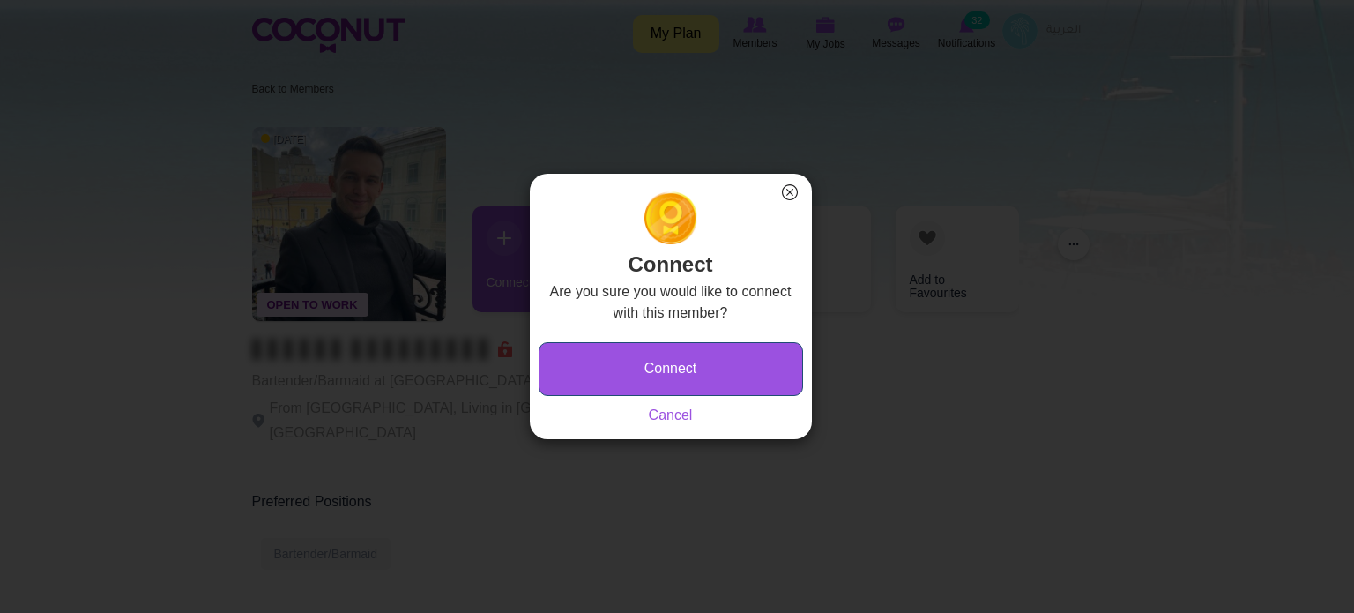
click at [622, 364] on button "Connect" at bounding box center [671, 369] width 264 height 54
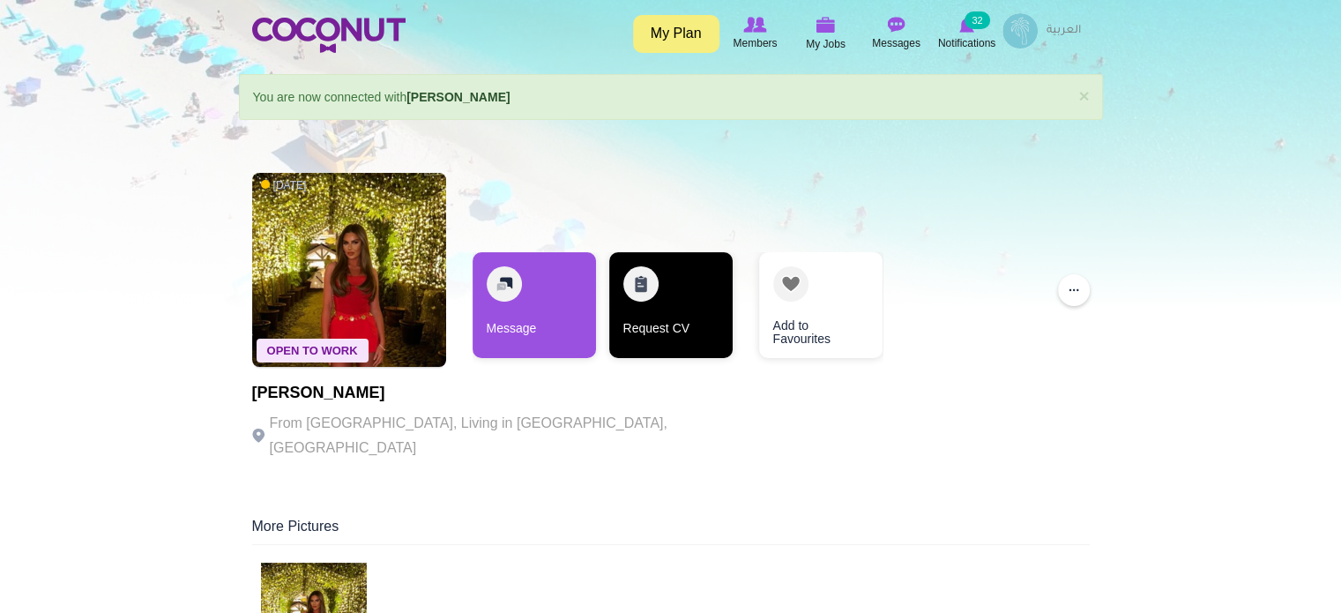
click at [687, 324] on link "Request CV" at bounding box center [670, 305] width 123 height 106
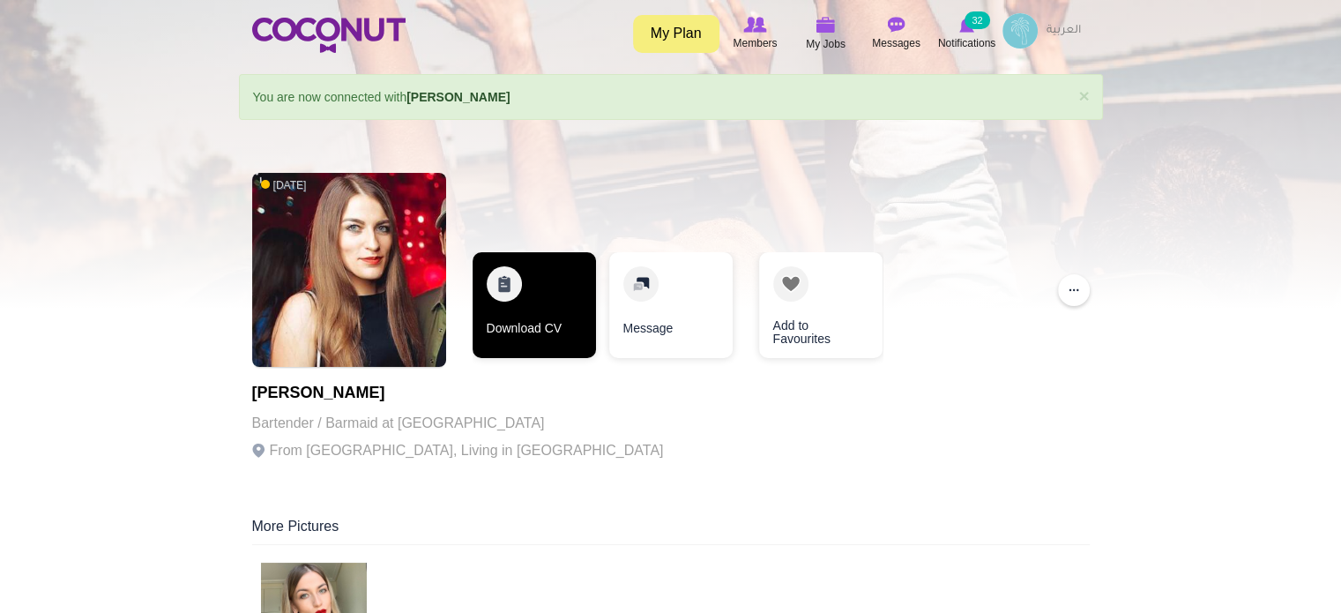
click at [561, 320] on link "Download CV" at bounding box center [534, 305] width 123 height 106
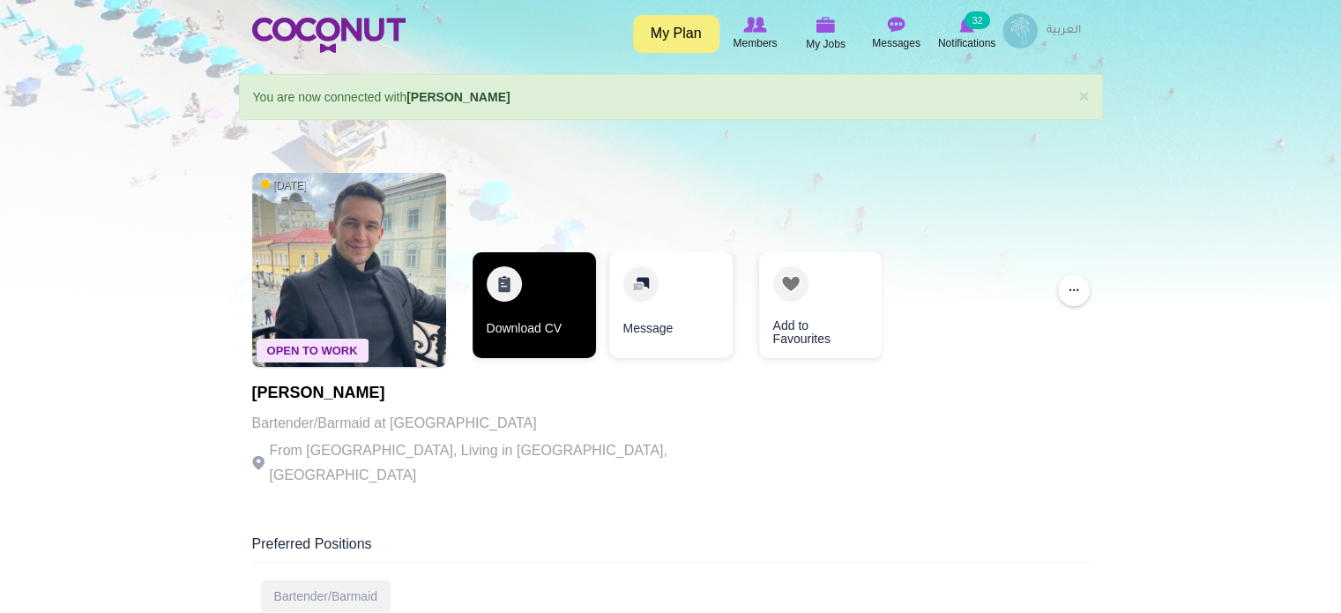
click at [526, 288] on link "Download CV" at bounding box center [534, 305] width 123 height 106
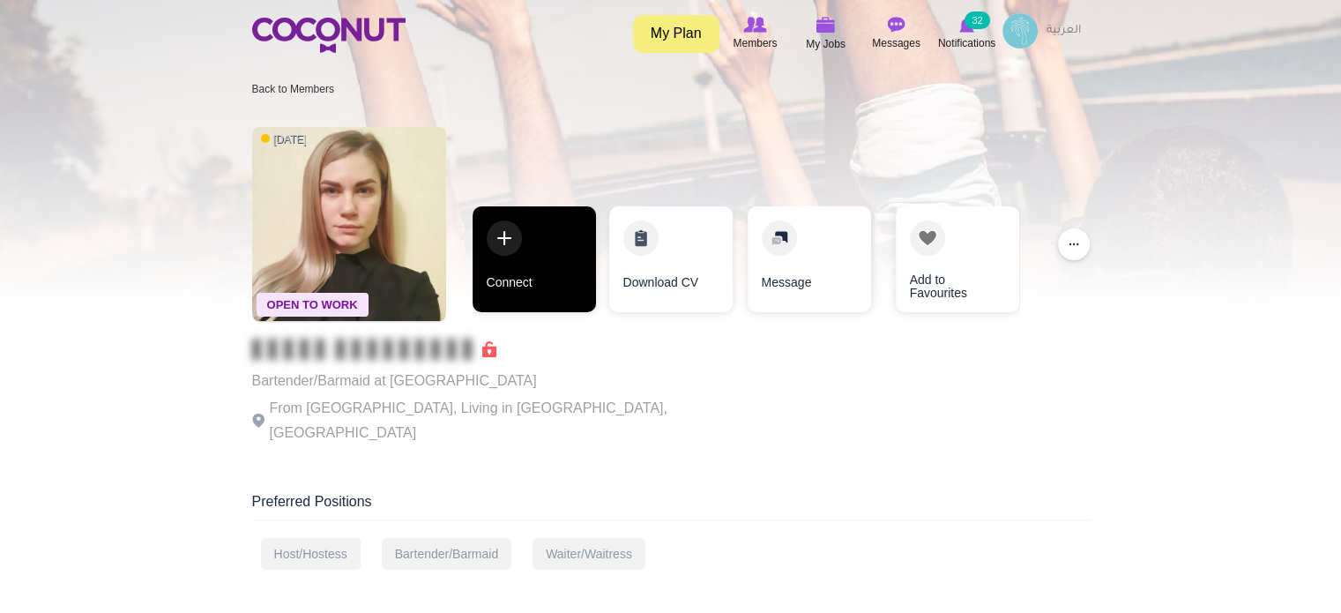
click at [517, 269] on link "Connect" at bounding box center [534, 259] width 123 height 106
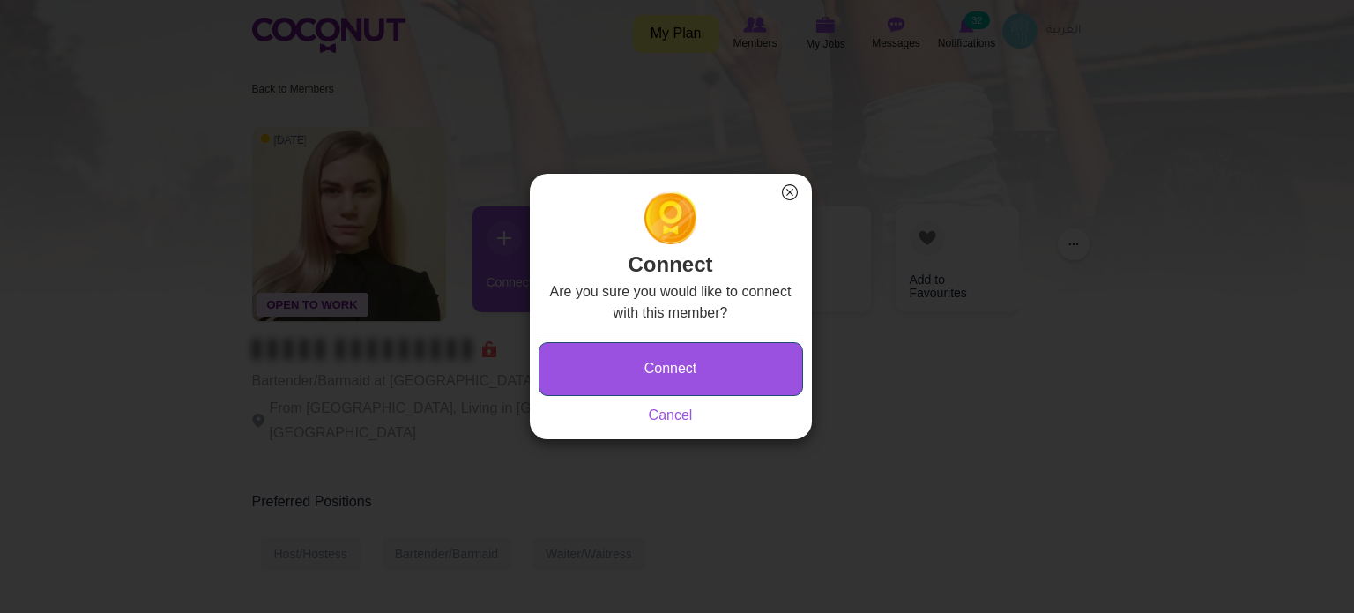
click at [606, 358] on button "Connect" at bounding box center [671, 369] width 264 height 54
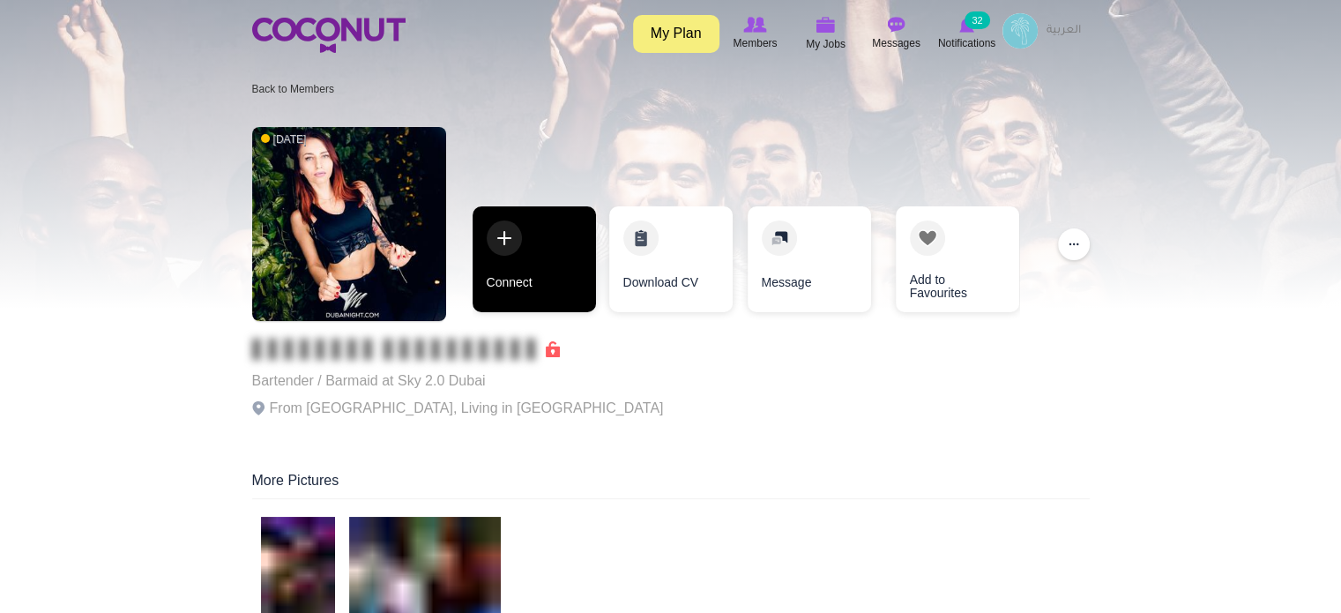
click at [540, 265] on link "Connect" at bounding box center [534, 259] width 123 height 106
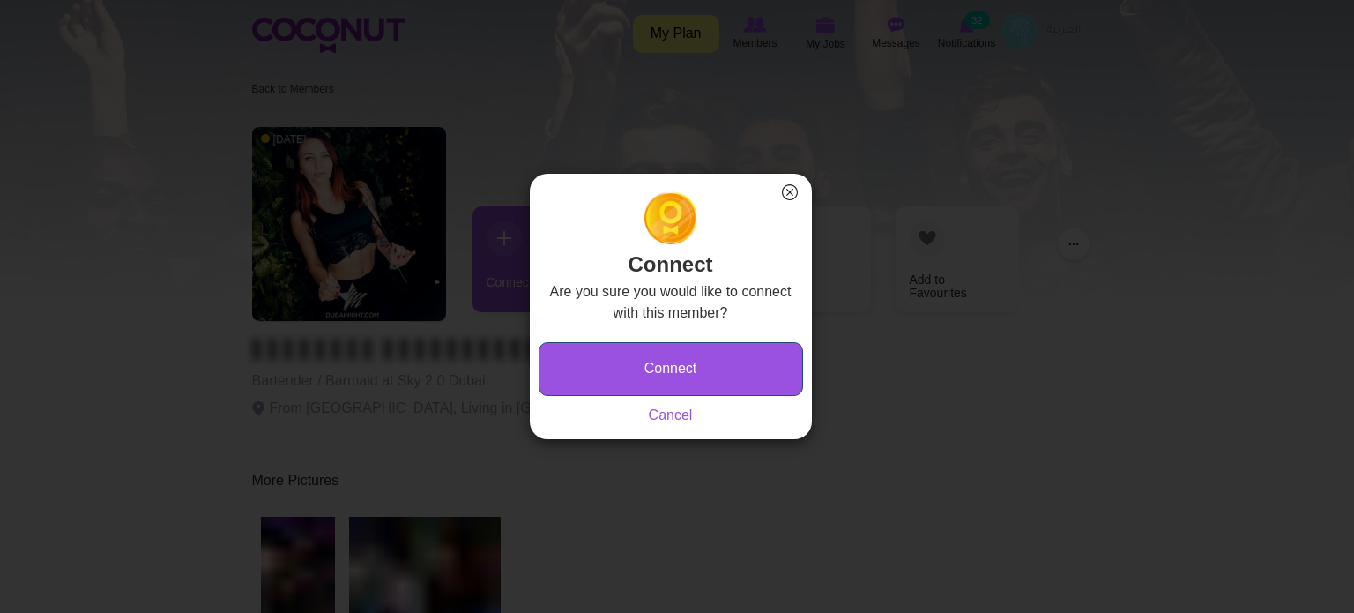
click at [658, 366] on button "Connect" at bounding box center [671, 369] width 264 height 54
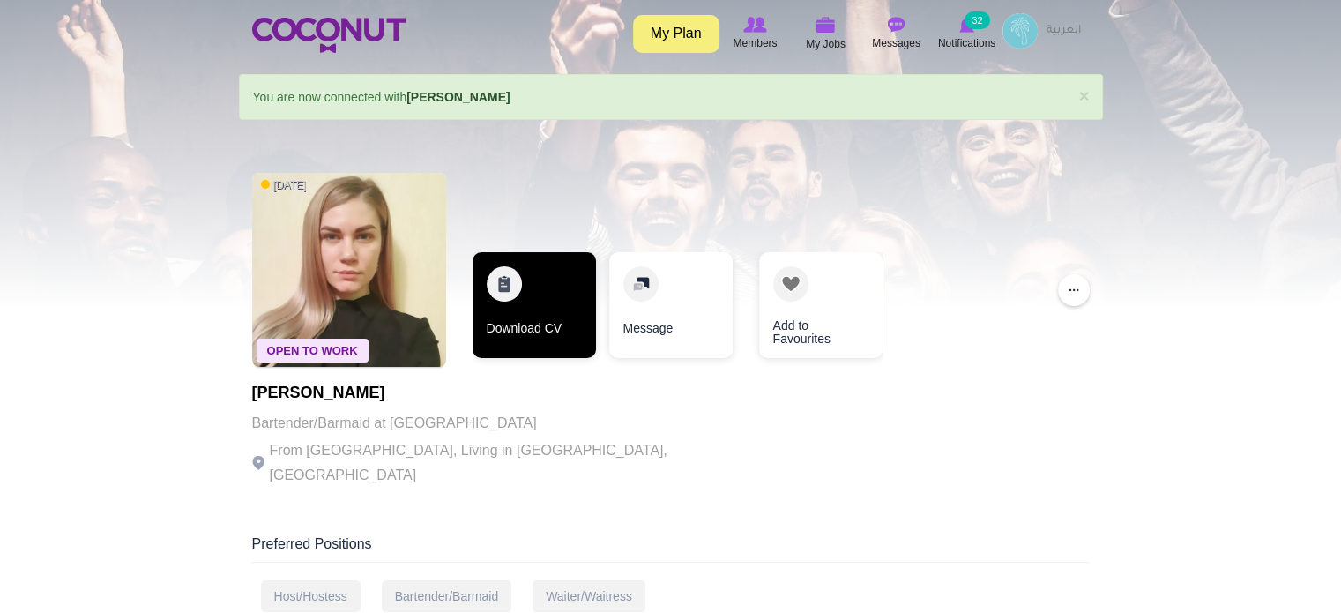
click at [504, 299] on link "Download CV" at bounding box center [534, 305] width 123 height 106
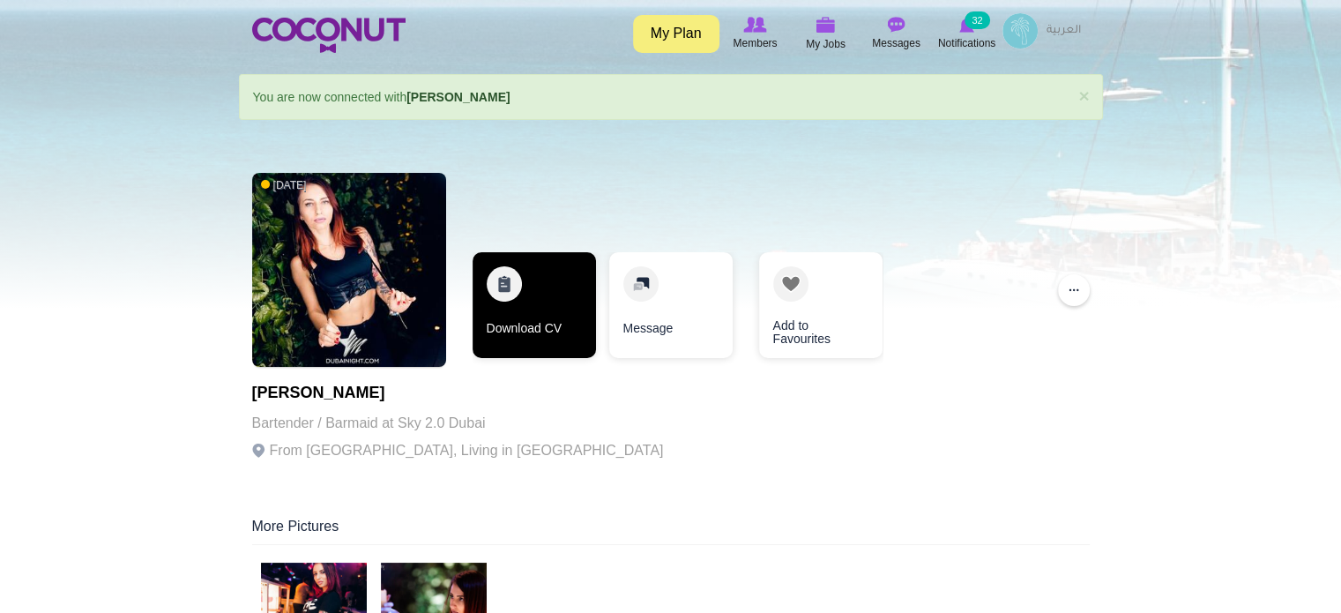
click at [533, 295] on link "Download CV" at bounding box center [534, 305] width 123 height 106
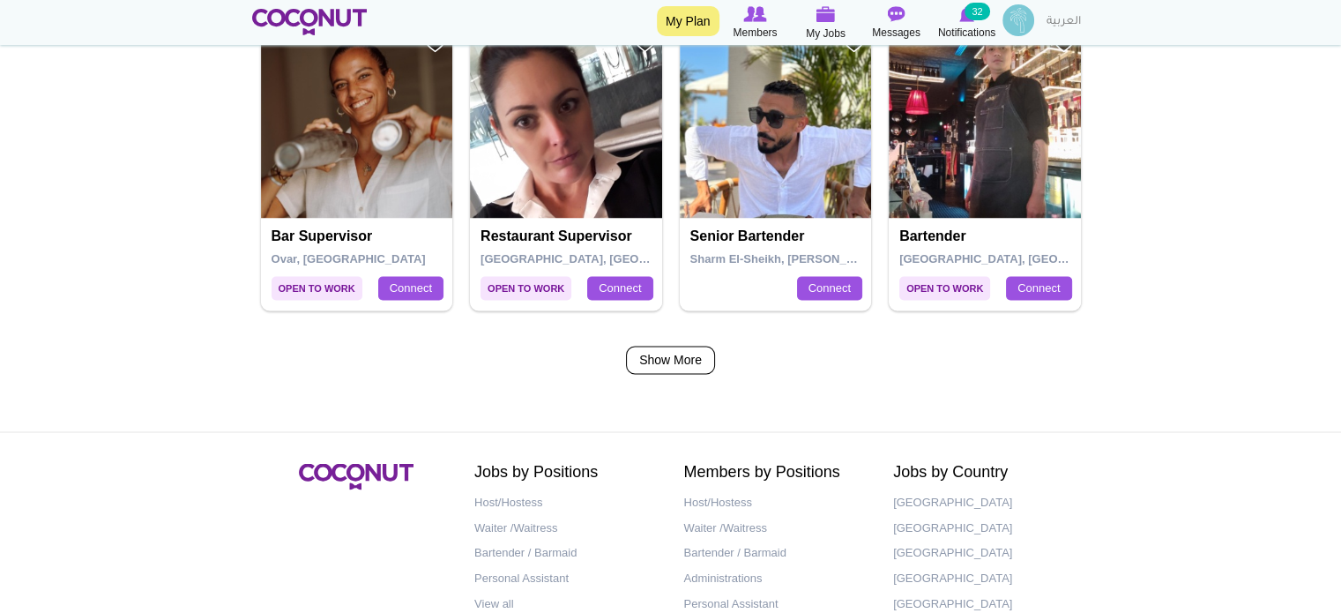
scroll to position [2997, 0]
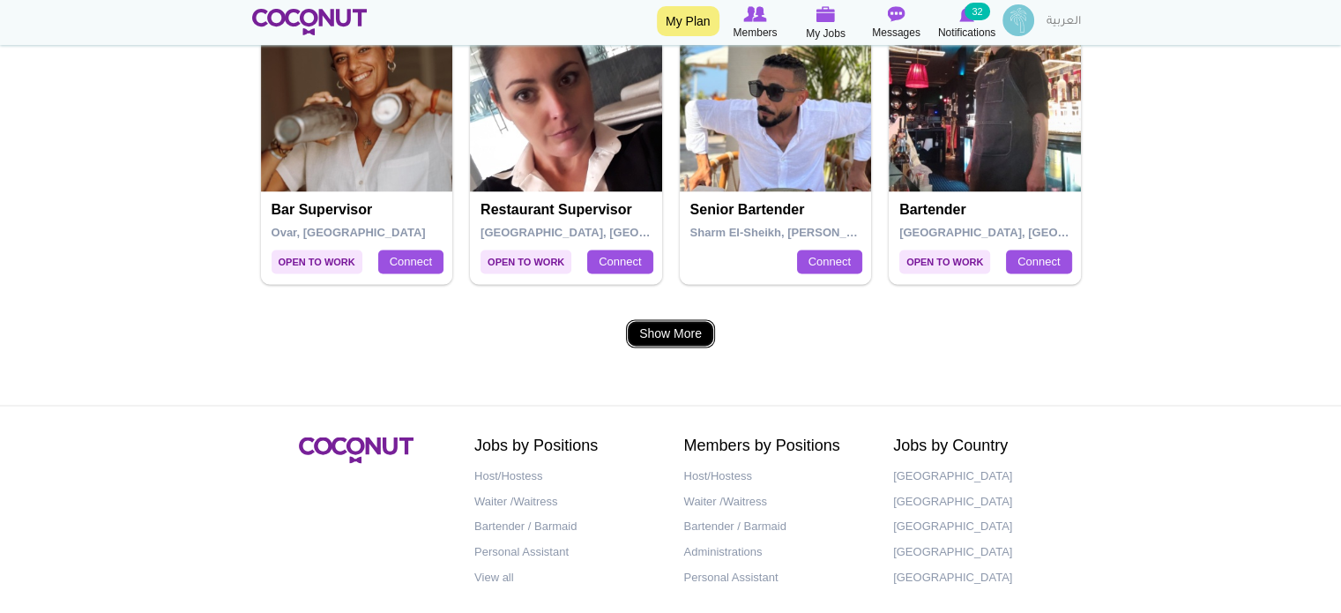
click at [660, 326] on link "Show More" at bounding box center [670, 333] width 89 height 28
